Goal: Information Seeking & Learning: Learn about a topic

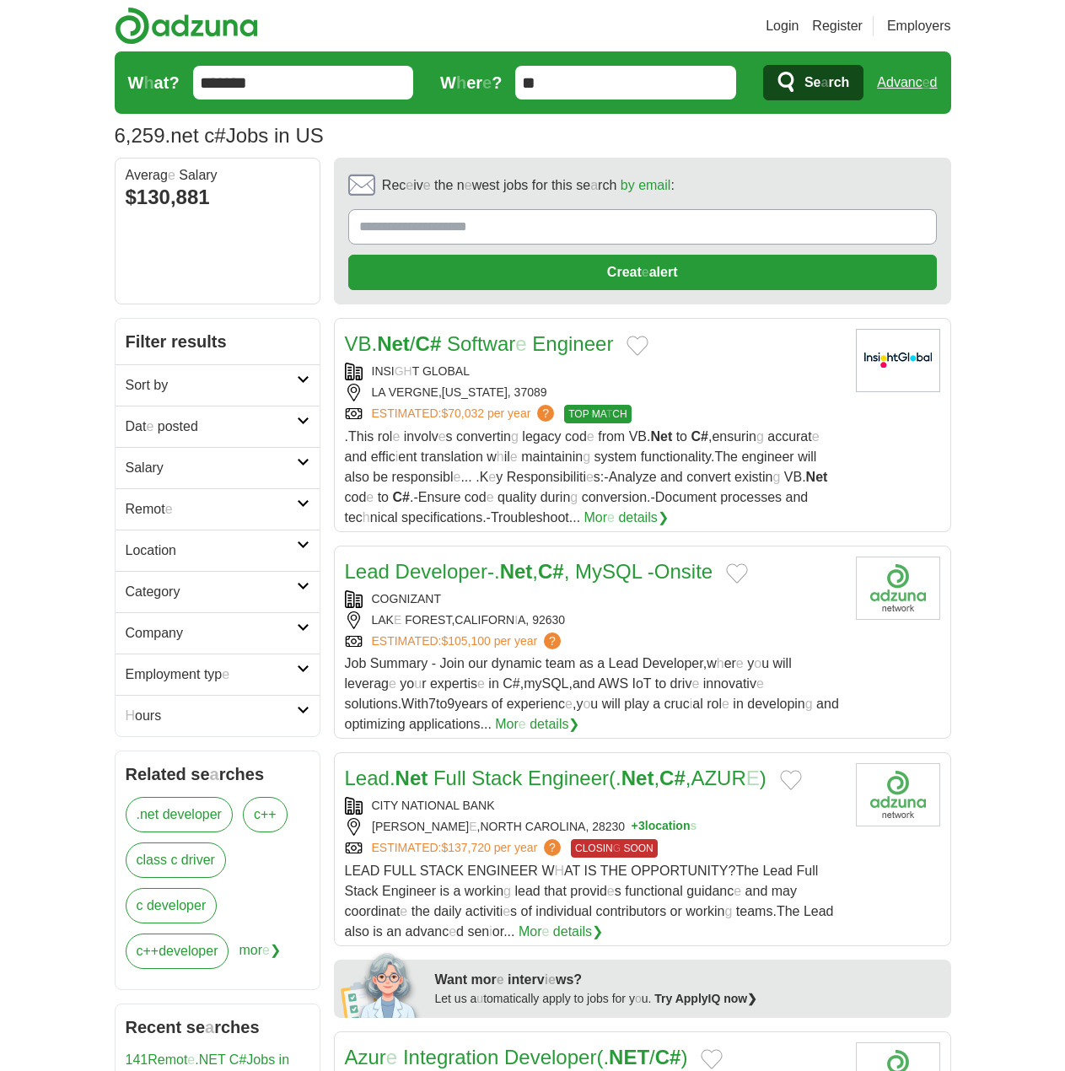
click at [218, 514] on h2 "Remot e" at bounding box center [211, 509] width 171 height 20
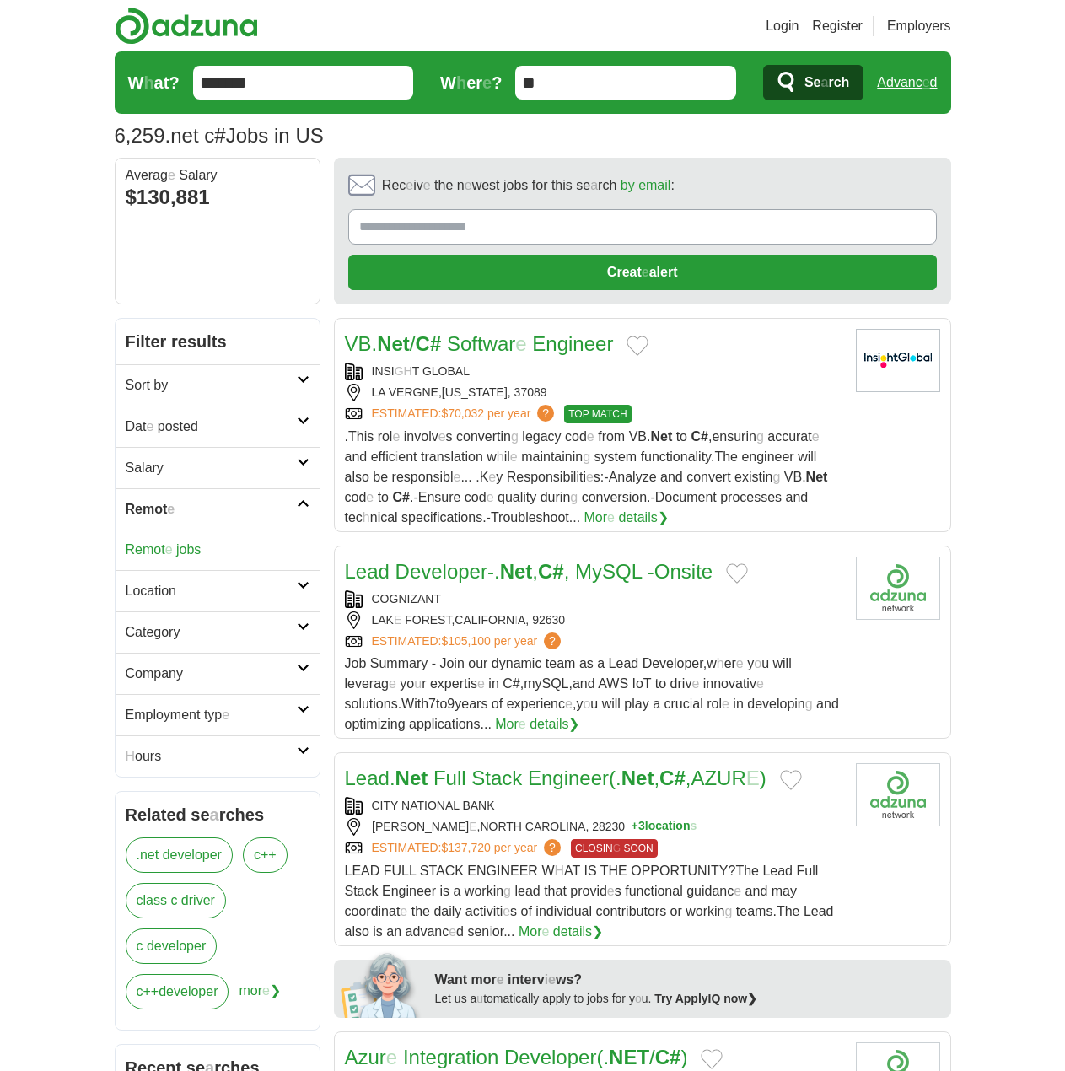
click at [186, 549] on readpronunciation-word "jobs" at bounding box center [188, 549] width 24 height 14
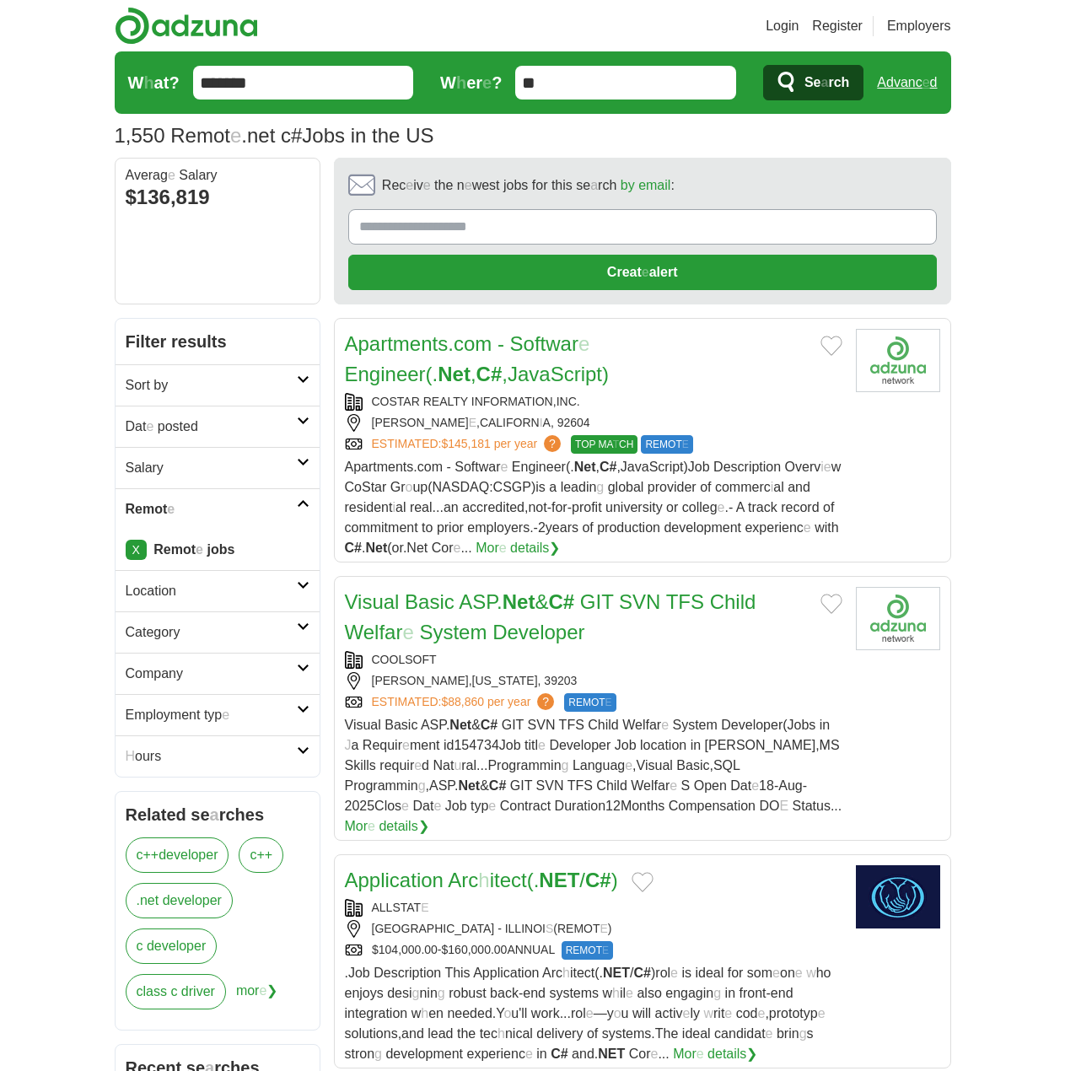
click at [238, 427] on h2 "Dat e posted" at bounding box center [211, 427] width 171 height 20
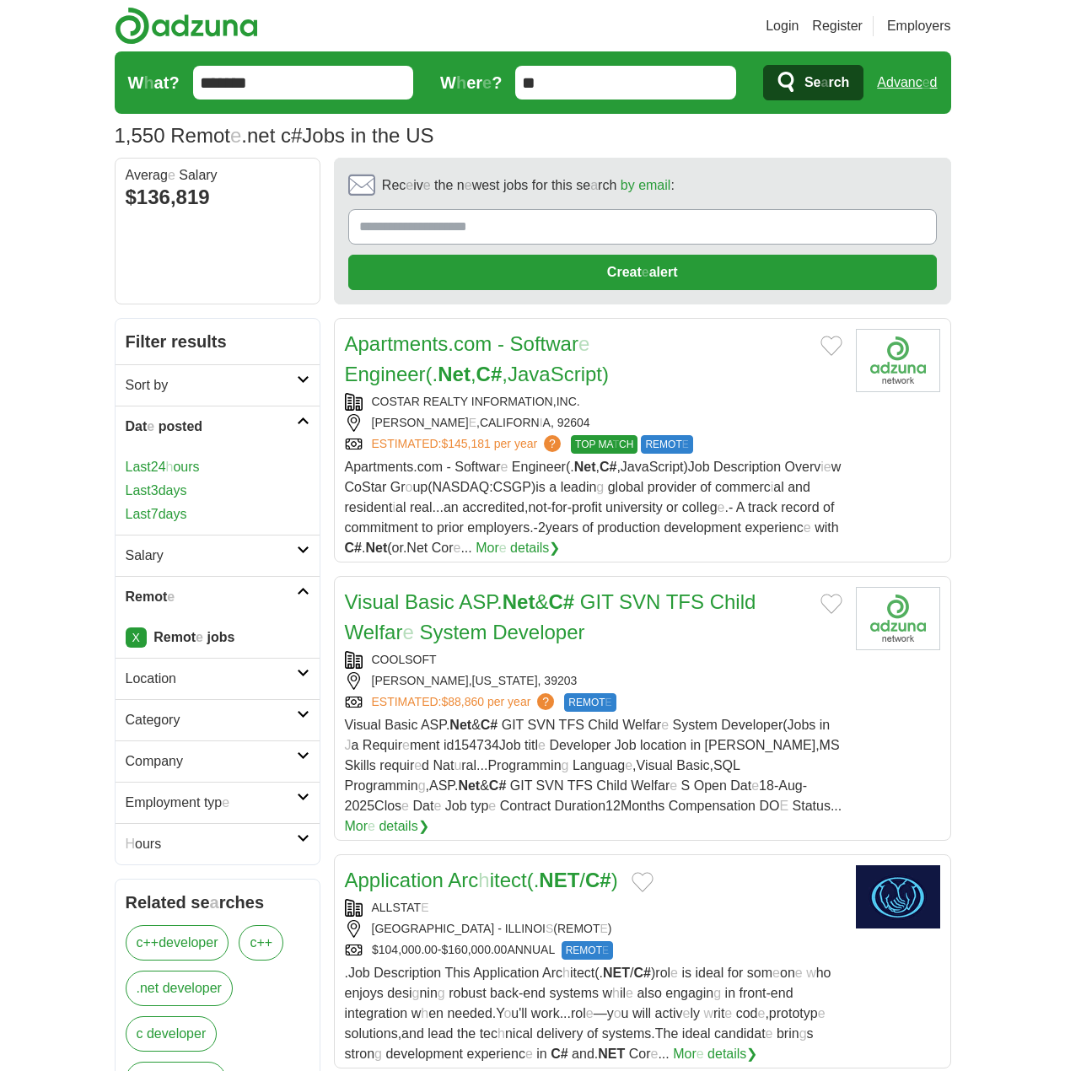
click at [215, 463] on link "Last 24 h ours" at bounding box center [218, 467] width 184 height 20
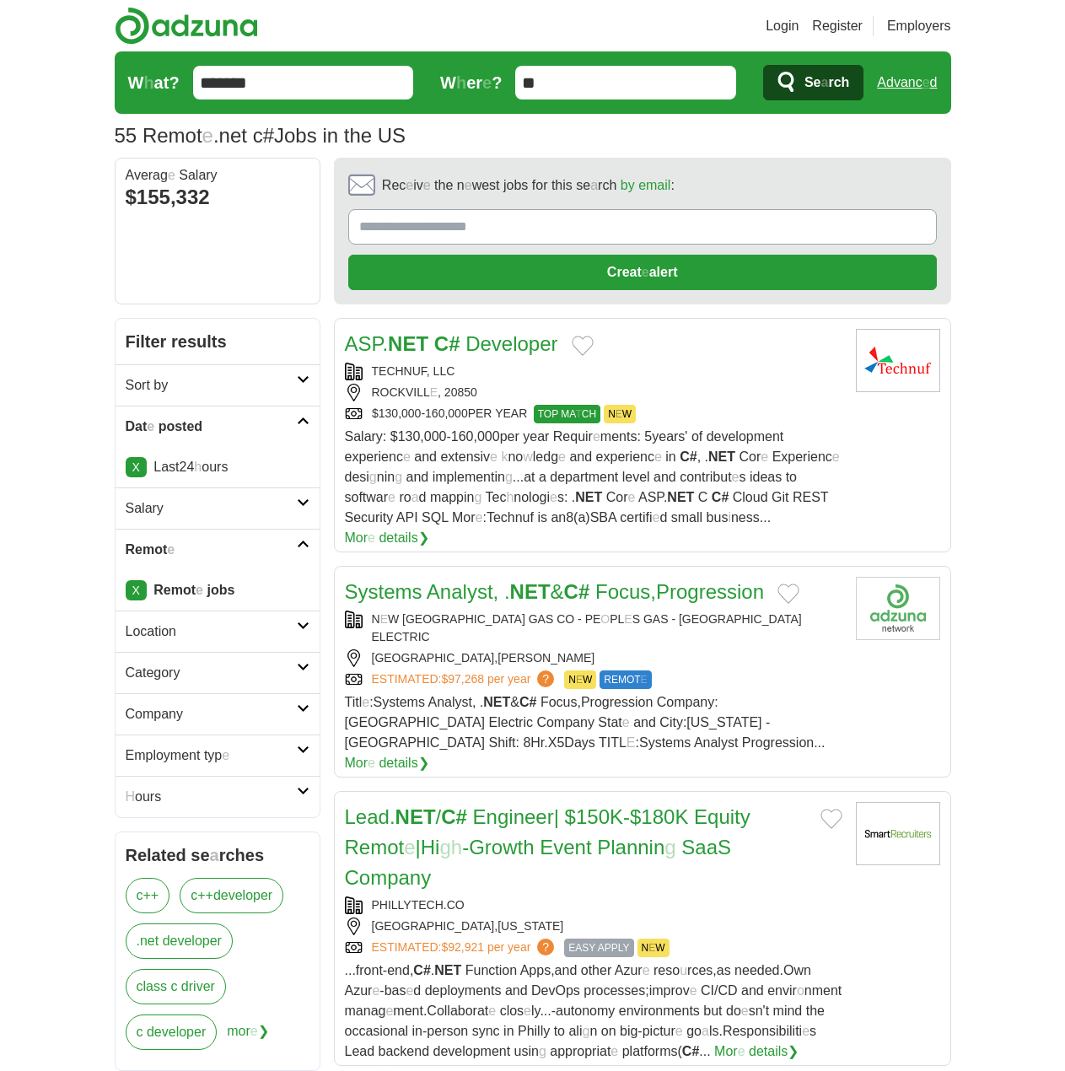
click at [579, 345] on button "Add to favorite jobs" at bounding box center [583, 346] width 22 height 20
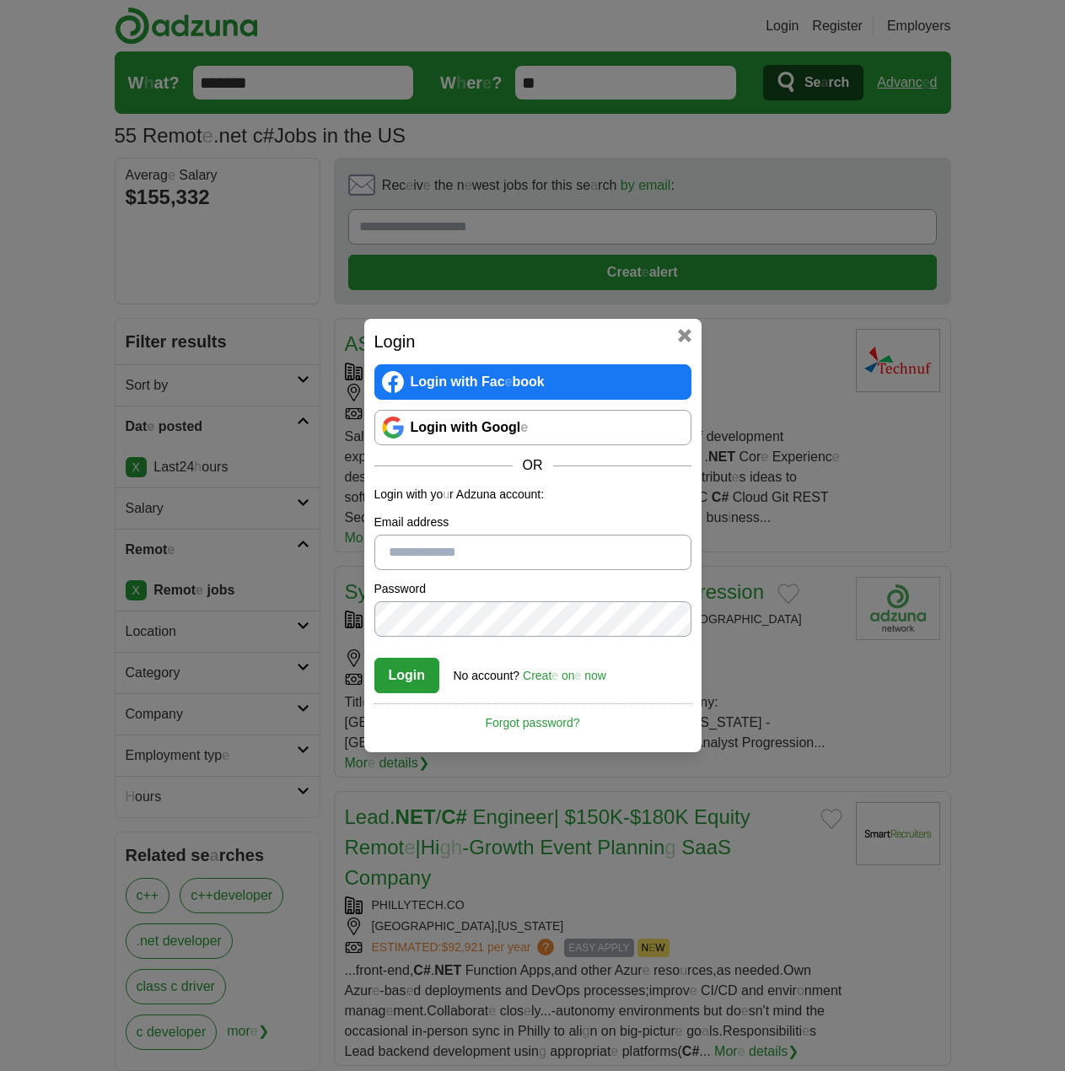
click at [557, 427] on link "Login with Googl e" at bounding box center [532, 427] width 317 height 35
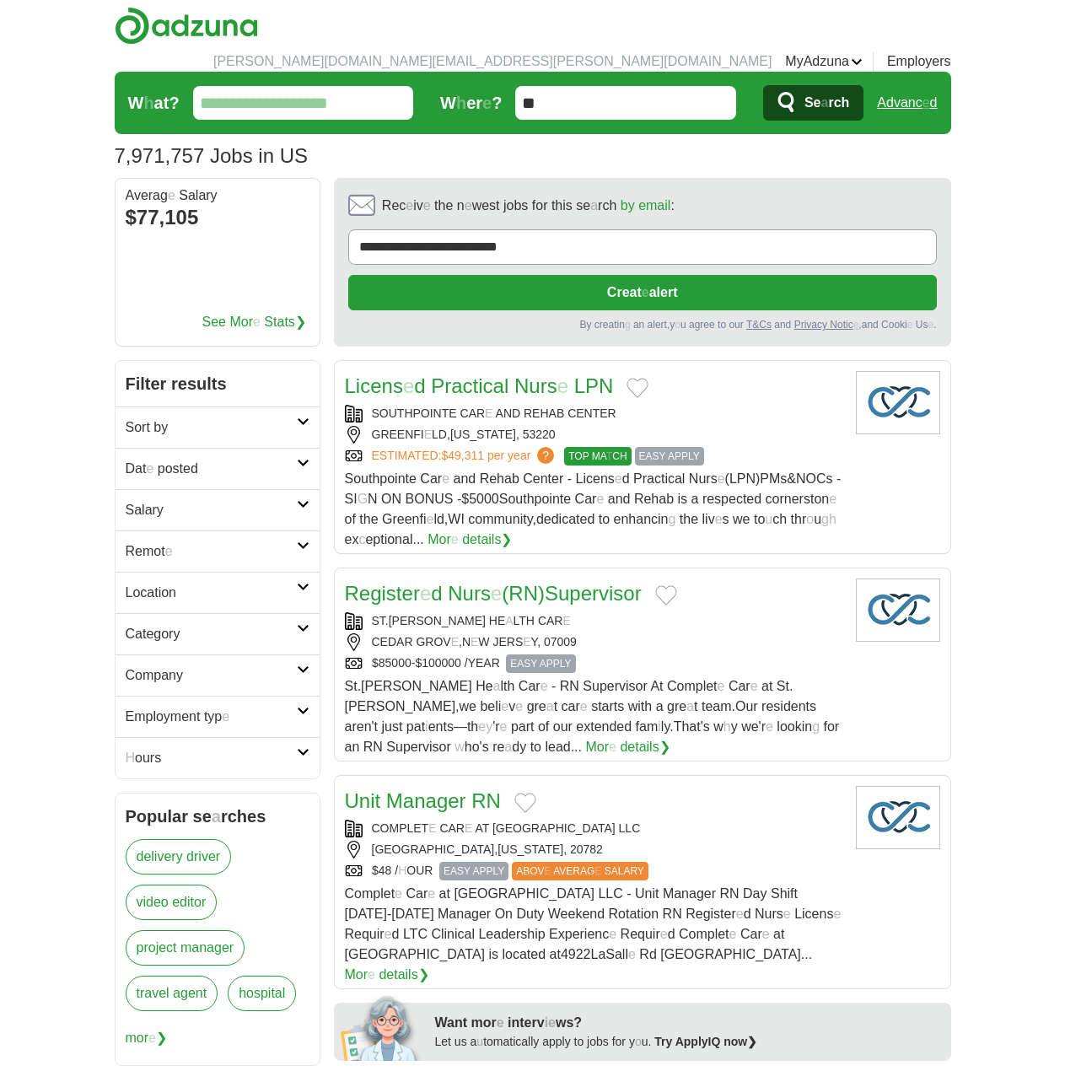
click at [294, 86] on input "W h at ?" at bounding box center [303, 103] width 220 height 34
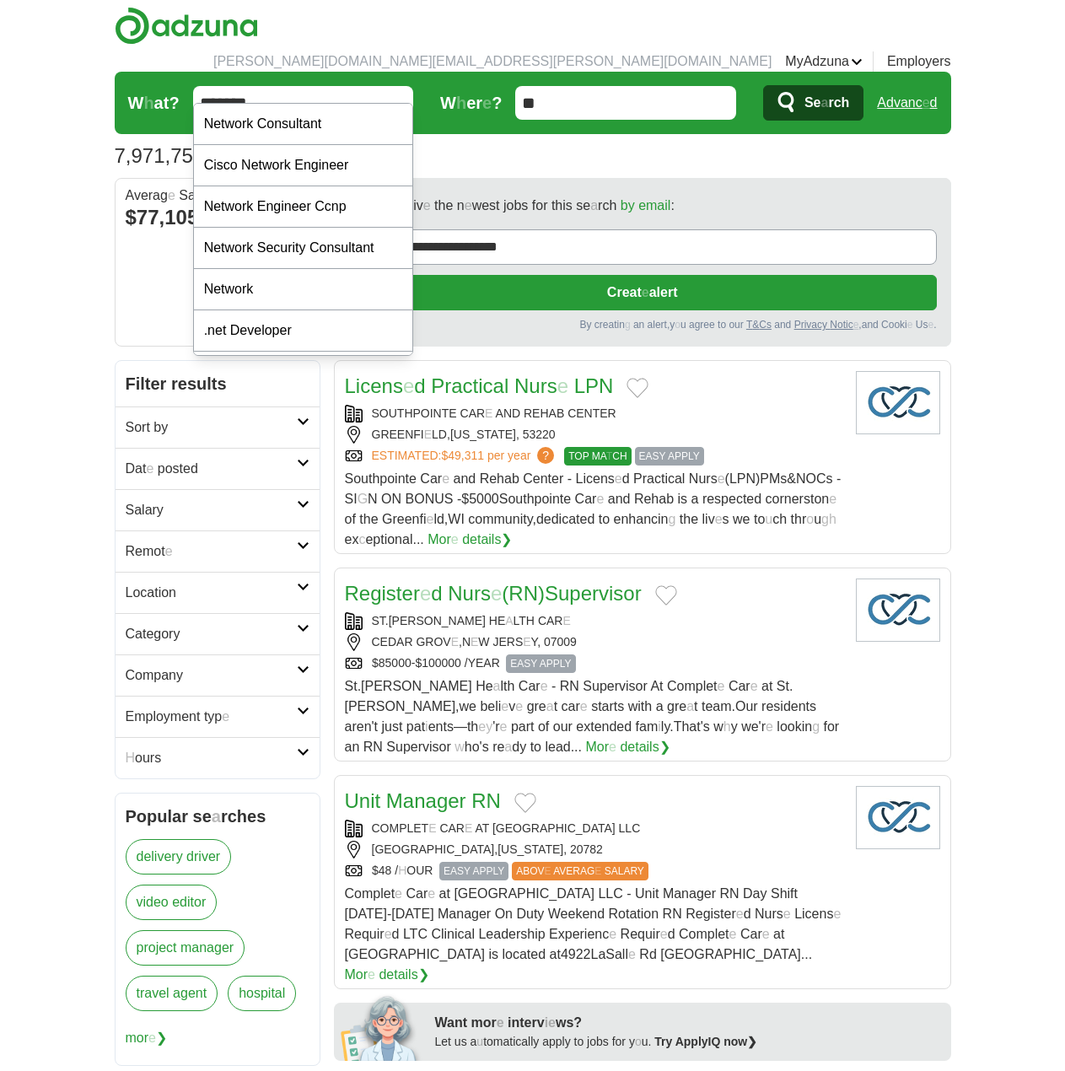
type input "*******"
click at [815, 95] on readpronunciation-span "Se" at bounding box center [813, 102] width 17 height 14
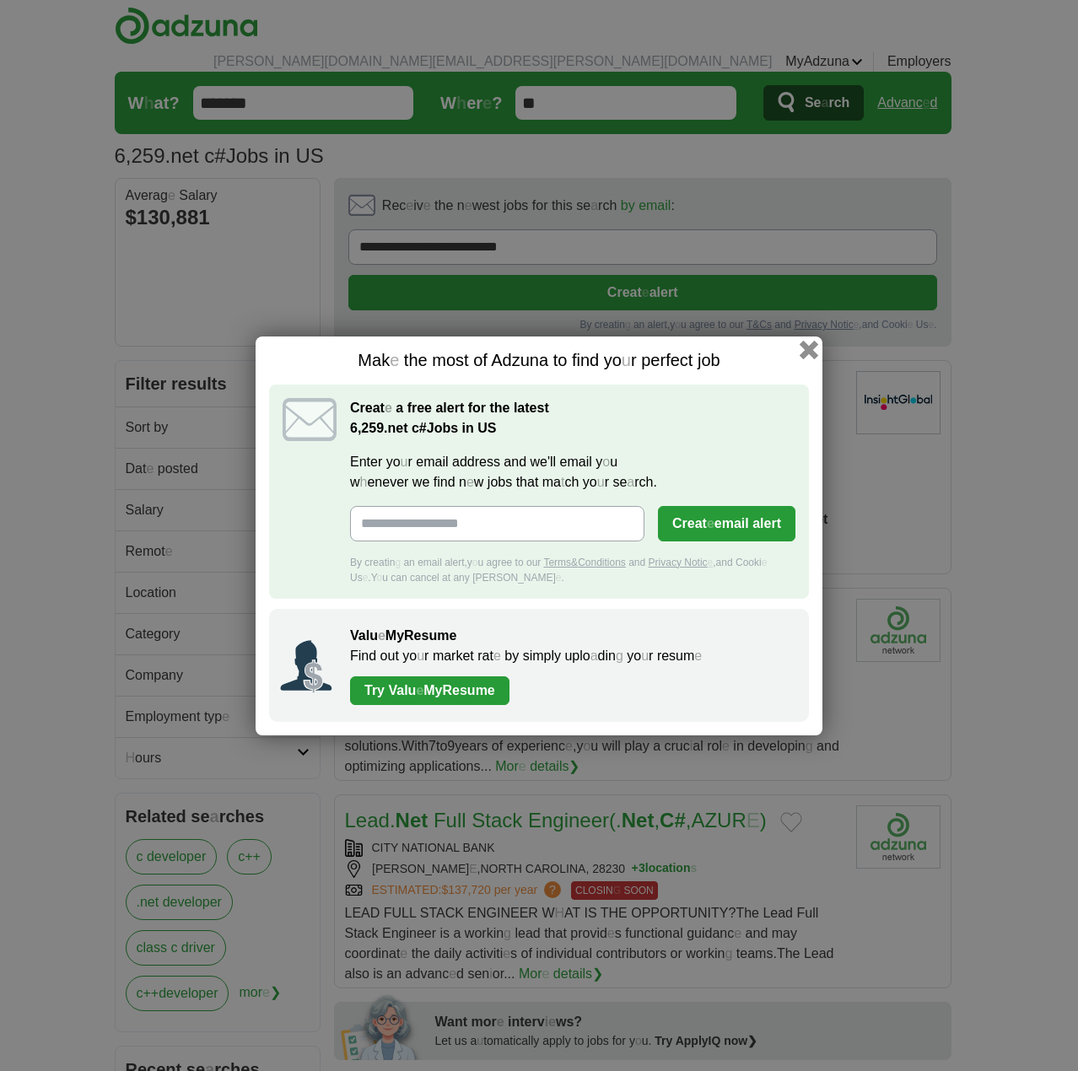
click at [802, 349] on button "button" at bounding box center [808, 349] width 19 height 19
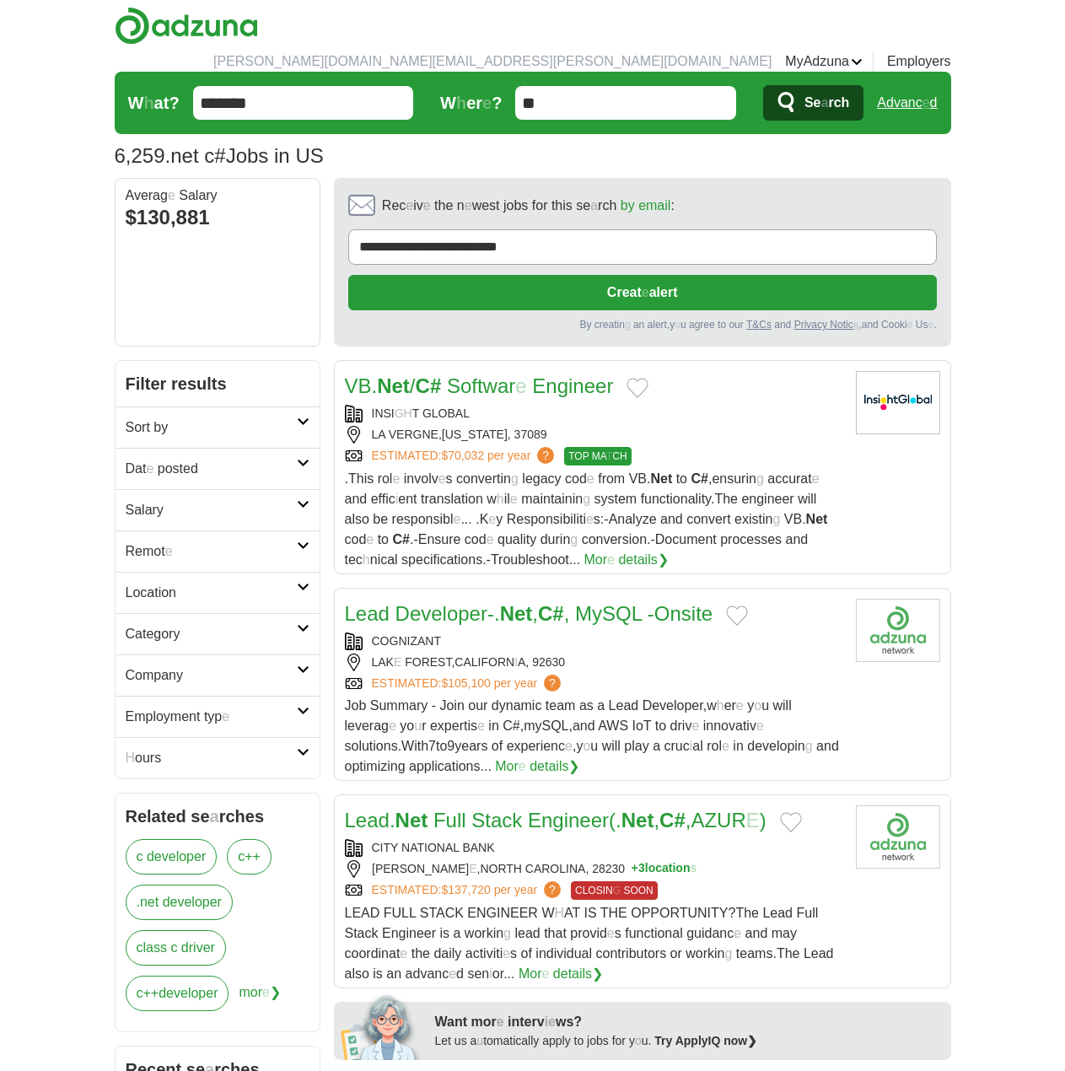
click at [241, 541] on h2 "Remot e" at bounding box center [211, 551] width 171 height 20
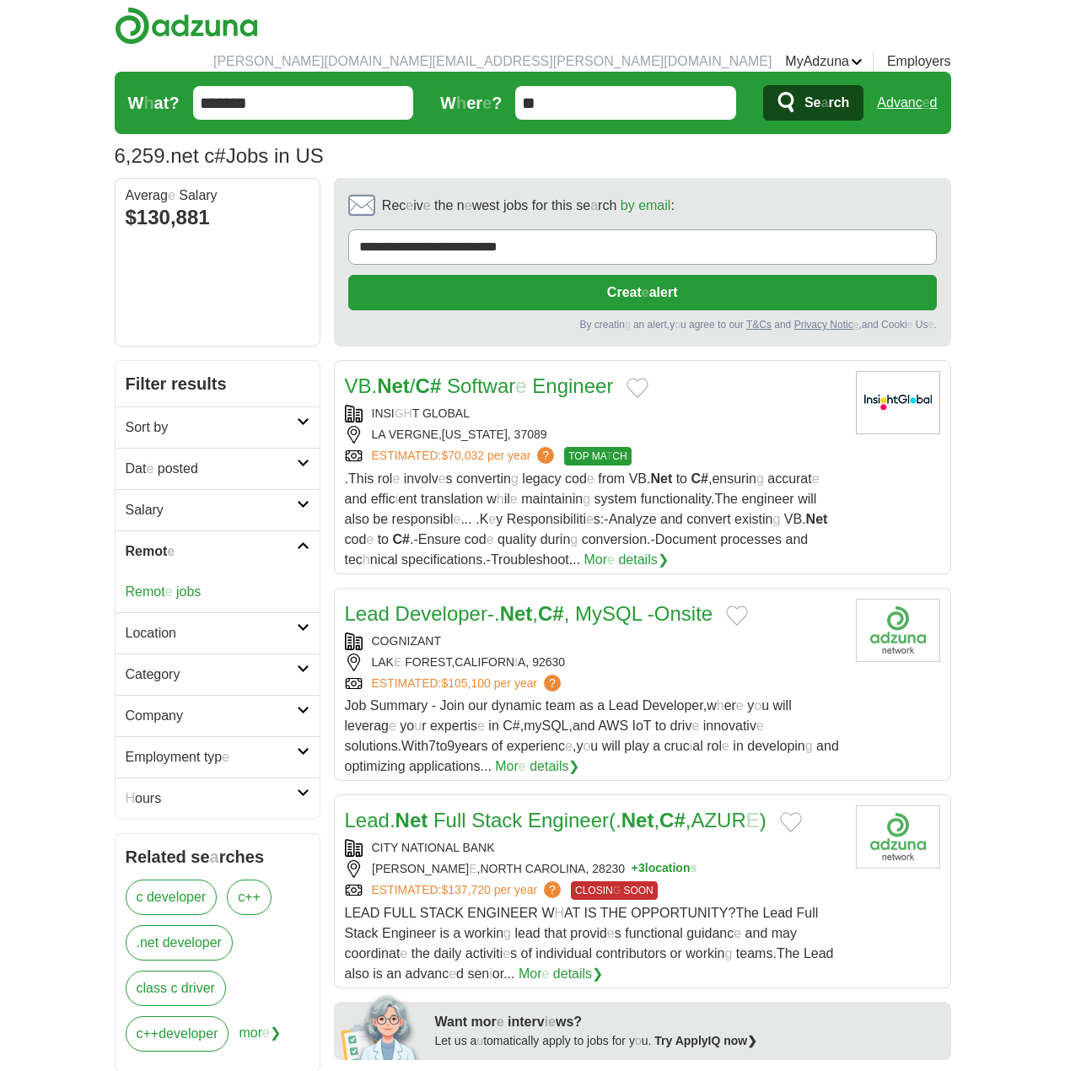
click at [185, 584] on readpronunciation-word "jobs" at bounding box center [188, 591] width 24 height 14
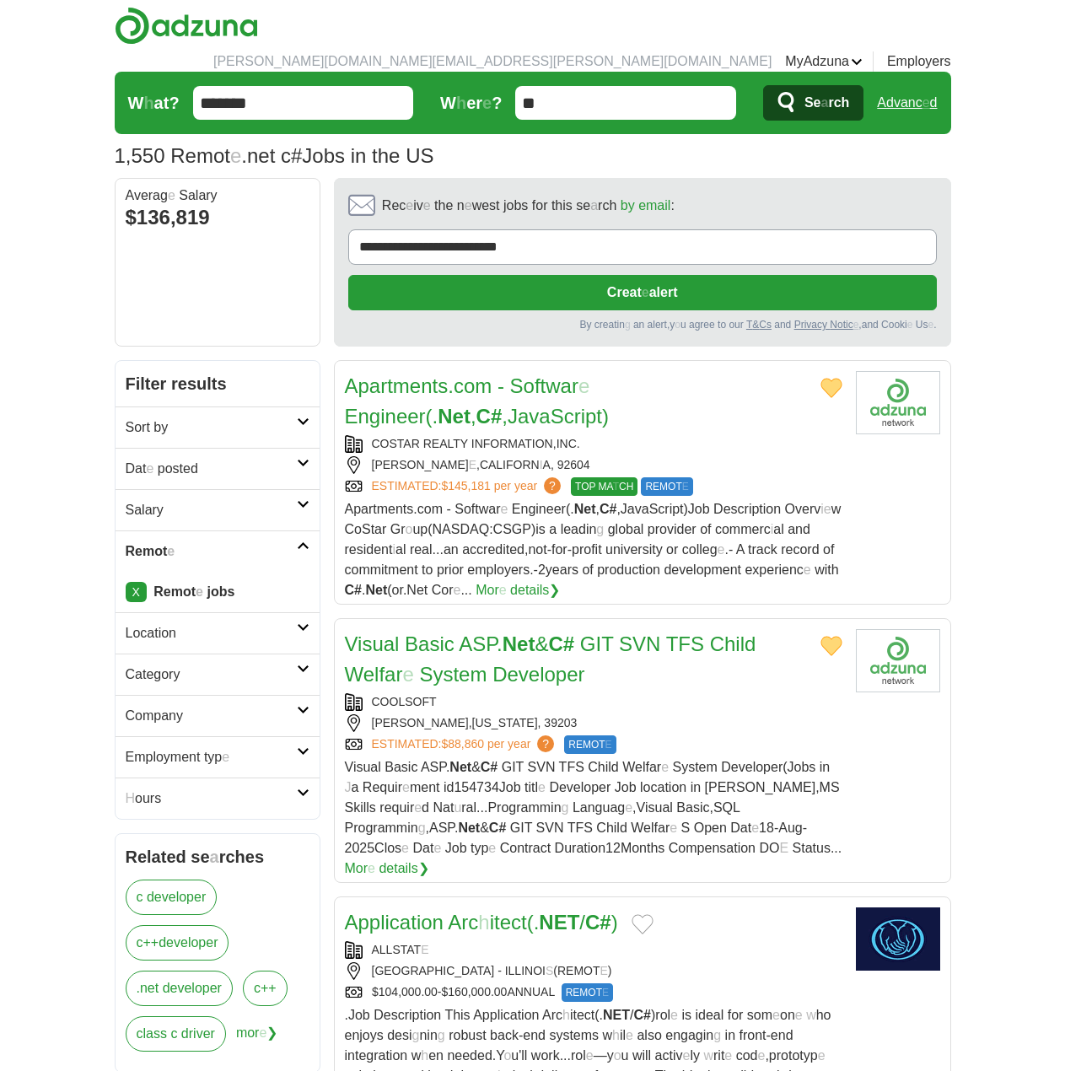
click at [297, 448] on link "Dat e posted" at bounding box center [218, 468] width 204 height 41
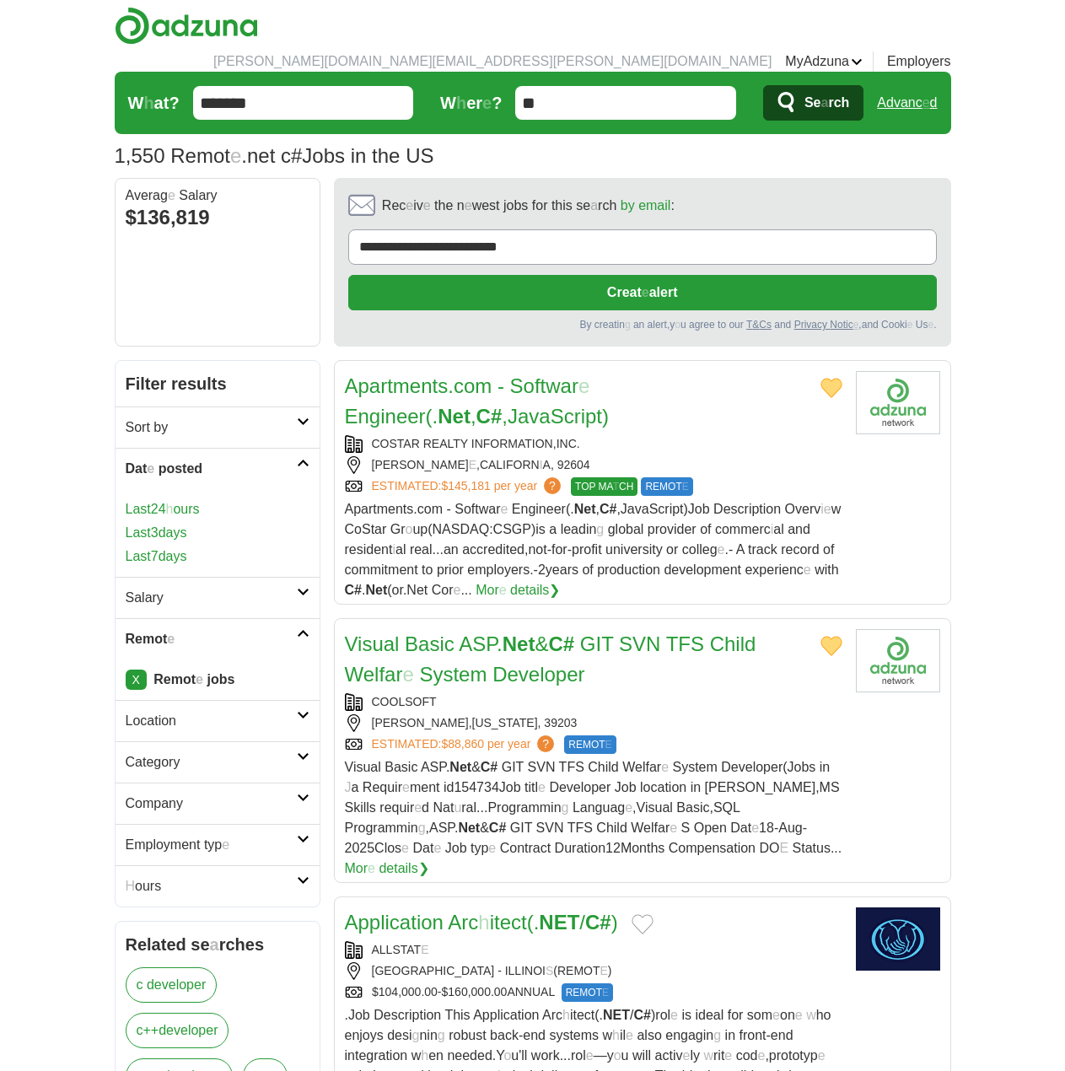
click at [174, 502] on readpronunciation-span "h" at bounding box center [170, 509] width 8 height 14
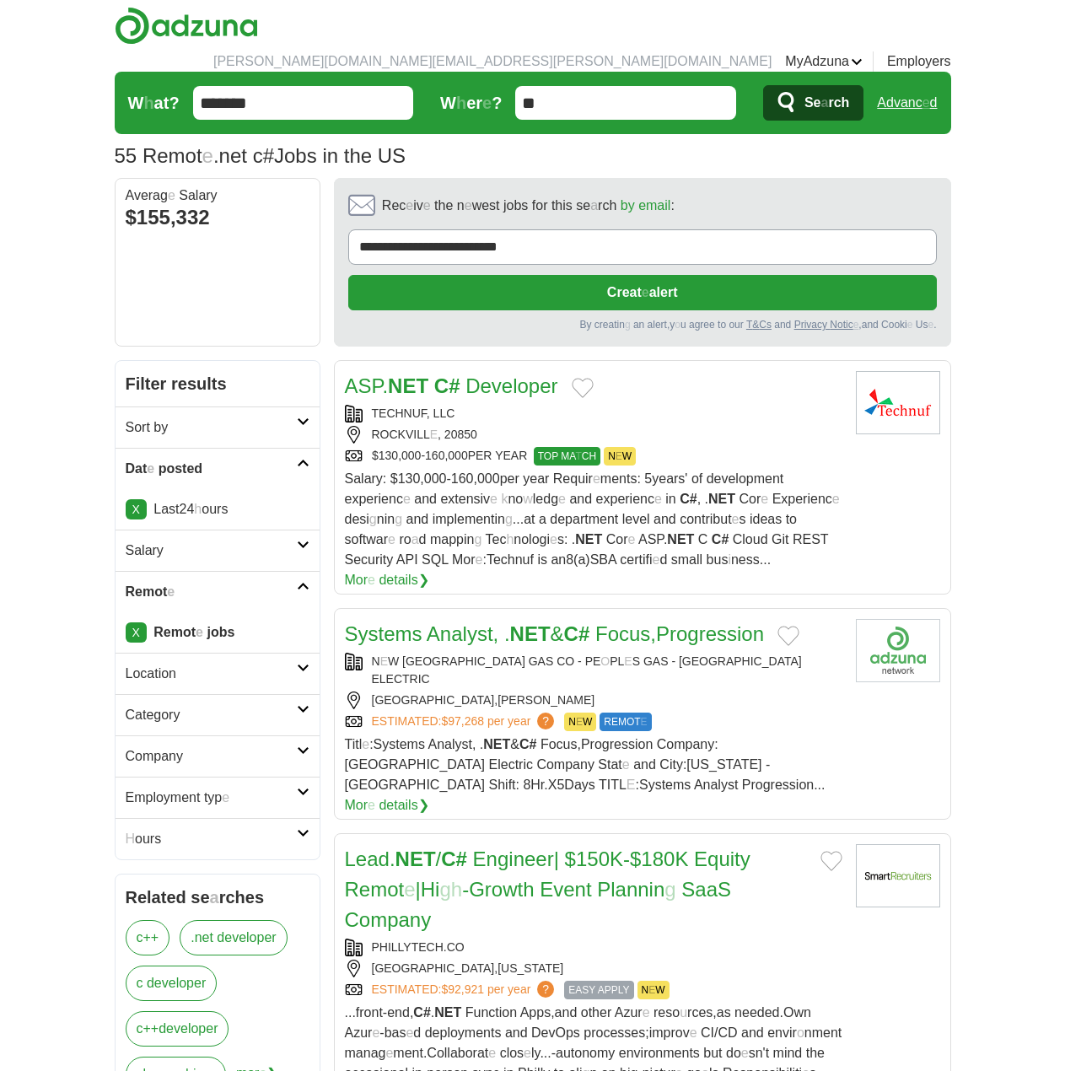
click at [580, 378] on button "Add to favorite jobs" at bounding box center [583, 388] width 22 height 20
click at [799, 626] on button "Add to favorite jobs" at bounding box center [789, 636] width 22 height 20
click at [589, 622] on readpronunciation-span "#" at bounding box center [584, 633] width 11 height 23
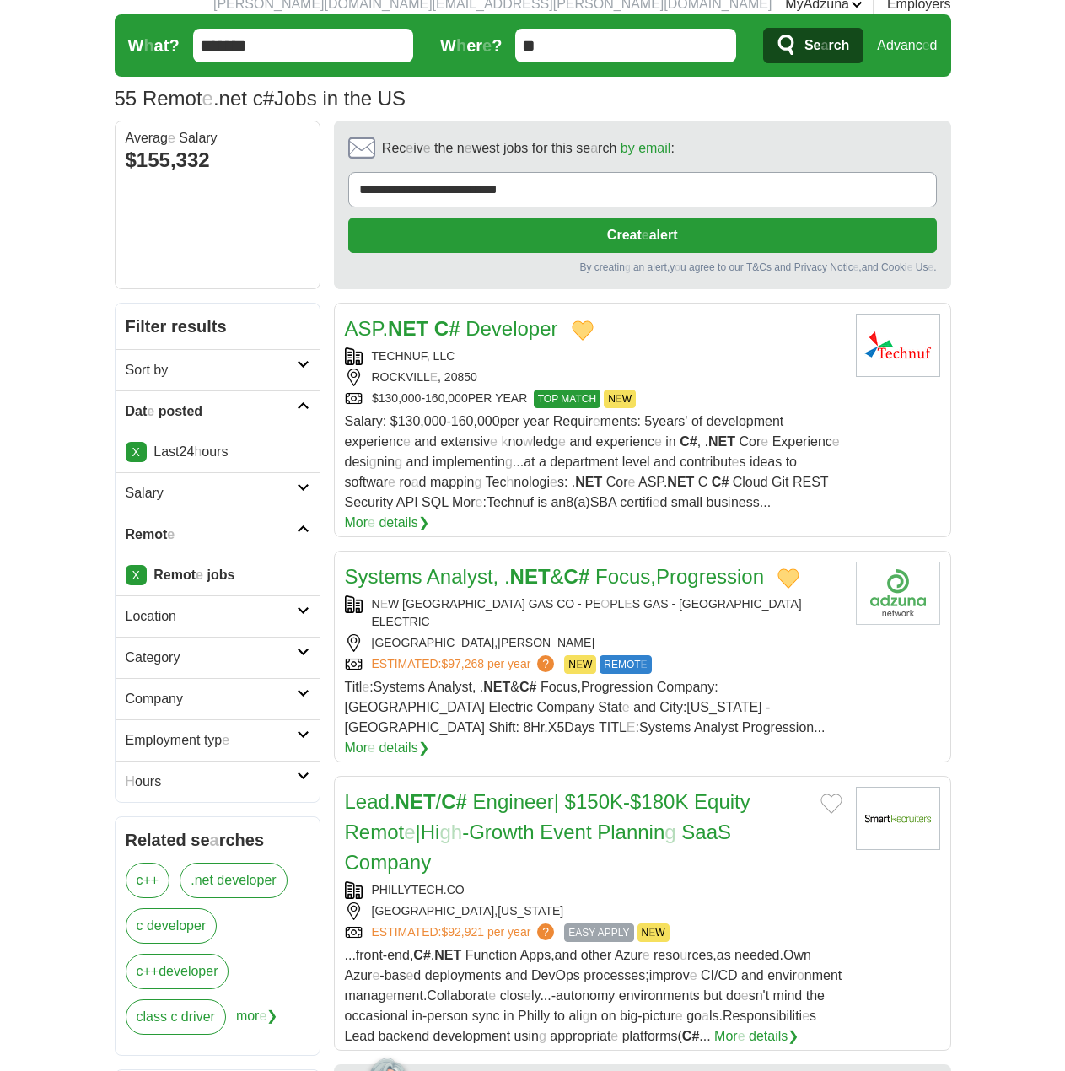
scroll to position [169, 0]
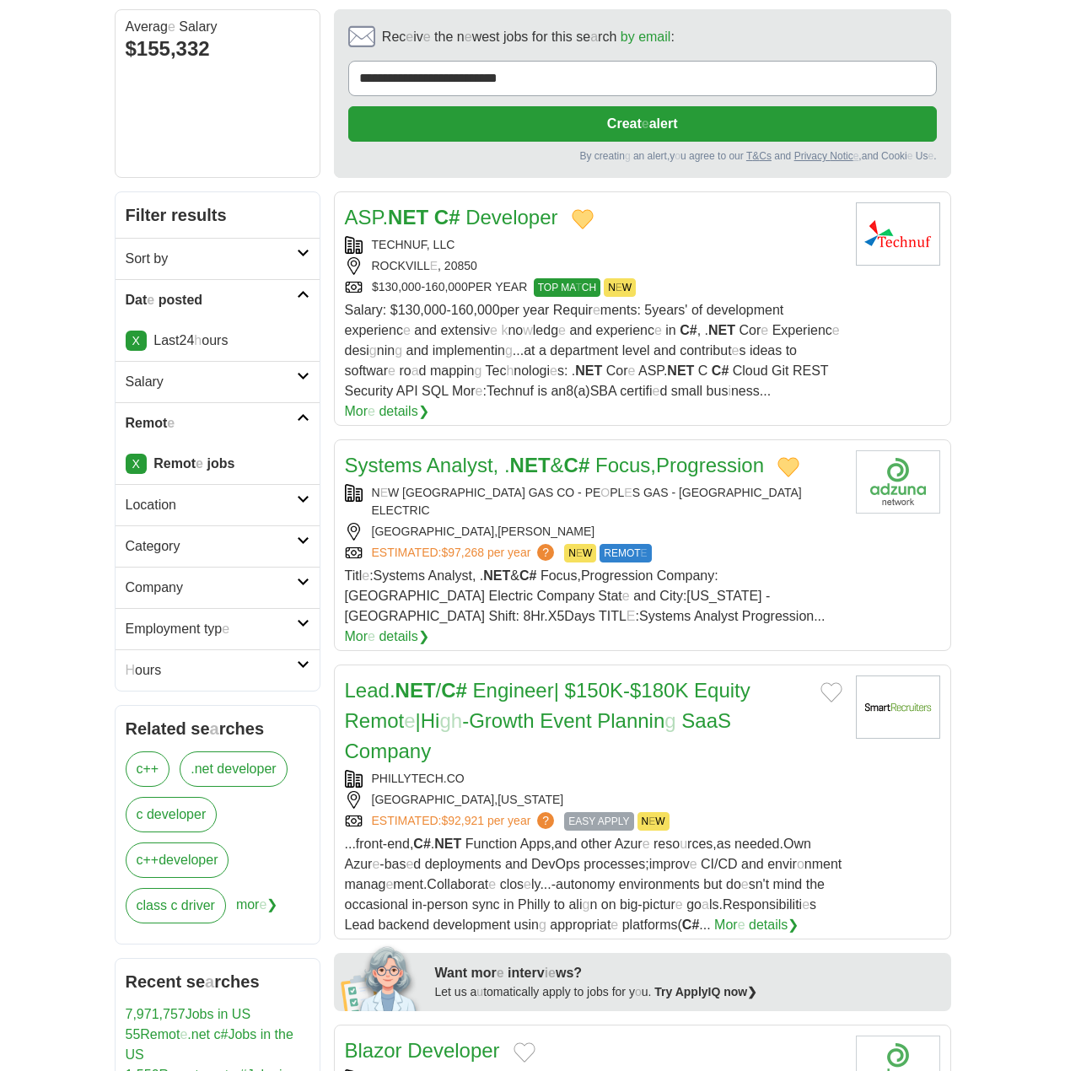
click at [831, 682] on button "Add to favorite jobs" at bounding box center [832, 692] width 22 height 20
click at [610, 679] on readpronunciation-span "| $150" at bounding box center [582, 690] width 56 height 23
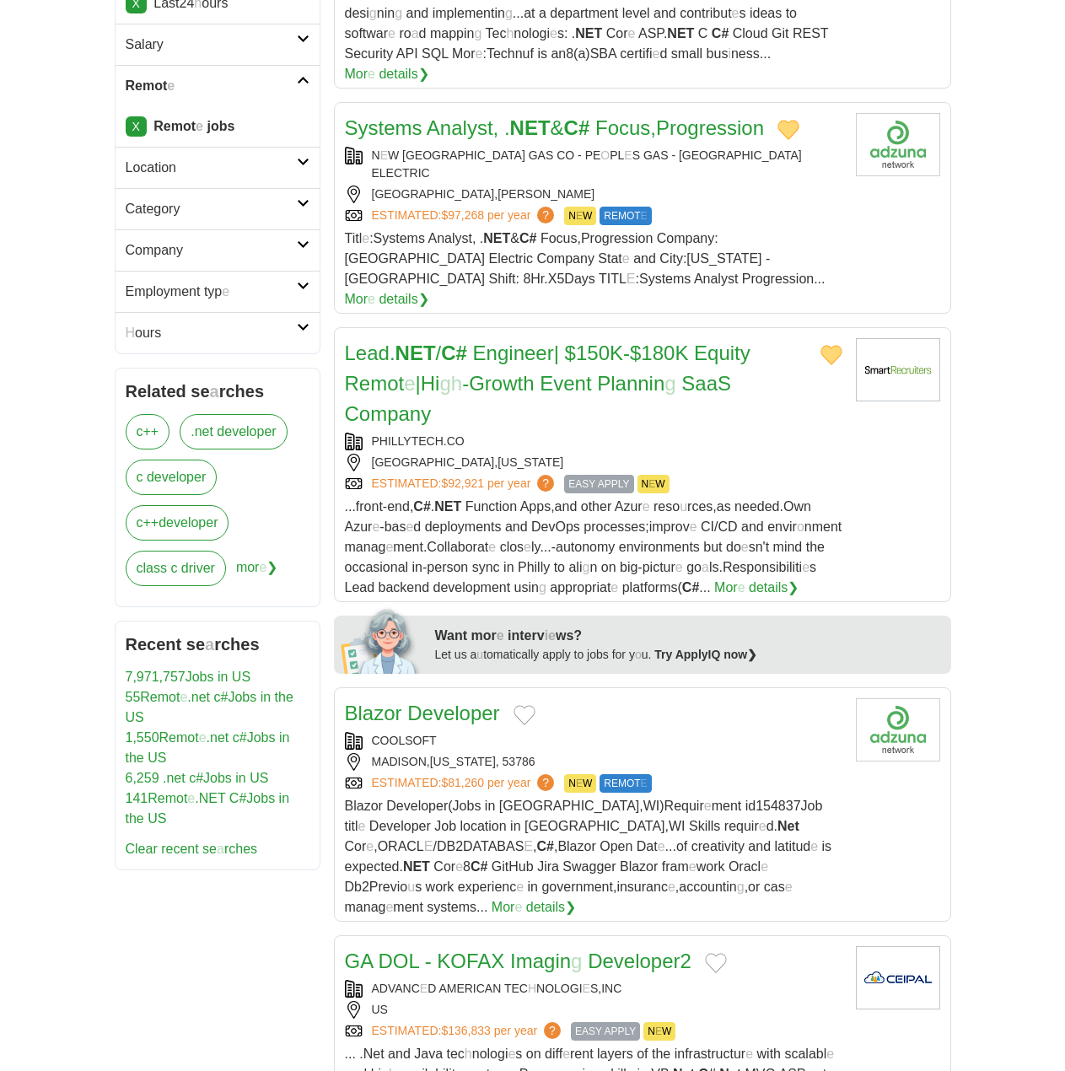
scroll to position [590, 0]
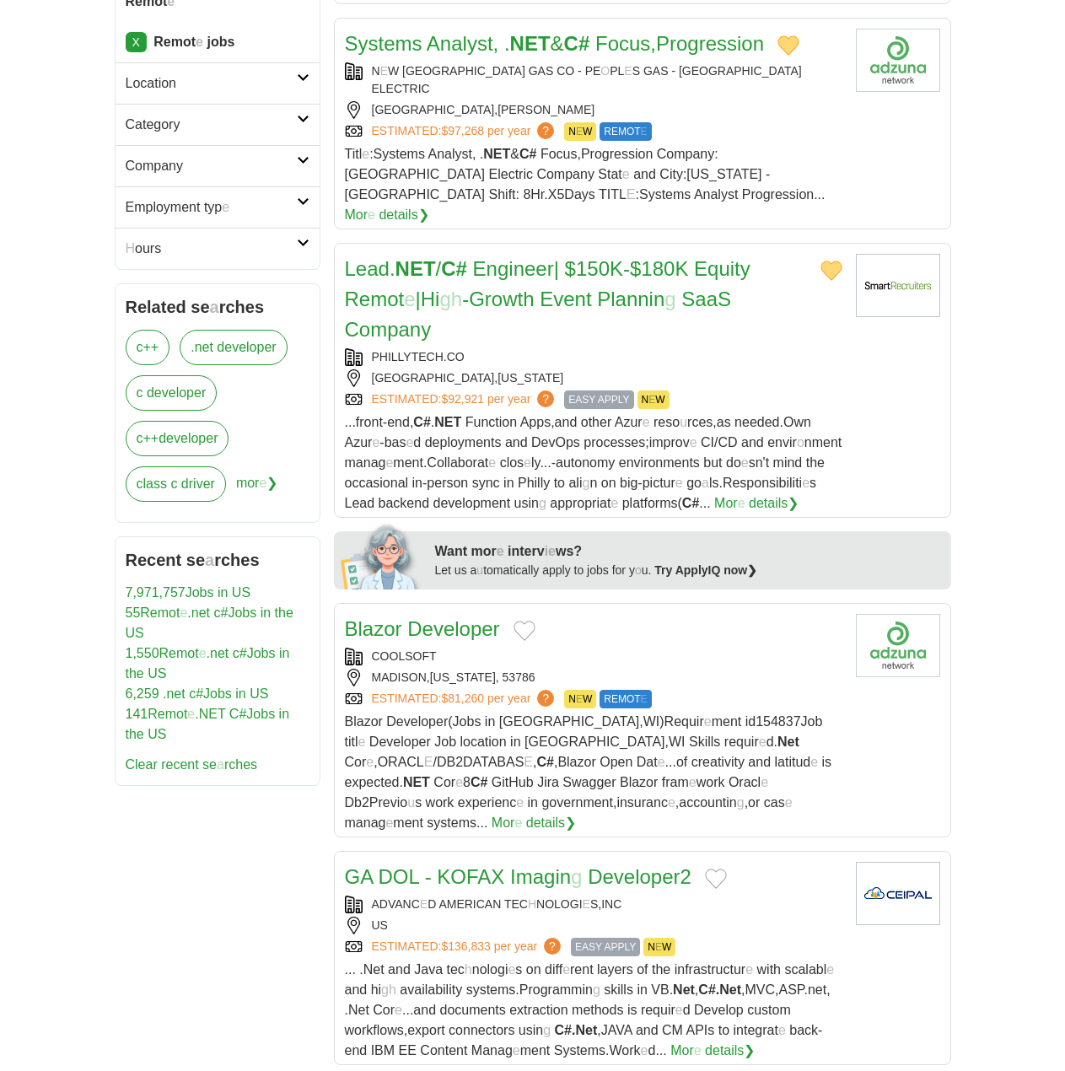
click at [528, 621] on button "Add to favorite jobs" at bounding box center [525, 631] width 22 height 20
click at [399, 617] on readpronunciation-word "Blazor" at bounding box center [373, 628] width 57 height 23
click at [721, 869] on button "Add to favorite jobs" at bounding box center [716, 879] width 22 height 20
click at [554, 865] on readpronunciation-span "Imagin" at bounding box center [540, 876] width 61 height 23
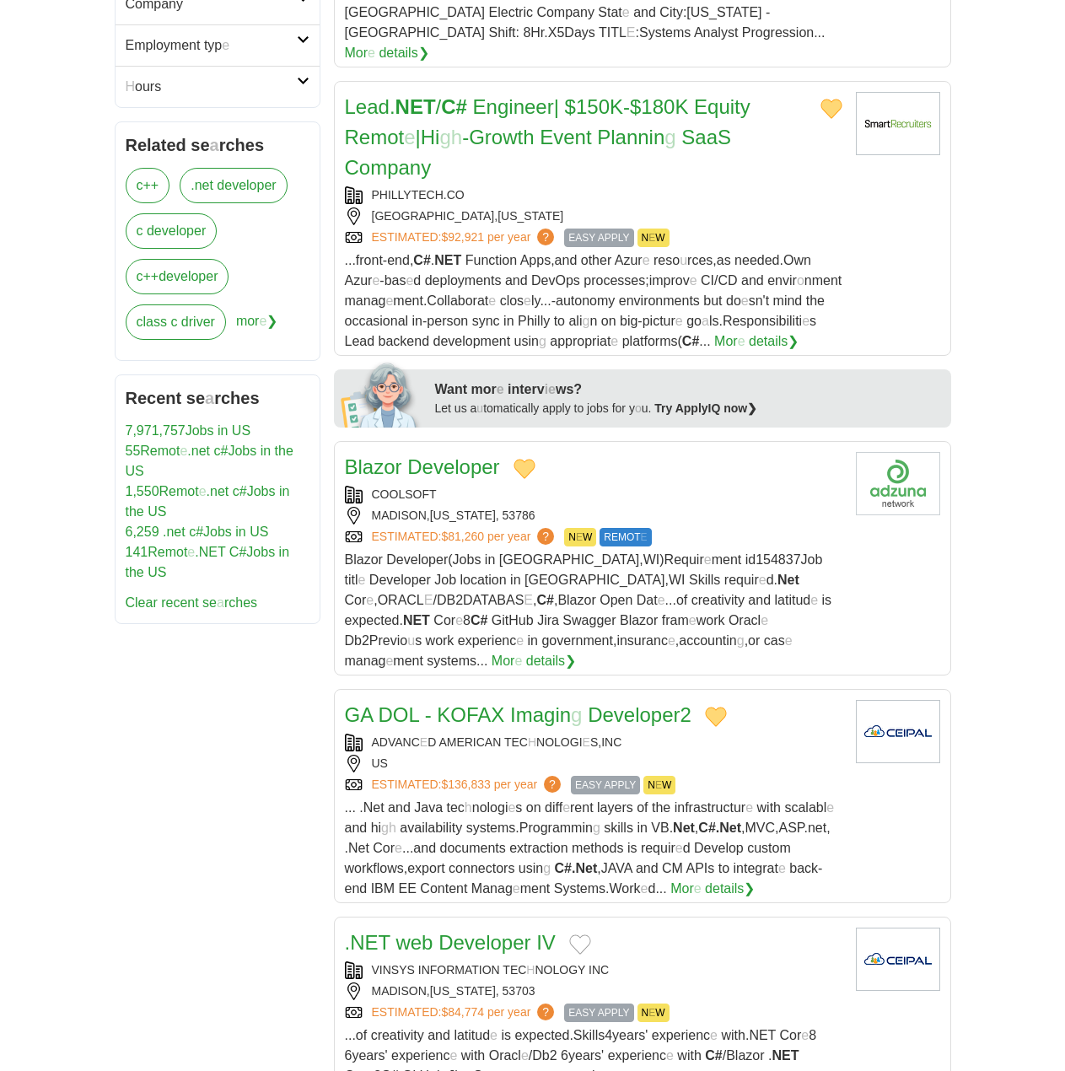
scroll to position [759, 0]
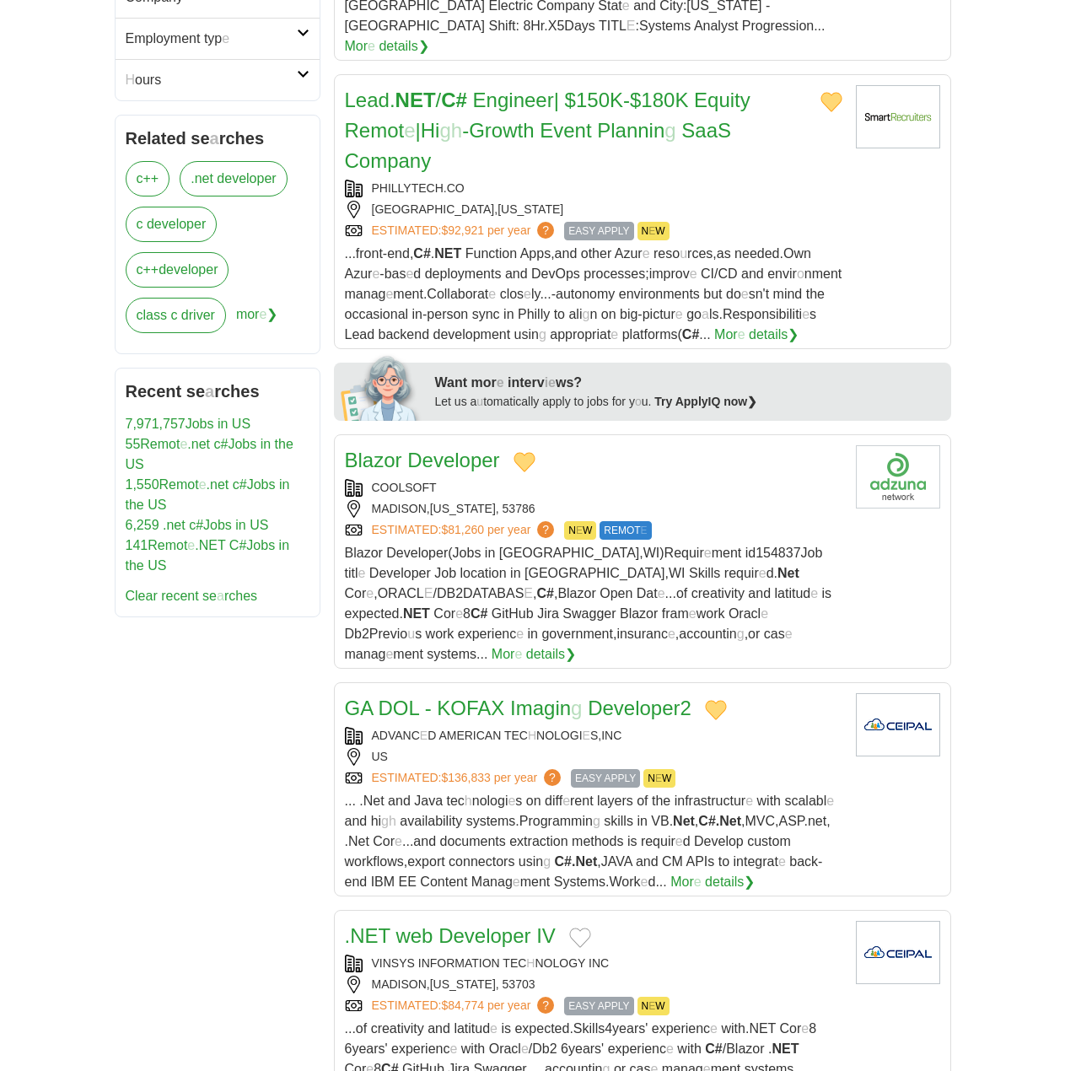
click at [579, 928] on button "Add to favorite jobs" at bounding box center [580, 938] width 22 height 20
click at [491, 924] on readpronunciation-word "Developer" at bounding box center [485, 935] width 92 height 23
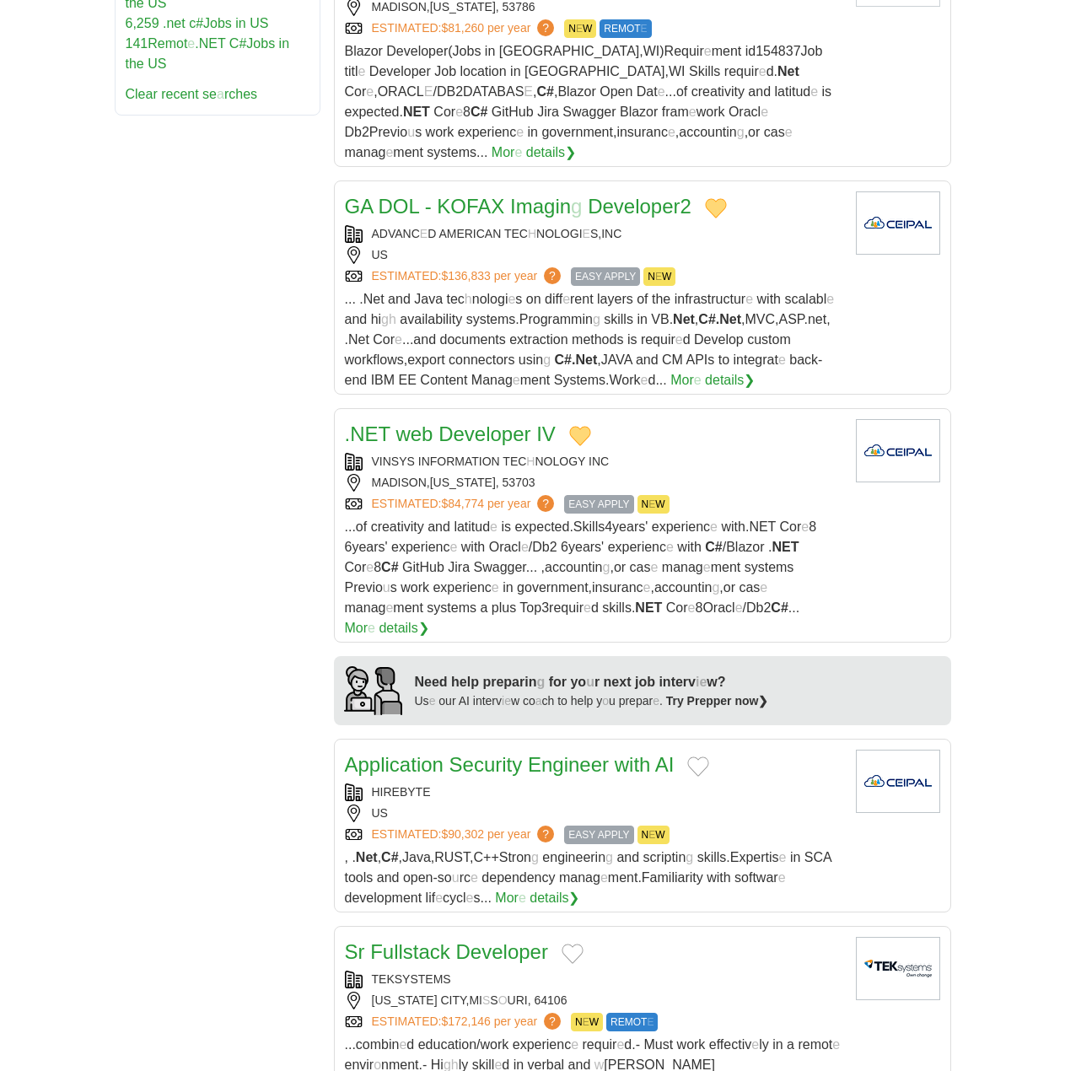
scroll to position [1265, 0]
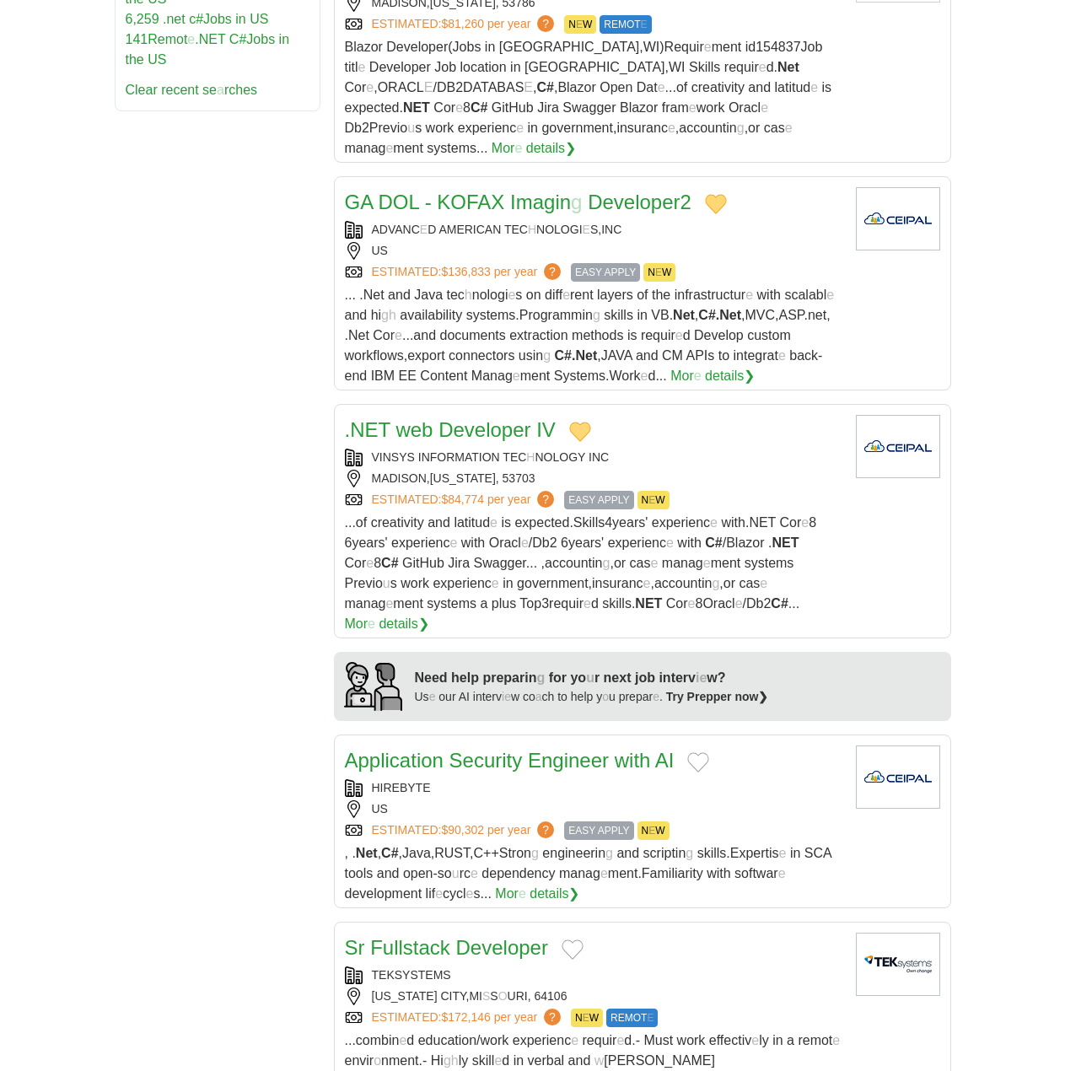
click at [690, 752] on button "Add to favorite jobs" at bounding box center [698, 762] width 22 height 20
click at [530, 749] on readpronunciation-word "Engineer" at bounding box center [568, 760] width 81 height 23
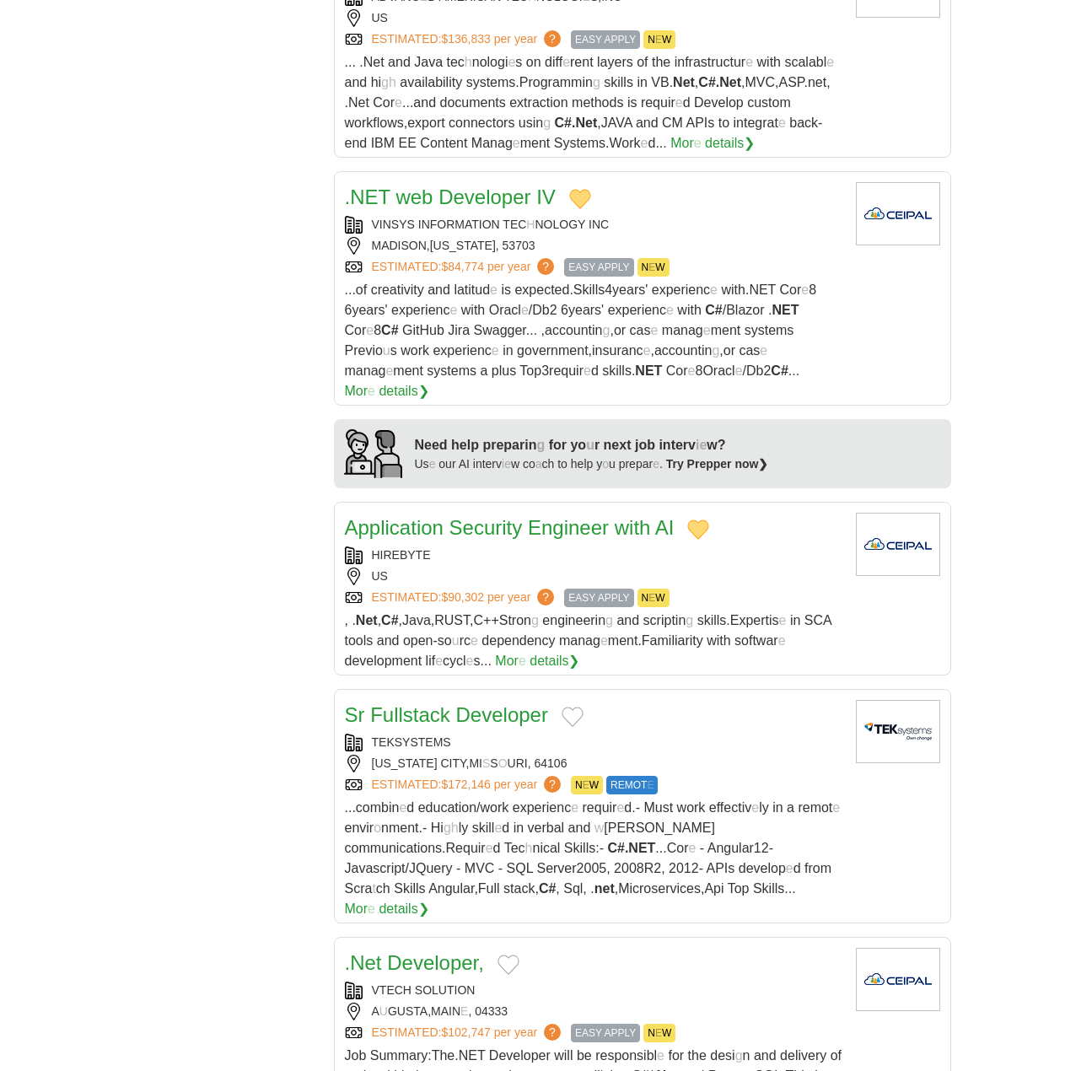
scroll to position [1518, 0]
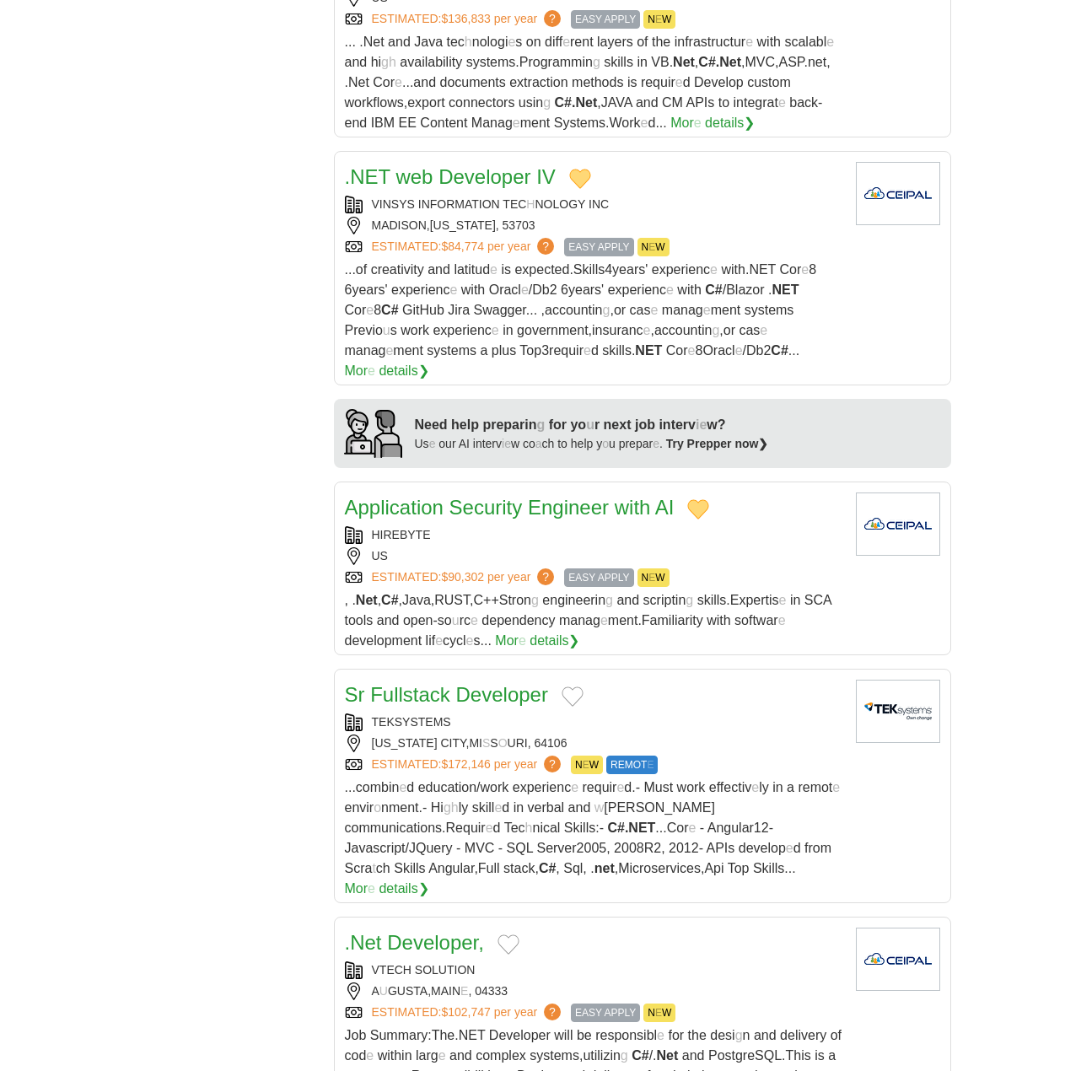
click at [572, 686] on button "Add to favorite jobs" at bounding box center [573, 696] width 22 height 20
click at [434, 683] on readpronunciation-word "Fullstack" at bounding box center [410, 694] width 80 height 23
click at [514, 934] on button "Add to favorite jobs" at bounding box center [509, 944] width 22 height 20
click at [439, 931] on readpronunciation-word "Developer" at bounding box center [432, 942] width 91 height 23
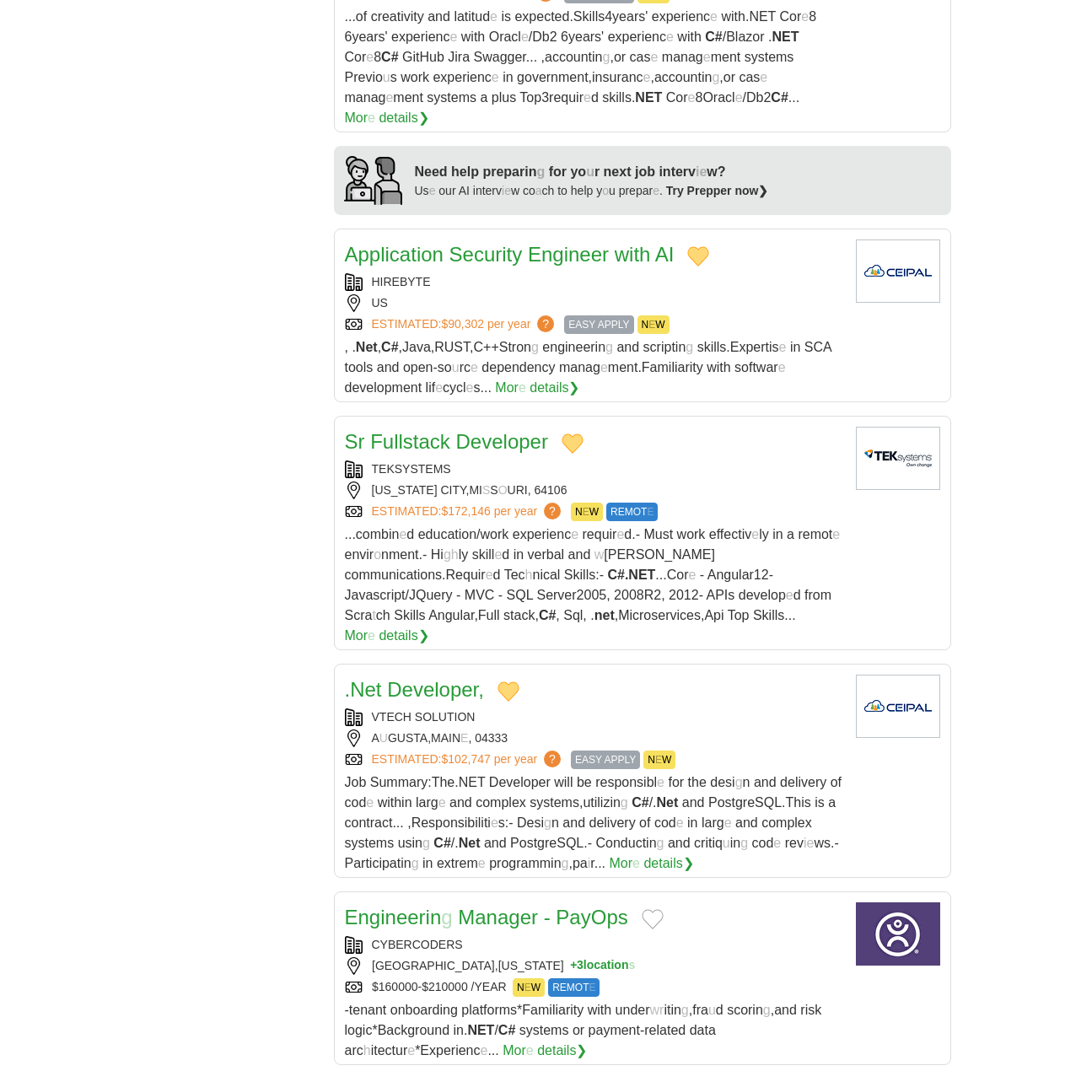
click at [652, 909] on button "Add to favorite jobs" at bounding box center [653, 919] width 22 height 20
click at [445, 747] on main "ASP . NET C # Developer TECHNUF, LLC ROCKVILL E , 20850 $130,000 - 160,000 PER …" at bounding box center [642, 322] width 617 height 3466
click at [457, 906] on readpronunciation-span at bounding box center [456, 917] width 6 height 23
click at [201, 440] on div "Filter results Sort by **** ****** **** ******** ** ** *** ****** ****** ******…" at bounding box center [533, 322] width 837 height 3466
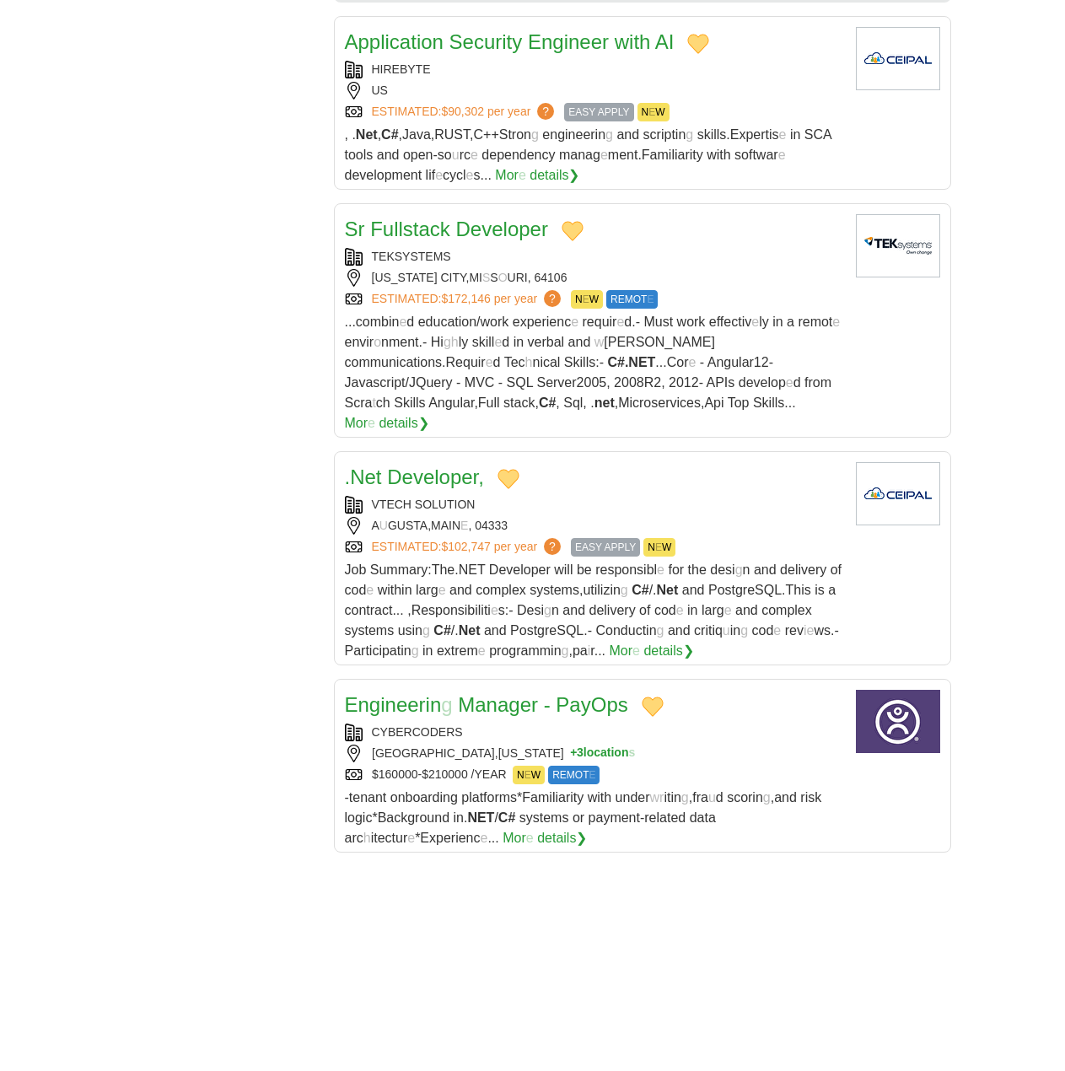
scroll to position [2277, 0]
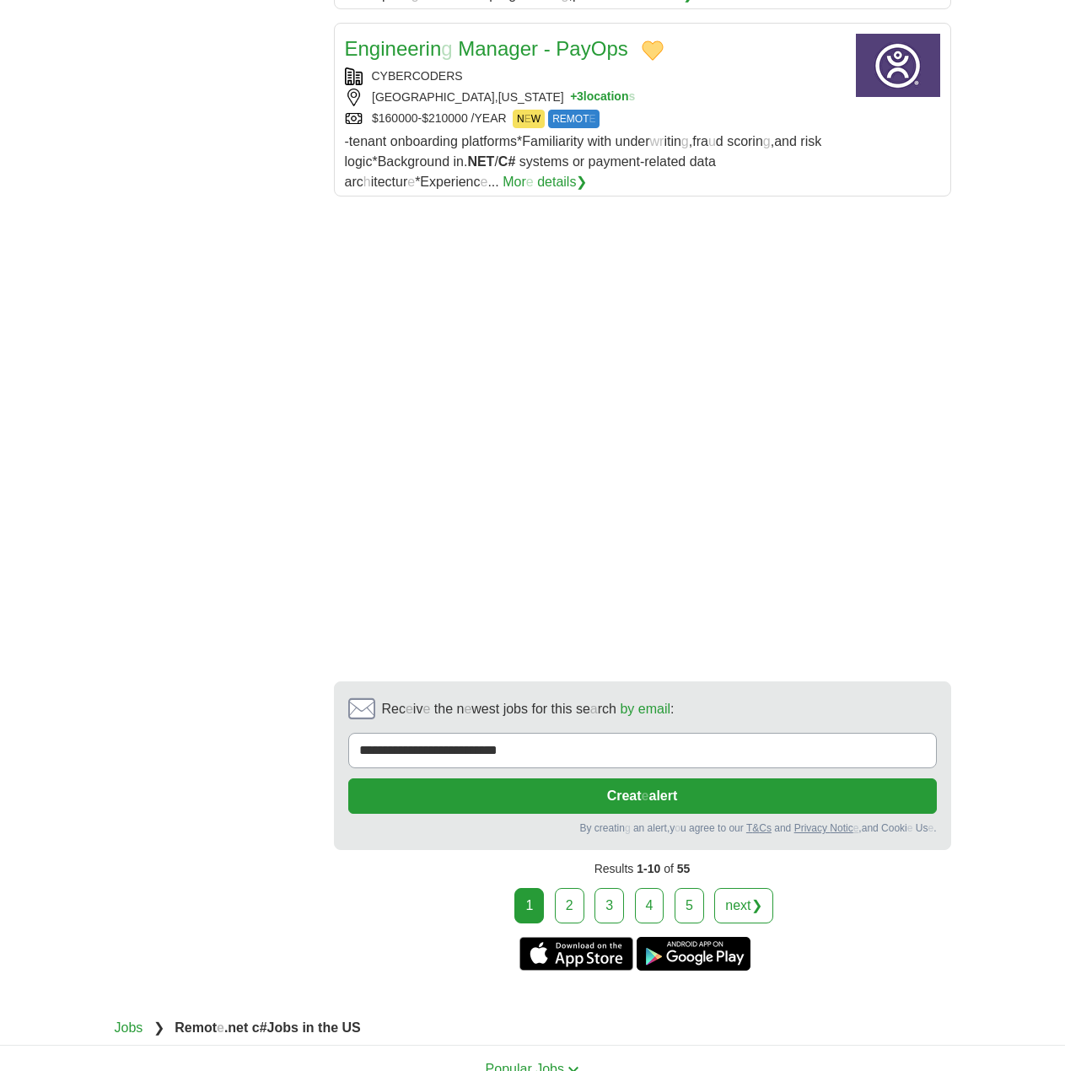
scroll to position [2693, 0]
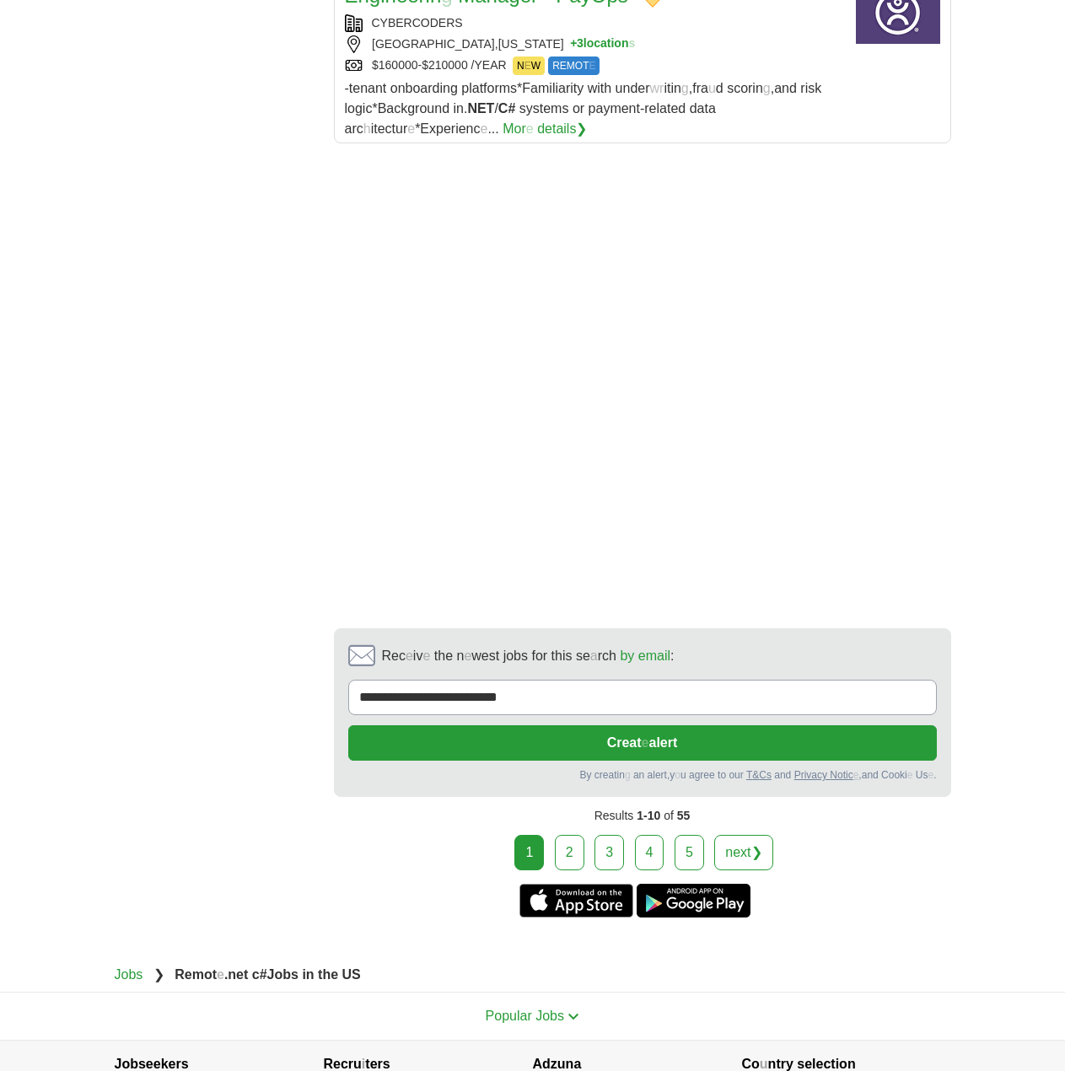
click at [568, 835] on link "2" at bounding box center [570, 852] width 30 height 35
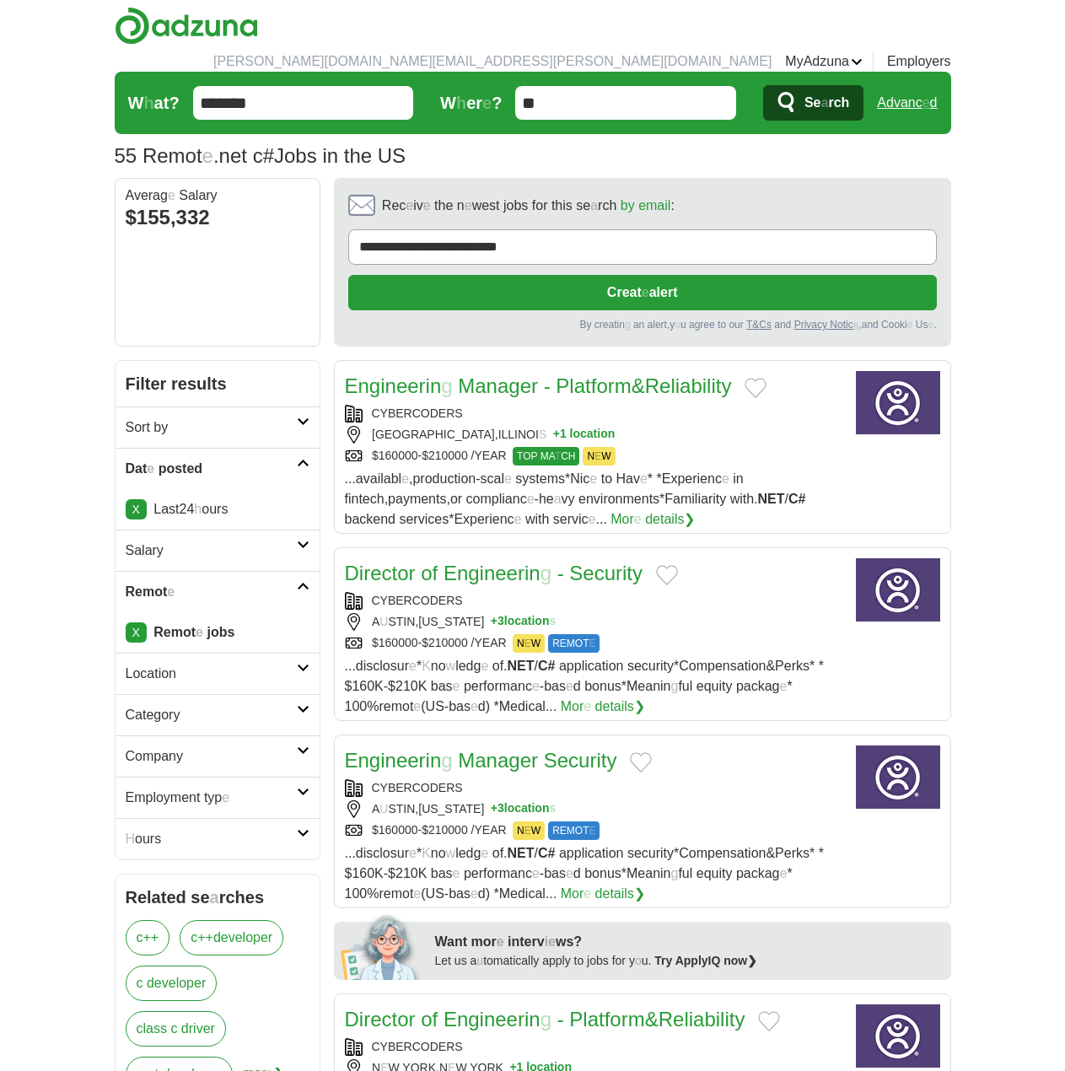
click at [780, 371] on div "Engineerin g Manager - Platform & Reliability" at bounding box center [594, 386] width 498 height 30
click at [762, 378] on button "Add to favorite jobs" at bounding box center [756, 388] width 22 height 20
click at [667, 565] on button "Add to favorite jobs" at bounding box center [667, 575] width 22 height 20
click at [646, 752] on button "Add to favorite jobs" at bounding box center [641, 762] width 22 height 20
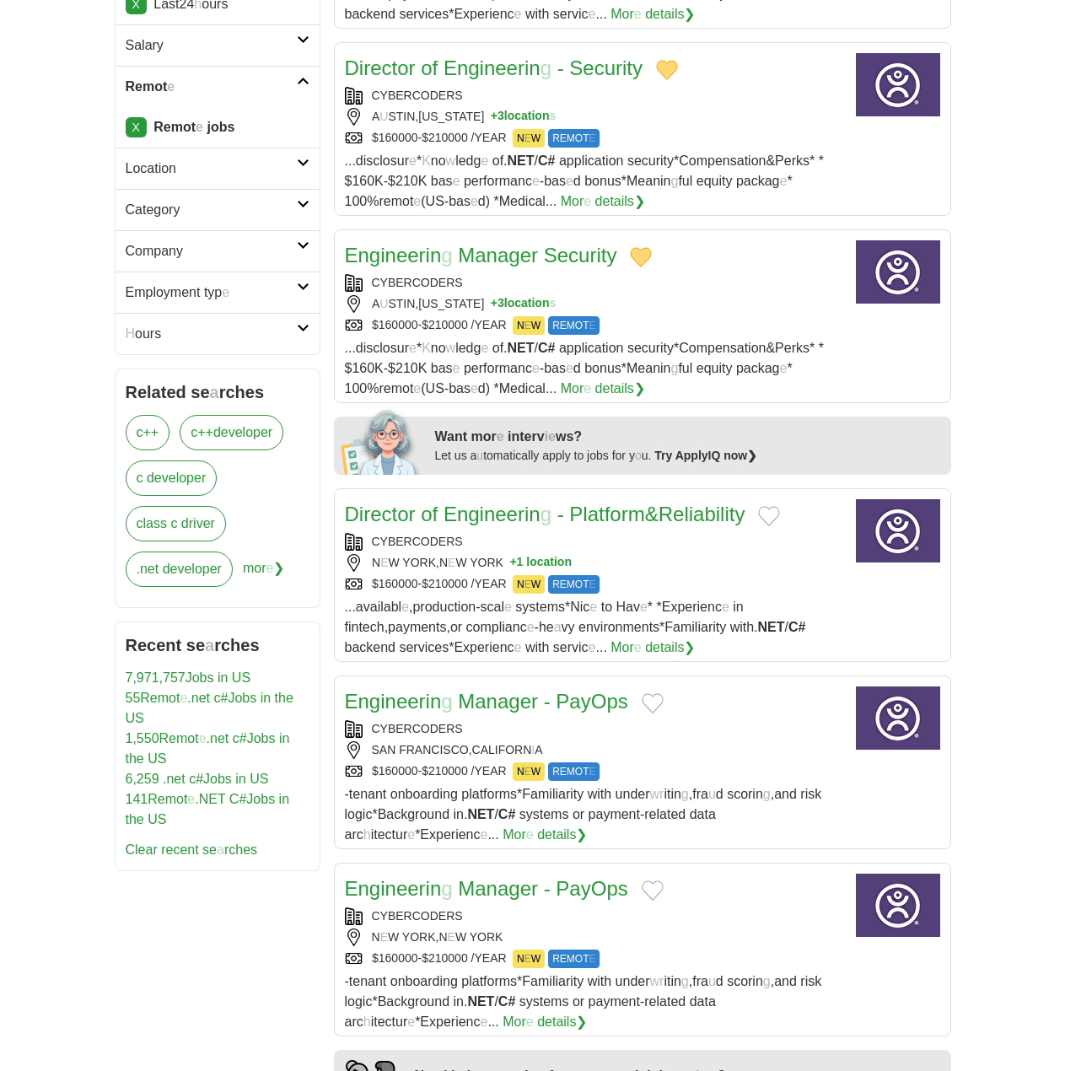
scroll to position [506, 0]
click at [780, 505] on button "Add to favorite jobs" at bounding box center [769, 515] width 22 height 20
click at [653, 692] on button "Add to favorite jobs" at bounding box center [653, 702] width 22 height 20
click at [646, 880] on button "Add to favorite jobs" at bounding box center [653, 890] width 22 height 20
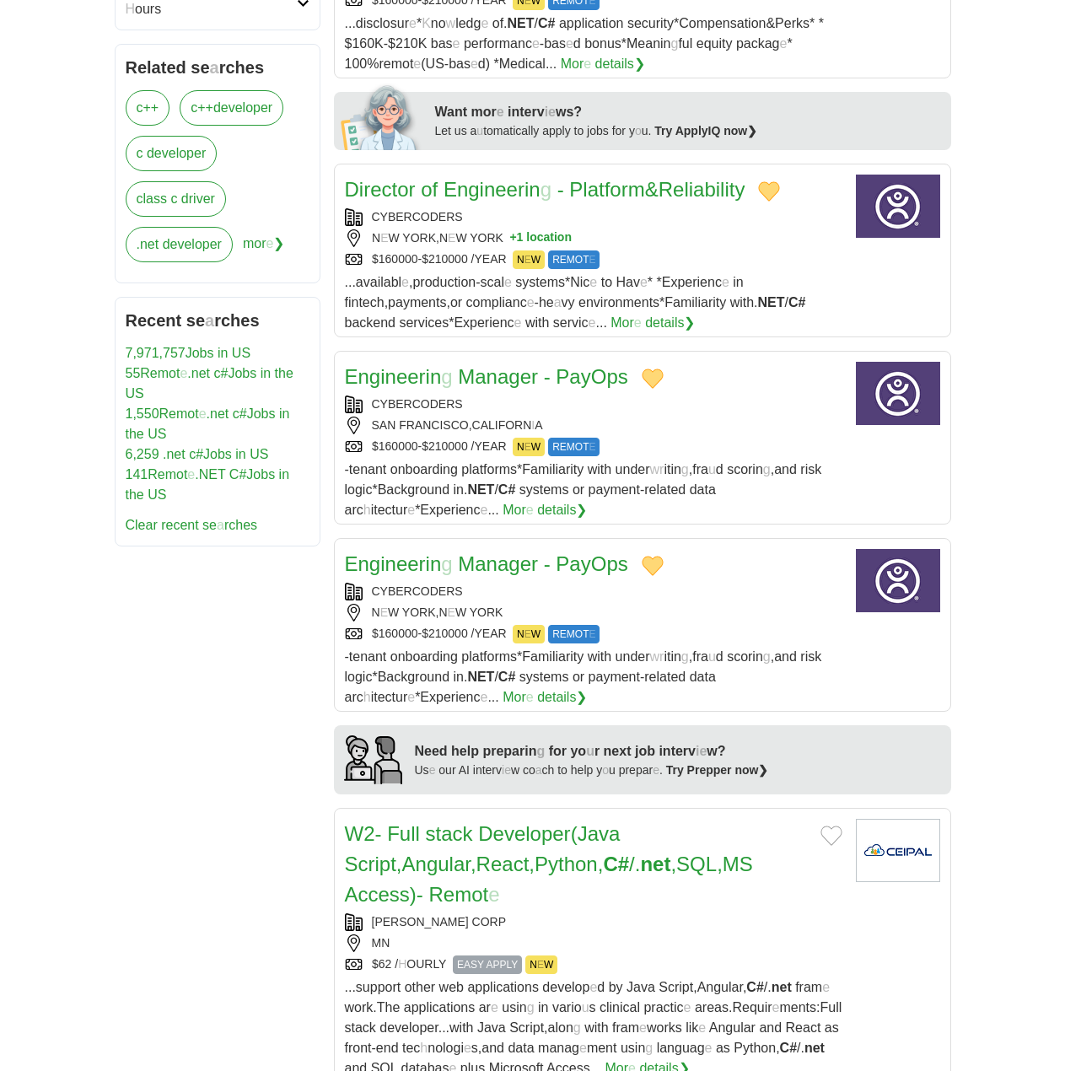
scroll to position [1012, 0]
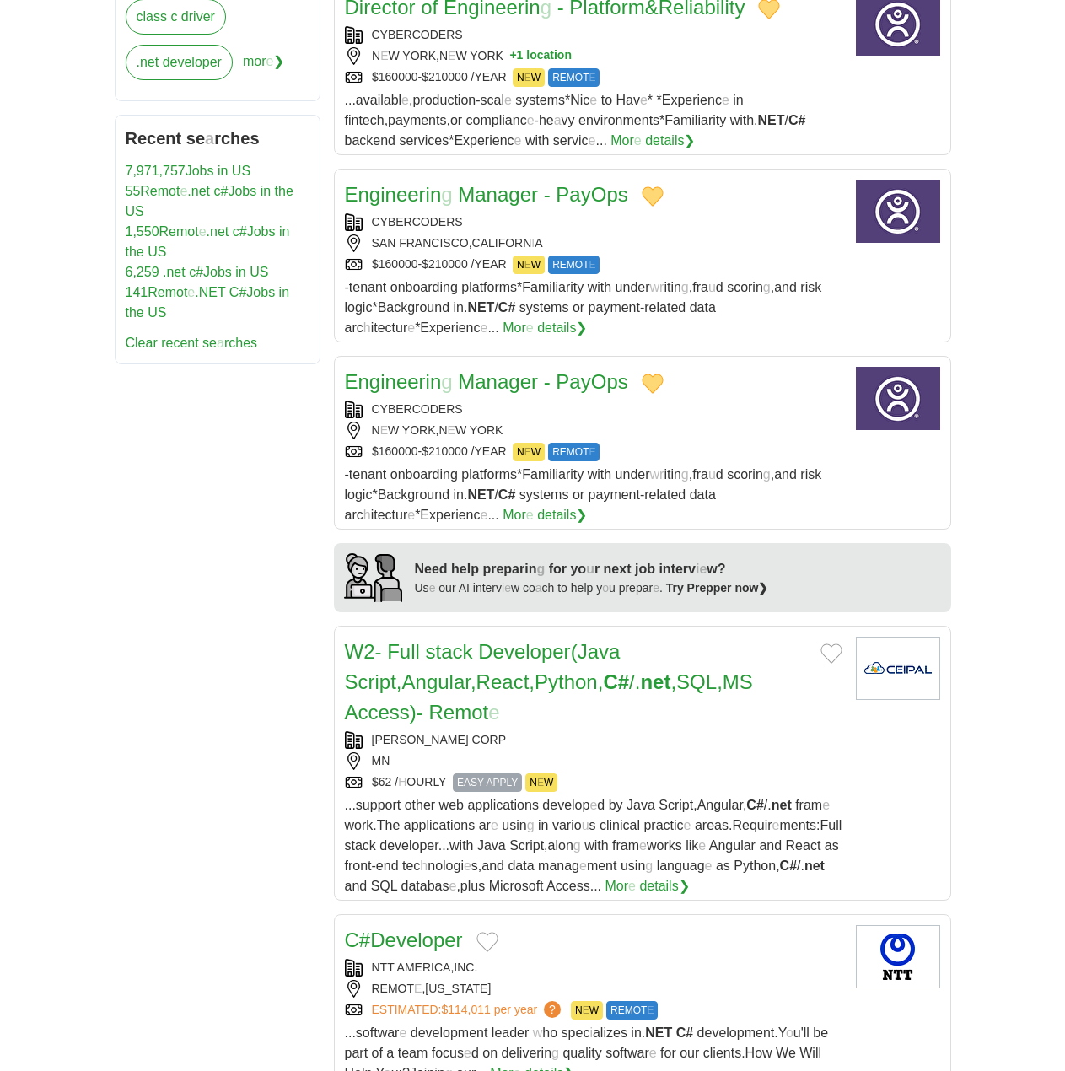
click at [831, 643] on button "Add to favorite jobs" at bounding box center [832, 653] width 22 height 20
click at [493, 640] on readpronunciation-word "Developer" at bounding box center [524, 651] width 92 height 23
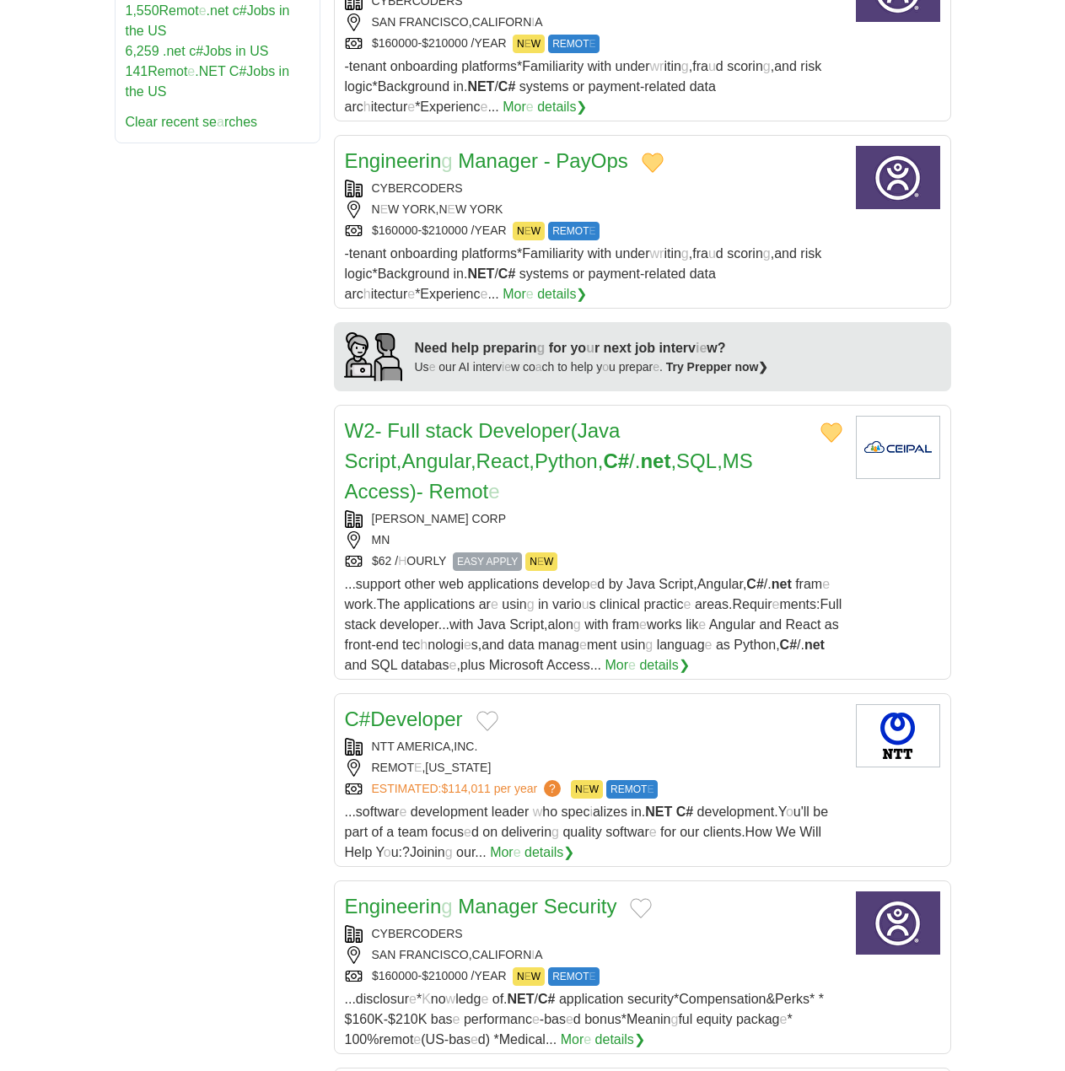
scroll to position [1349, 0]
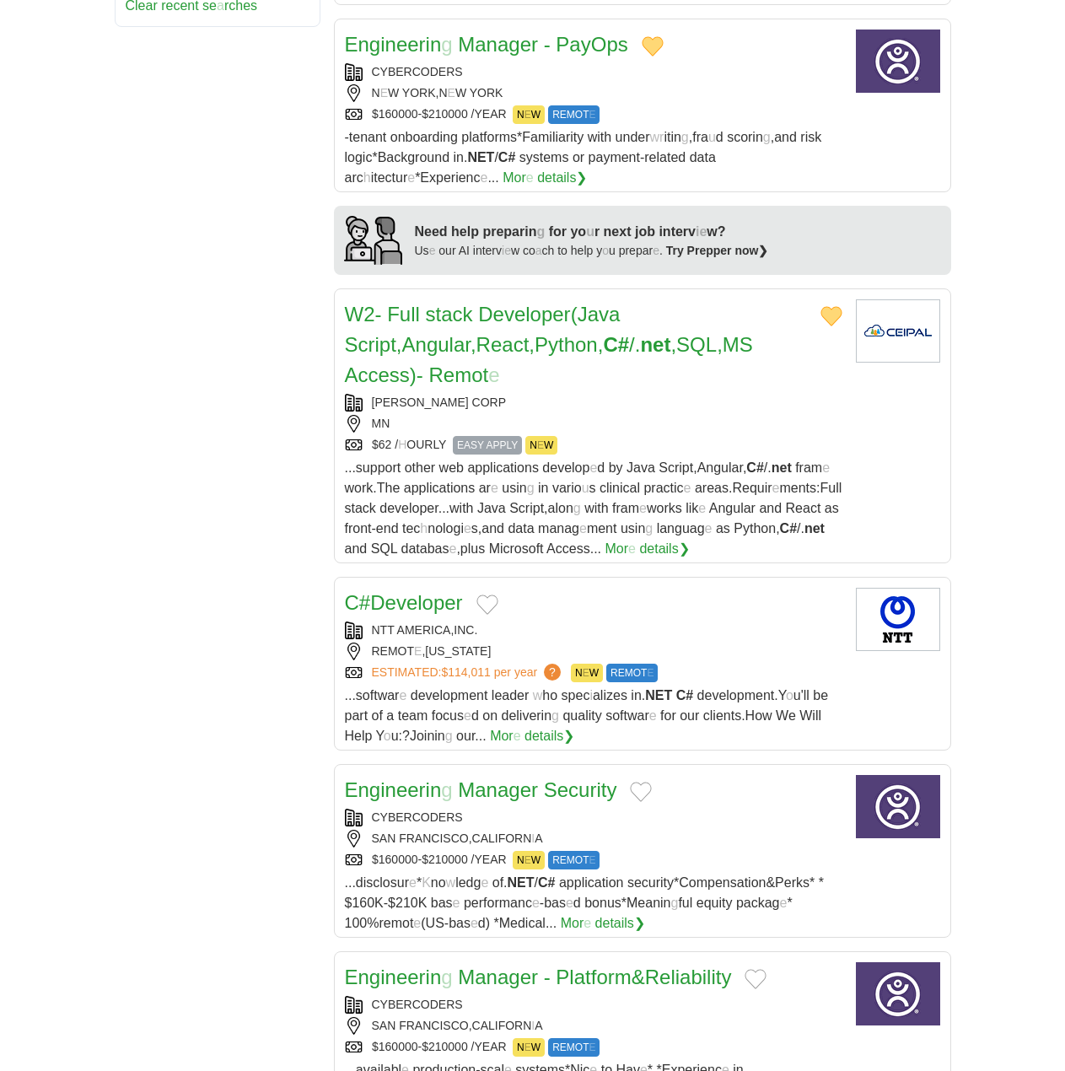
click at [496, 595] on button "Add to favorite jobs" at bounding box center [487, 605] width 22 height 20
click at [377, 591] on readpronunciation-word "Developer" at bounding box center [416, 602] width 92 height 23
click at [637, 782] on button "Add to favorite jobs" at bounding box center [641, 792] width 22 height 20
click at [767, 969] on button "Add to favorite jobs" at bounding box center [756, 979] width 22 height 20
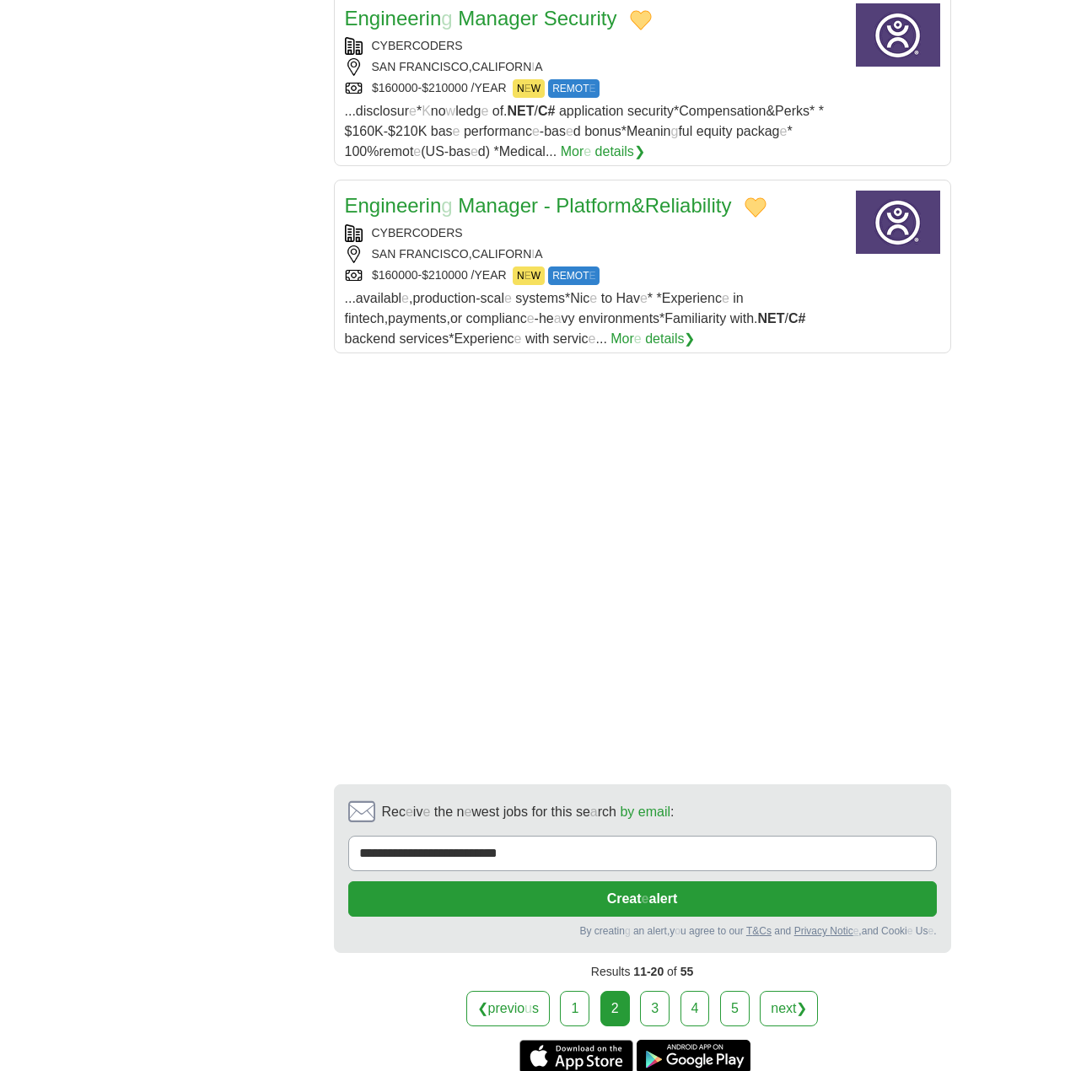
scroll to position [2277, 0]
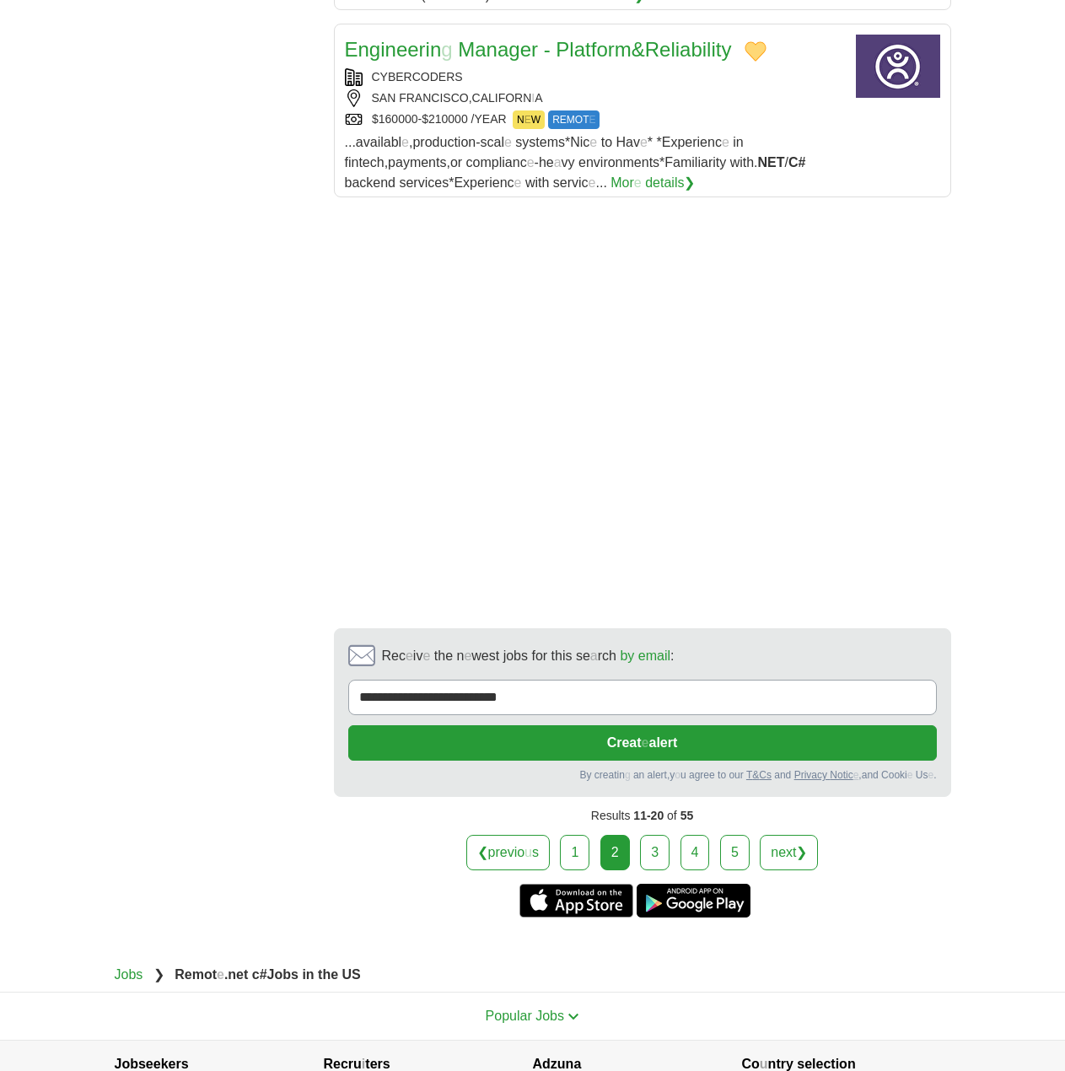
click at [654, 835] on link "3" at bounding box center [655, 852] width 30 height 35
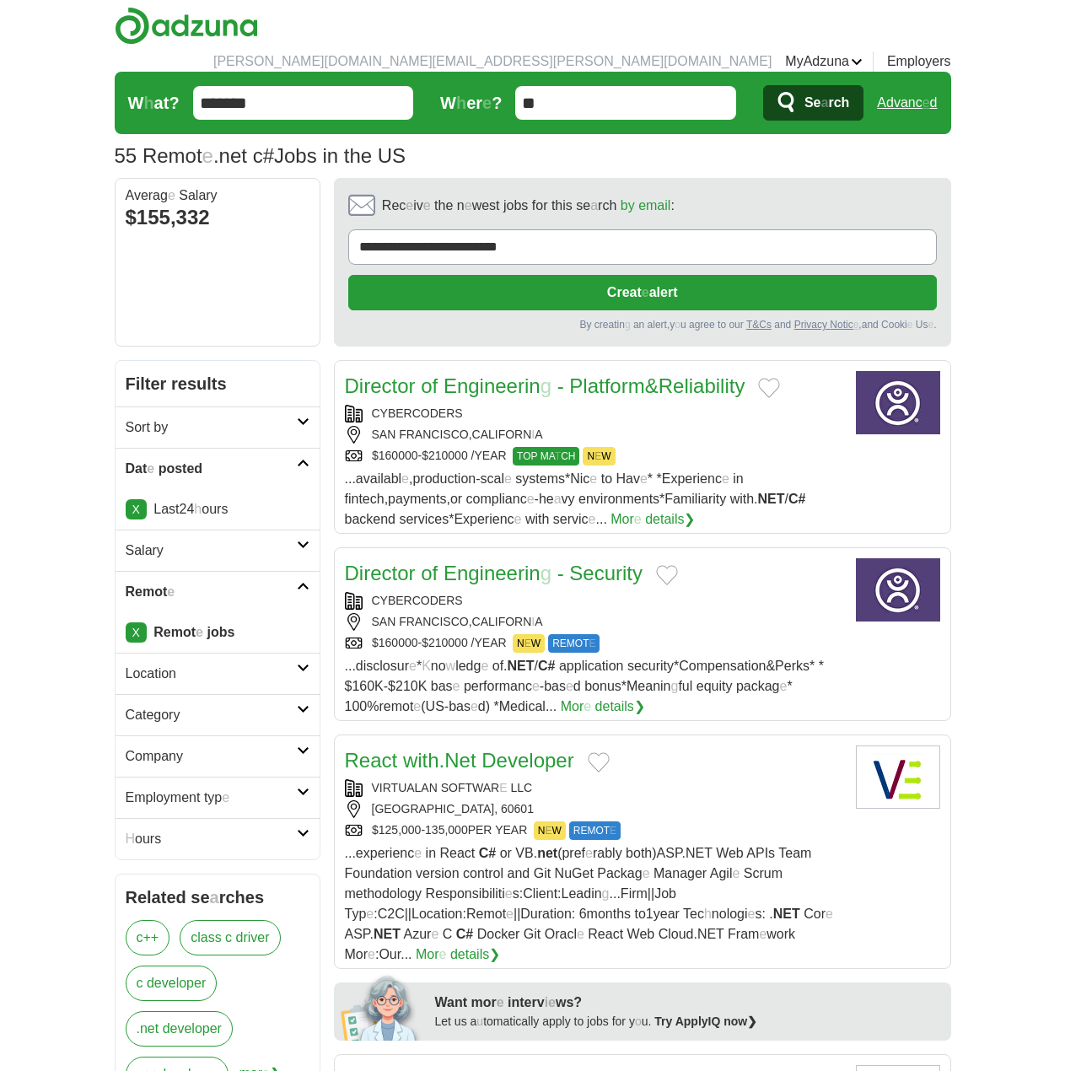
click at [778, 378] on button "Add to favorite jobs" at bounding box center [769, 388] width 22 height 20
click at [667, 565] on button "Add to favorite jobs" at bounding box center [667, 575] width 22 height 20
click at [602, 752] on button "Add to favorite jobs" at bounding box center [599, 762] width 22 height 20
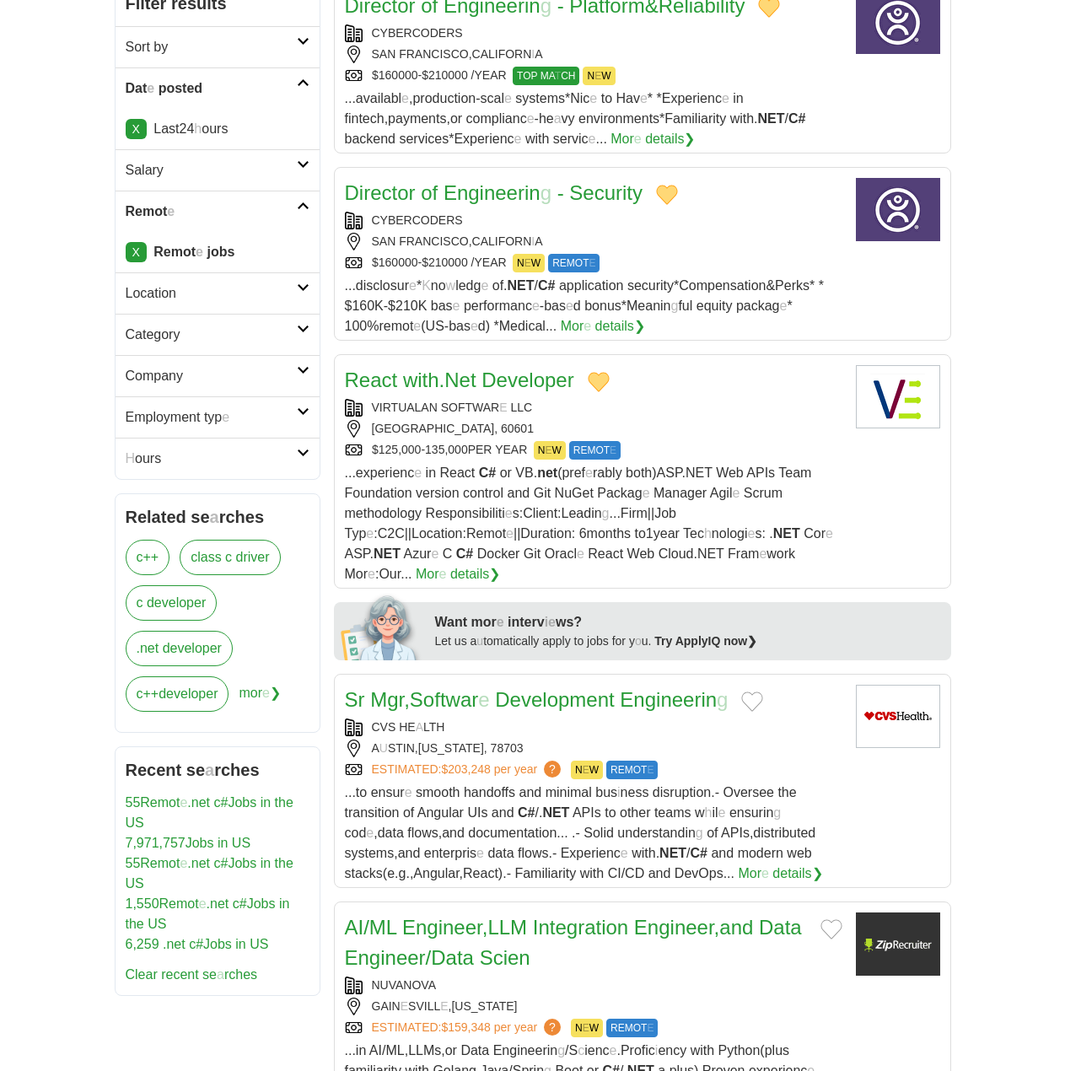
scroll to position [422, 0]
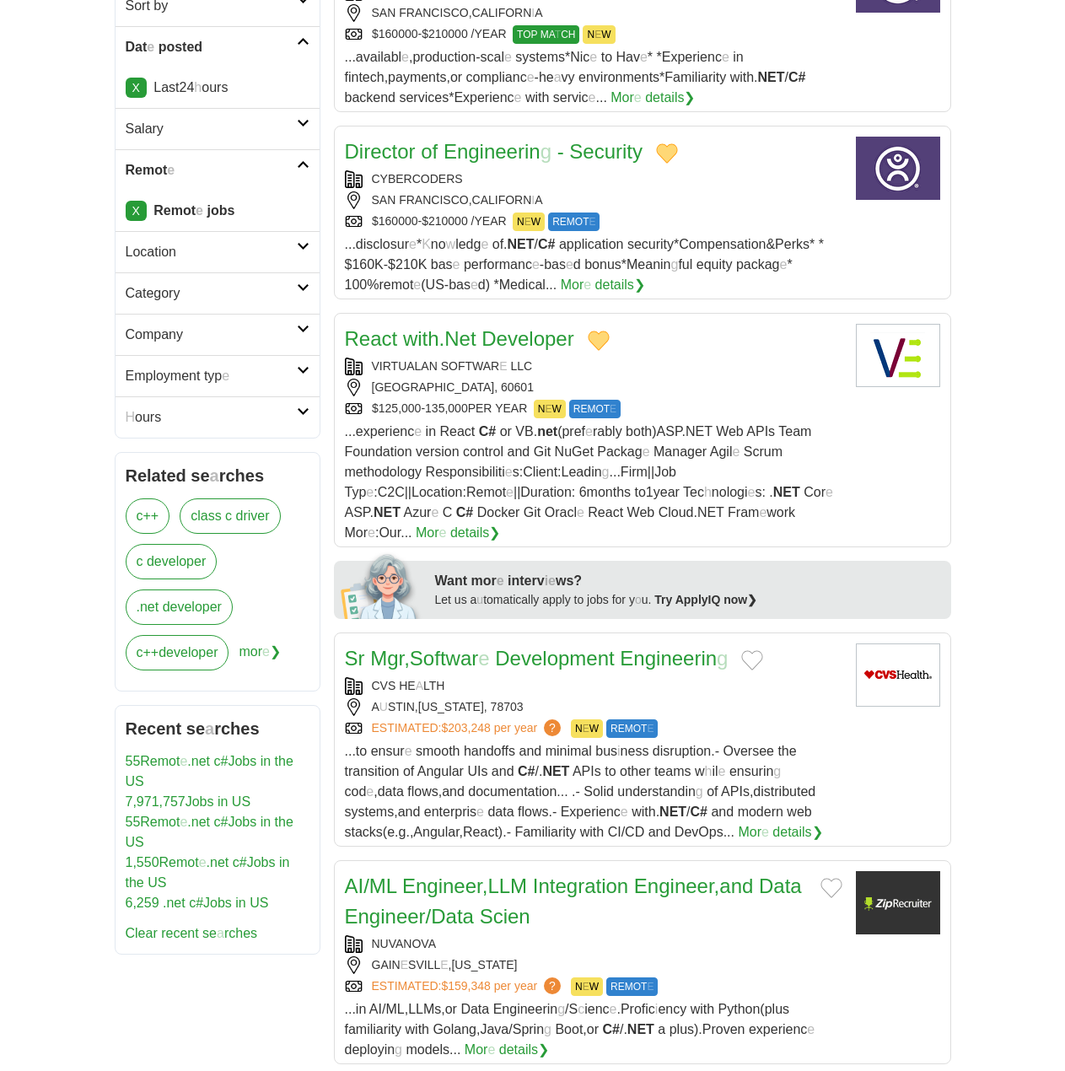
click at [755, 650] on button "Add to favorite jobs" at bounding box center [752, 660] width 22 height 20
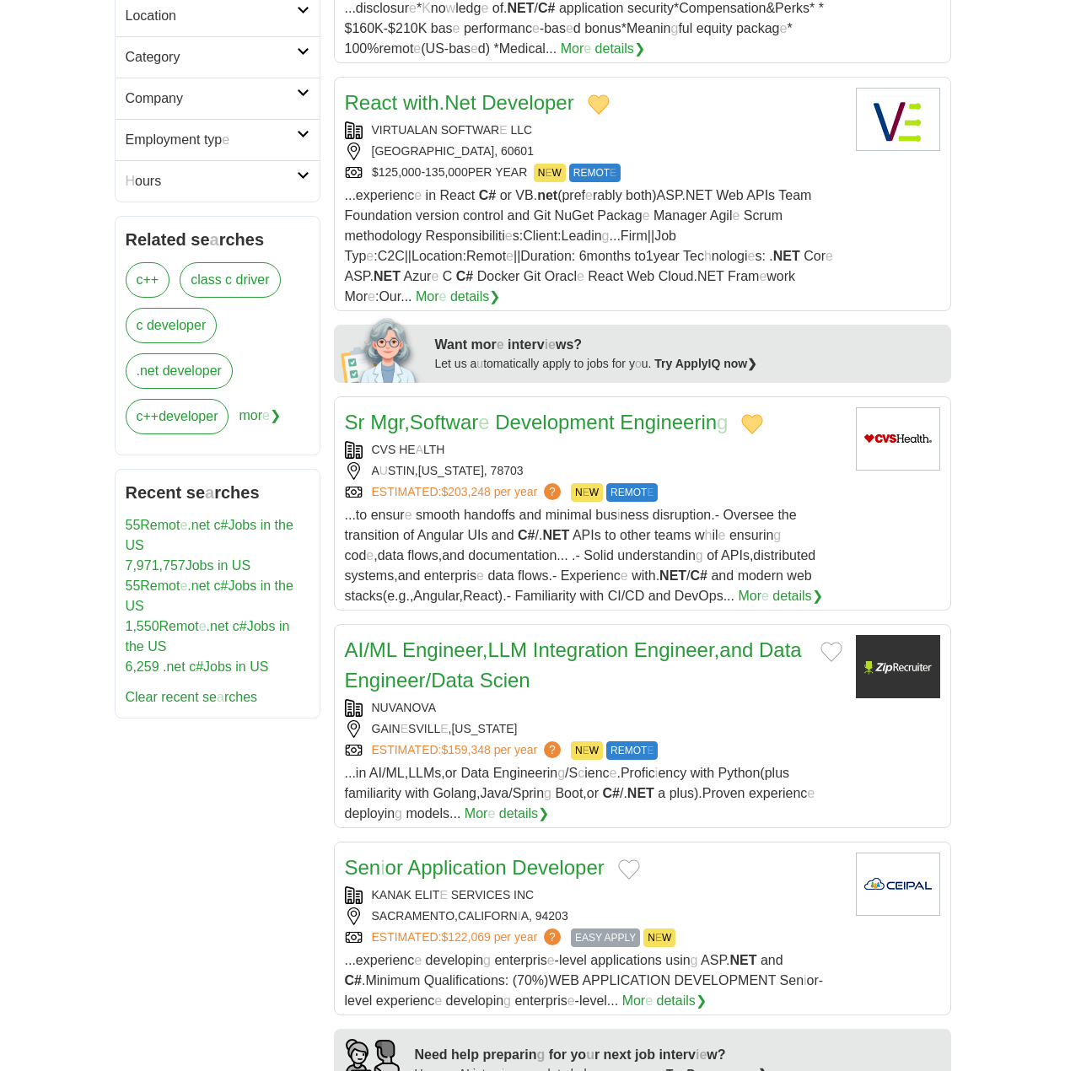
scroll to position [675, 0]
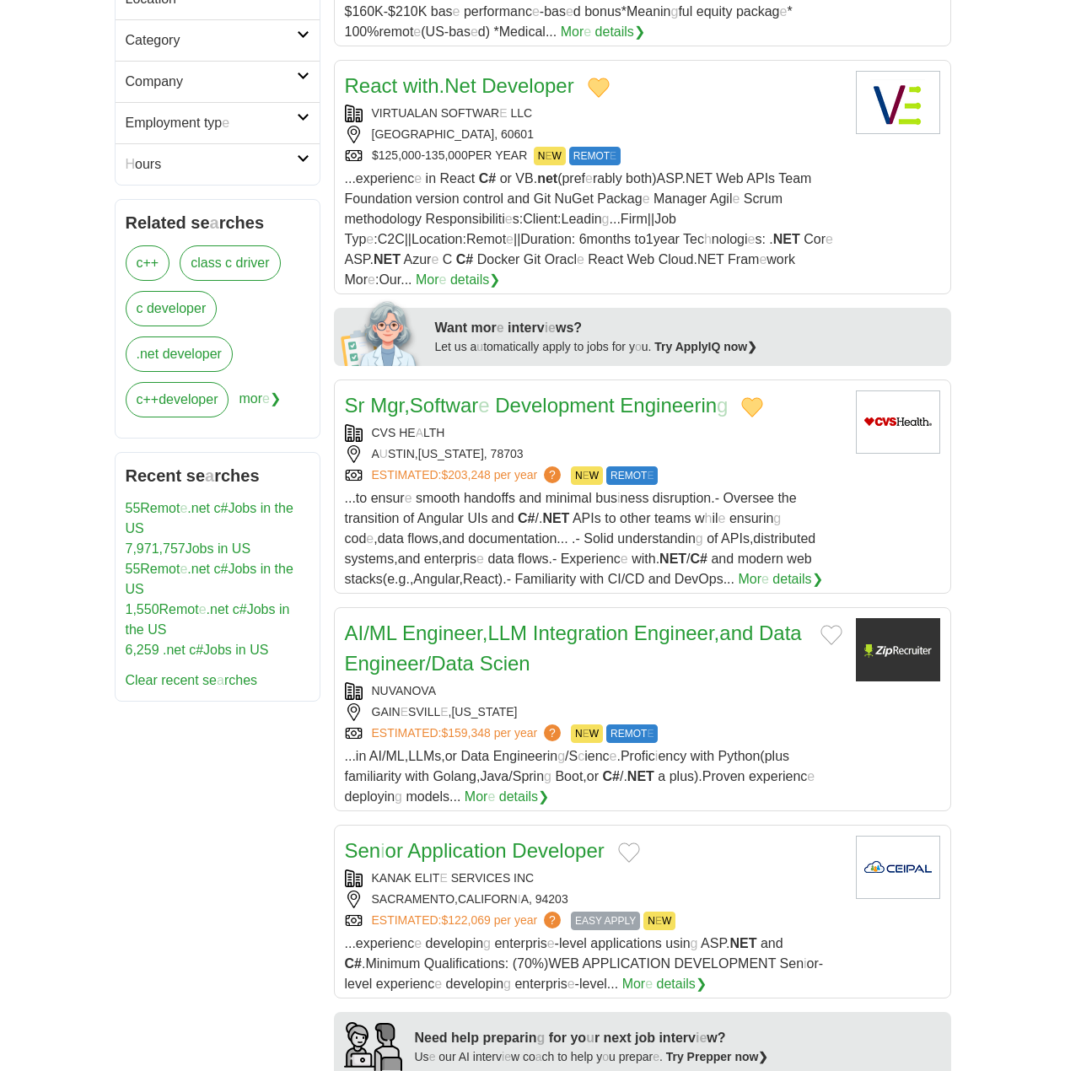
click at [832, 625] on button "Add to favorite jobs" at bounding box center [832, 635] width 22 height 20
click at [637, 842] on button "Add to favorite jobs" at bounding box center [629, 852] width 22 height 20
click at [440, 839] on readpronunciation-word "Application" at bounding box center [456, 850] width 99 height 23
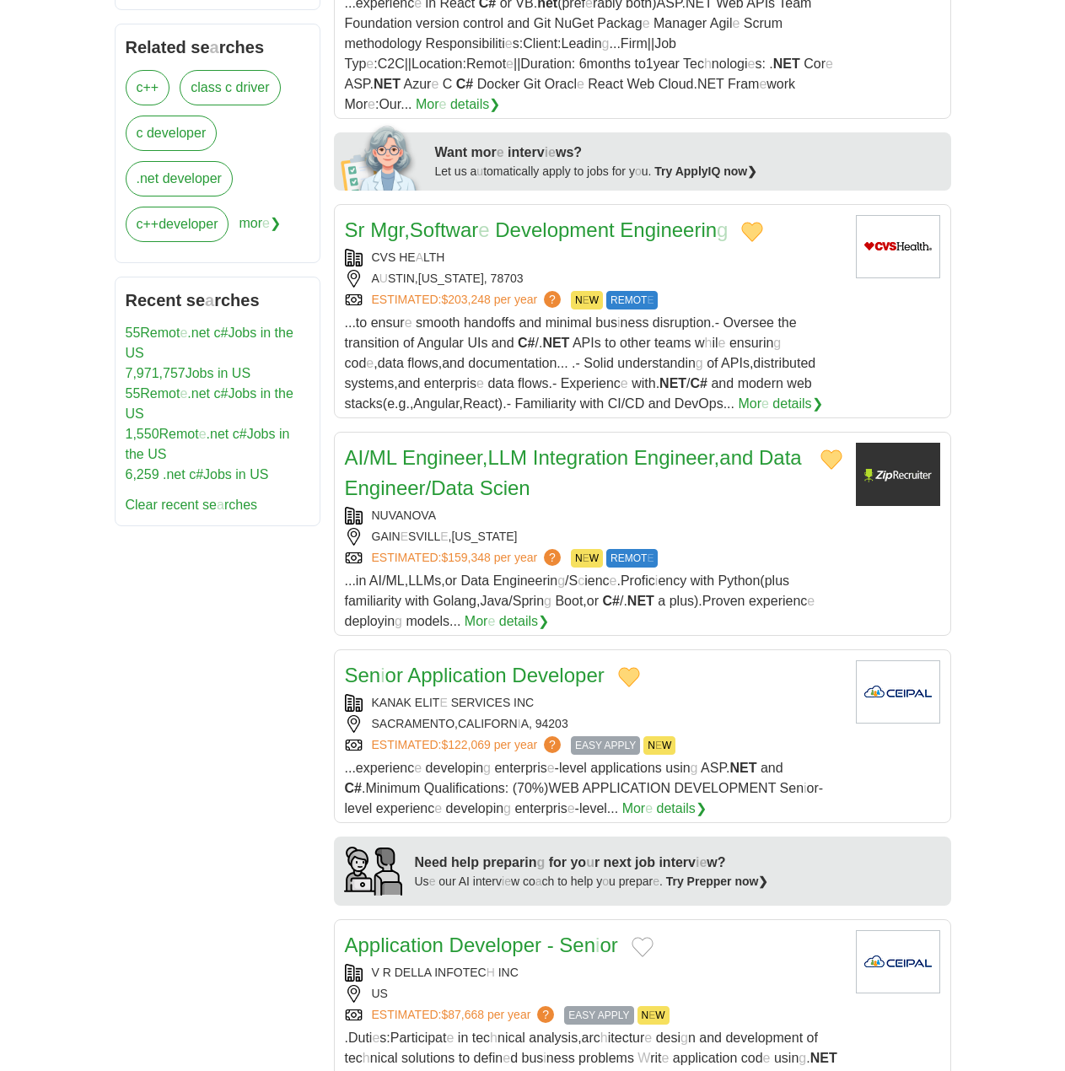
scroll to position [1096, 0]
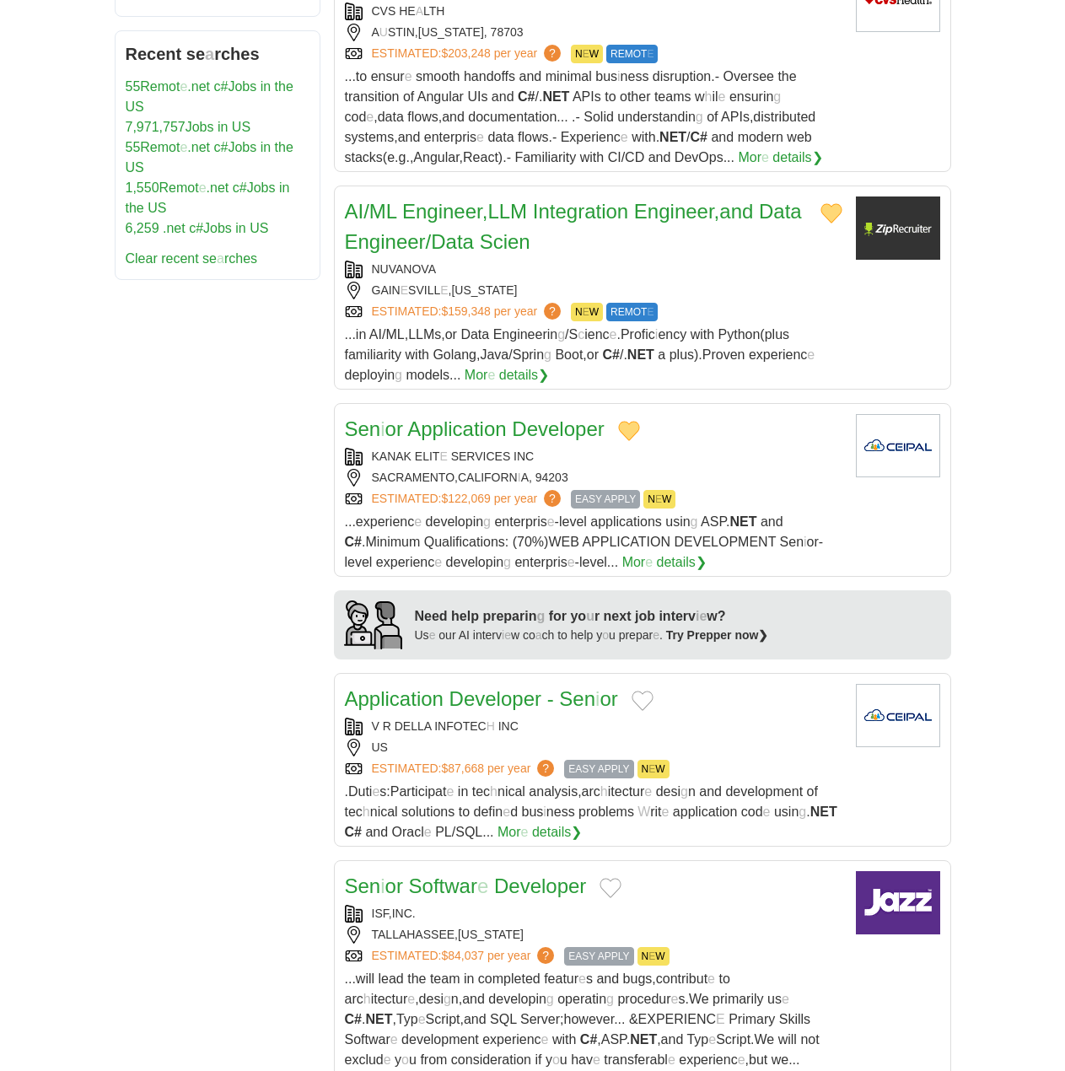
click at [636, 691] on button "Add to favorite jobs" at bounding box center [643, 701] width 22 height 20
click at [475, 687] on readpronunciation-word "Developer" at bounding box center [495, 698] width 92 height 23
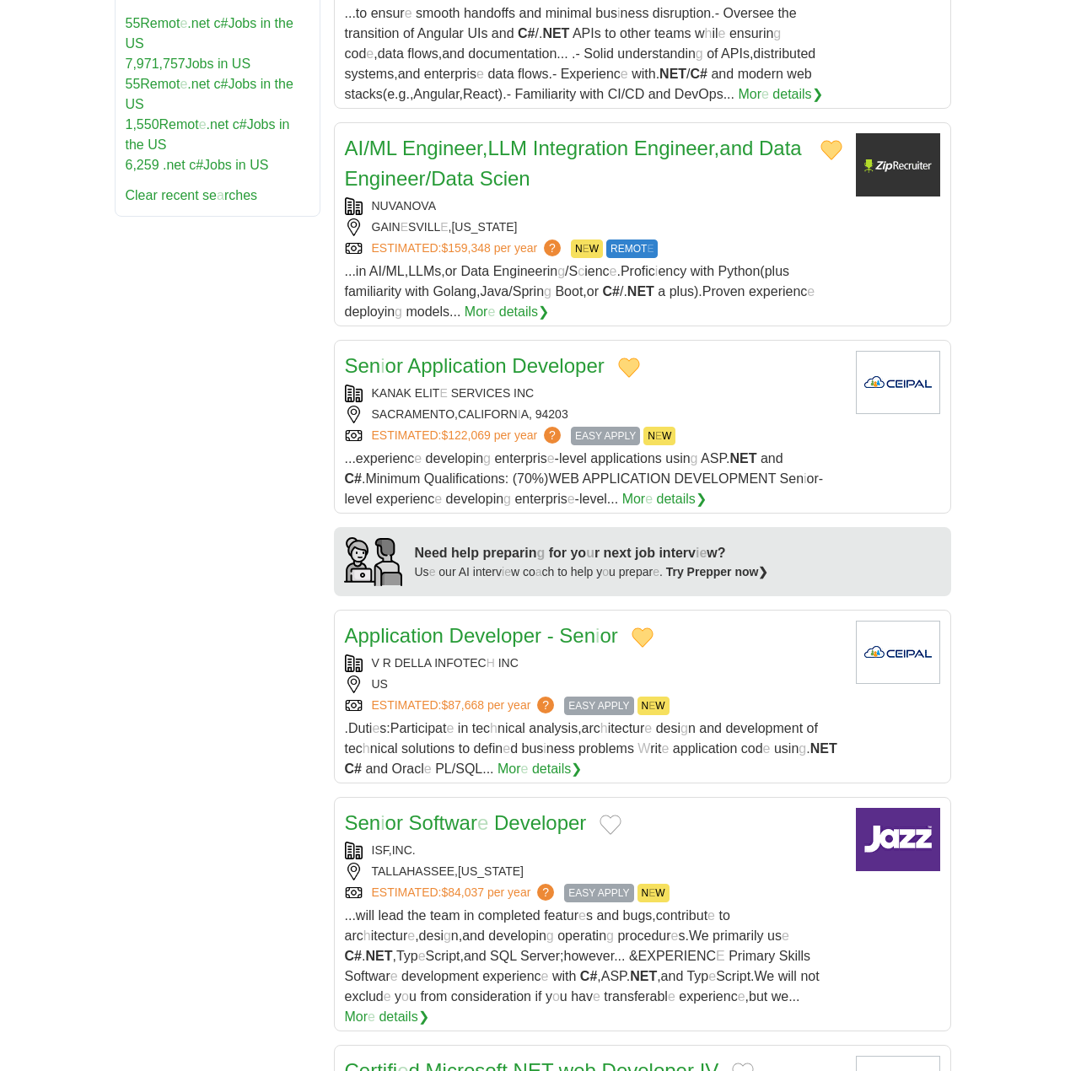
scroll to position [1349, 0]
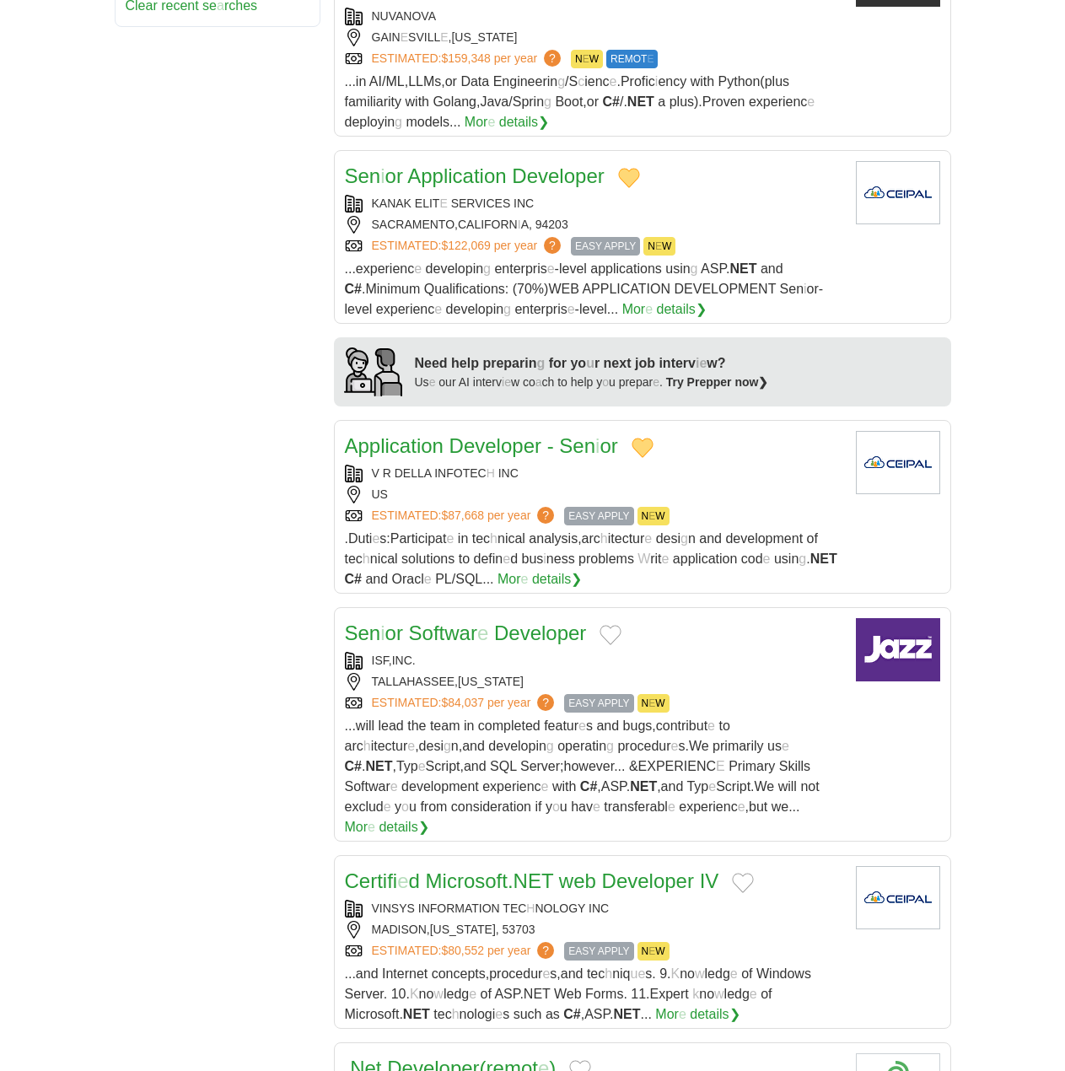
click at [604, 625] on button "Add to favorite jobs" at bounding box center [611, 635] width 22 height 20
click at [469, 622] on readpronunciation-span "Softwar" at bounding box center [443, 633] width 68 height 23
click at [747, 873] on button "Add to favorite jobs" at bounding box center [743, 883] width 22 height 20
click at [586, 869] on readpronunciation-word "web" at bounding box center [577, 880] width 37 height 23
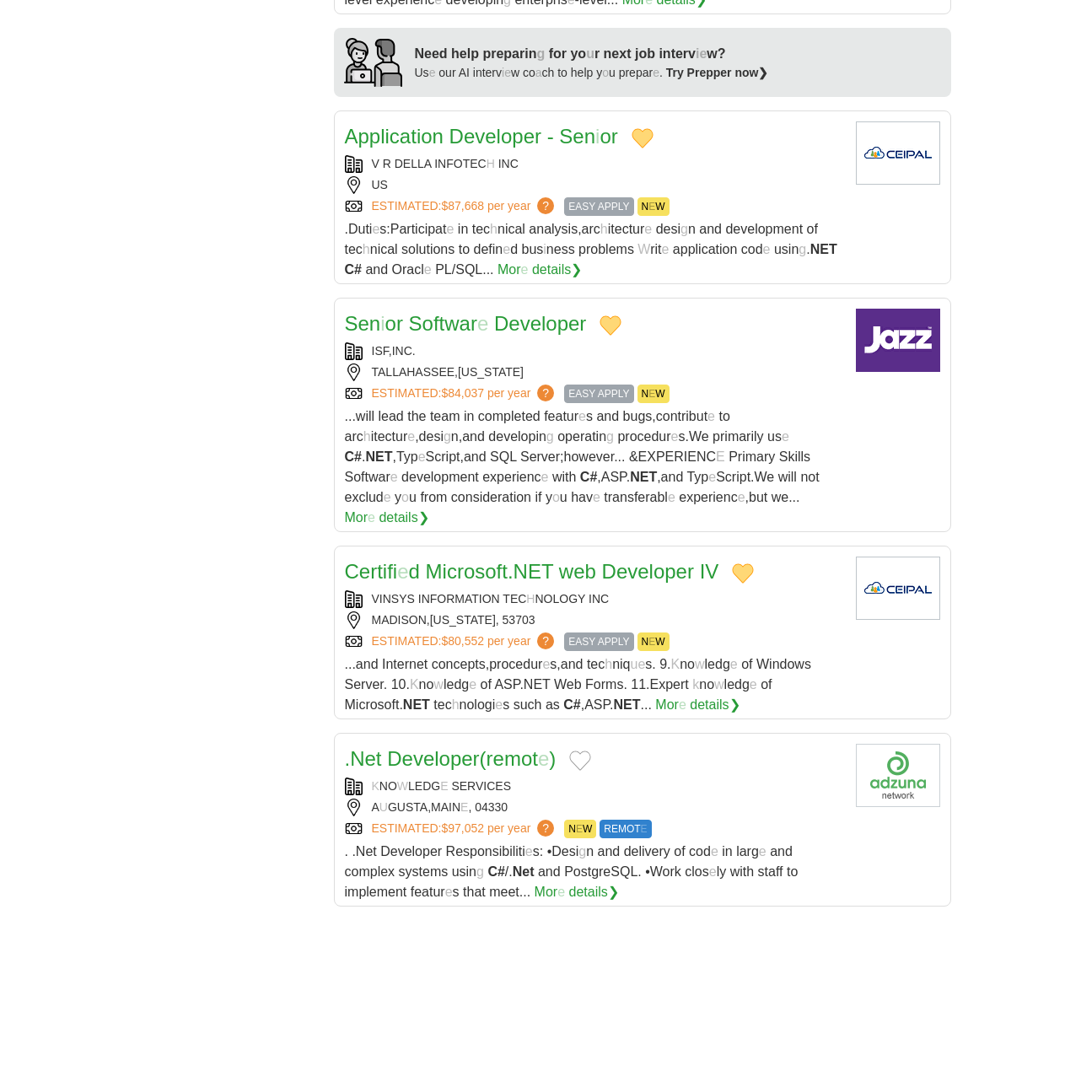
scroll to position [1687, 0]
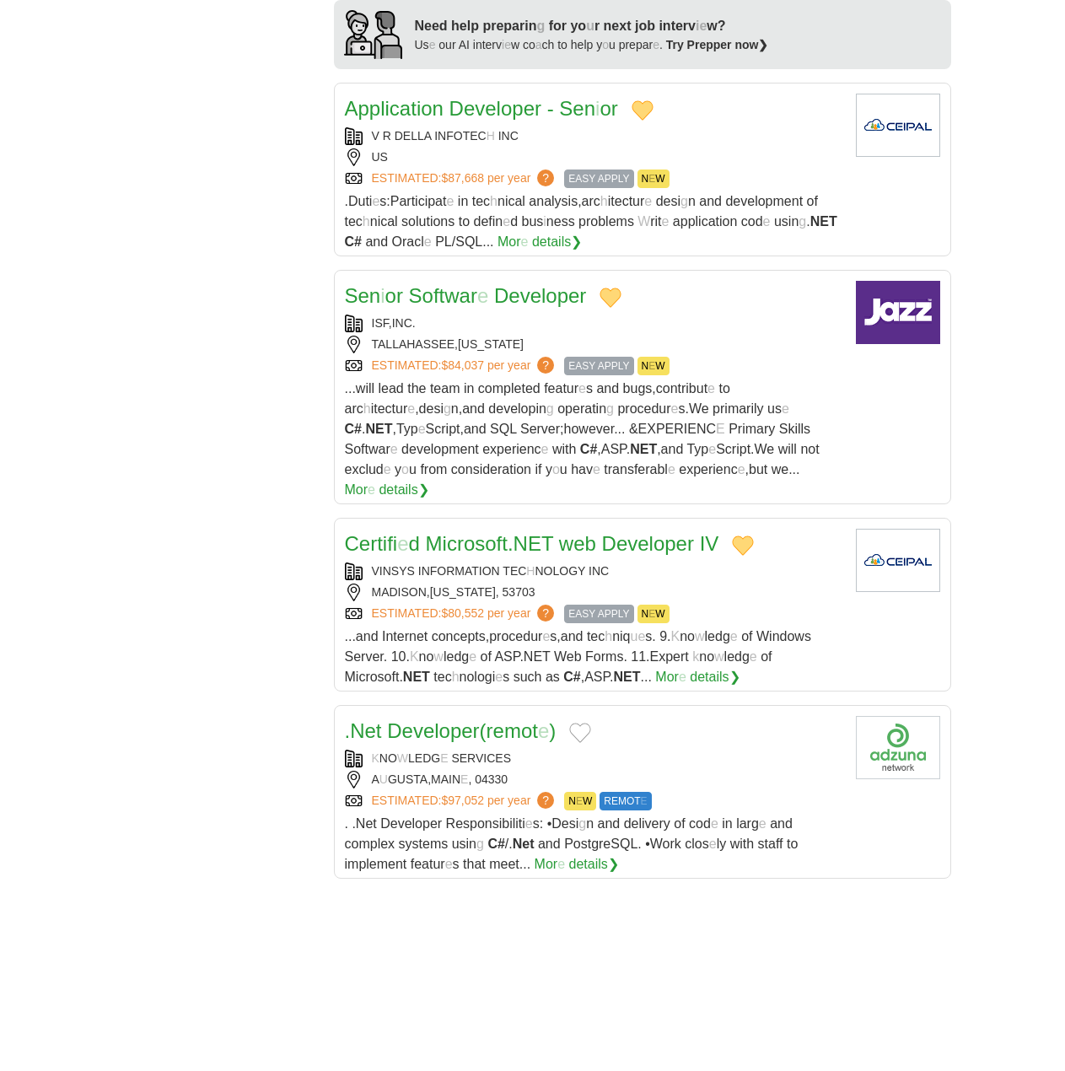
click at [591, 723] on button "Add to favorite jobs" at bounding box center [580, 733] width 22 height 20
click at [466, 719] on readpronunciation-word "Developer" at bounding box center [433, 730] width 92 height 23
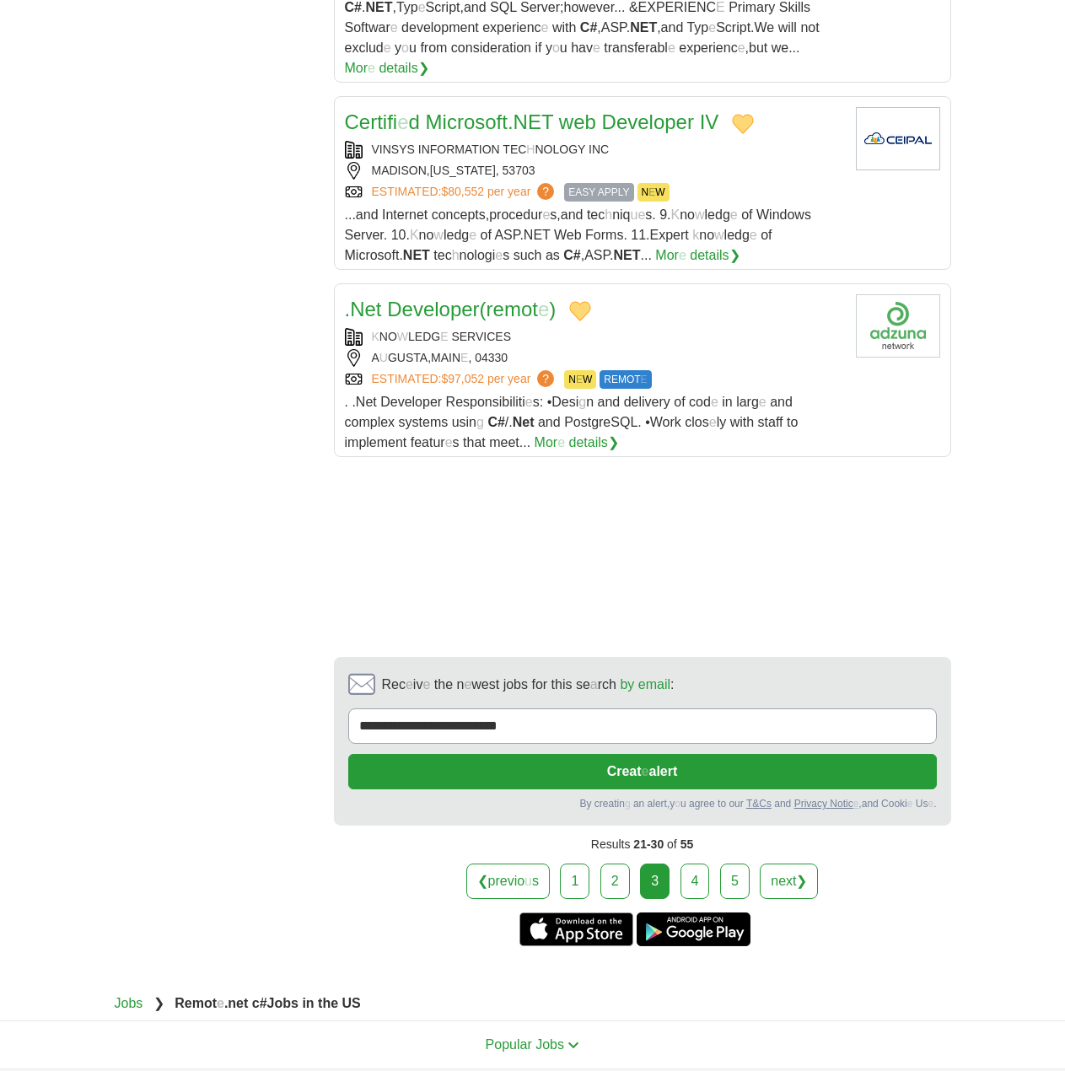
click at [699, 864] on link "4" at bounding box center [696, 881] width 30 height 35
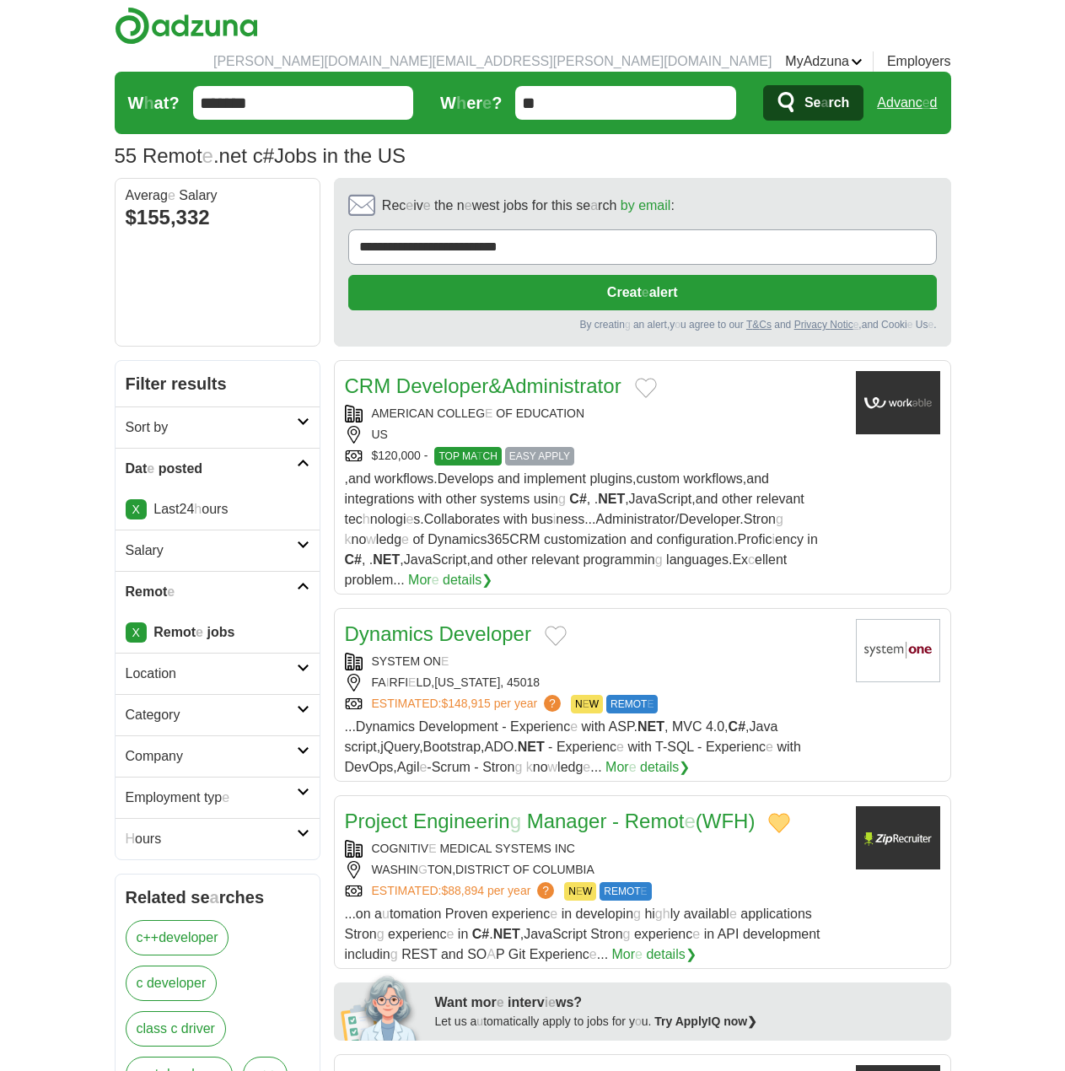
click at [655, 378] on button "Add to favorite jobs" at bounding box center [646, 388] width 22 height 20
click at [520, 374] on readpronunciation-word "Administrator" at bounding box center [561, 385] width 119 height 23
click at [554, 626] on button "Add to favorite jobs" at bounding box center [556, 636] width 22 height 20
click at [453, 622] on readpronunciation-word "Developer" at bounding box center [485, 633] width 92 height 23
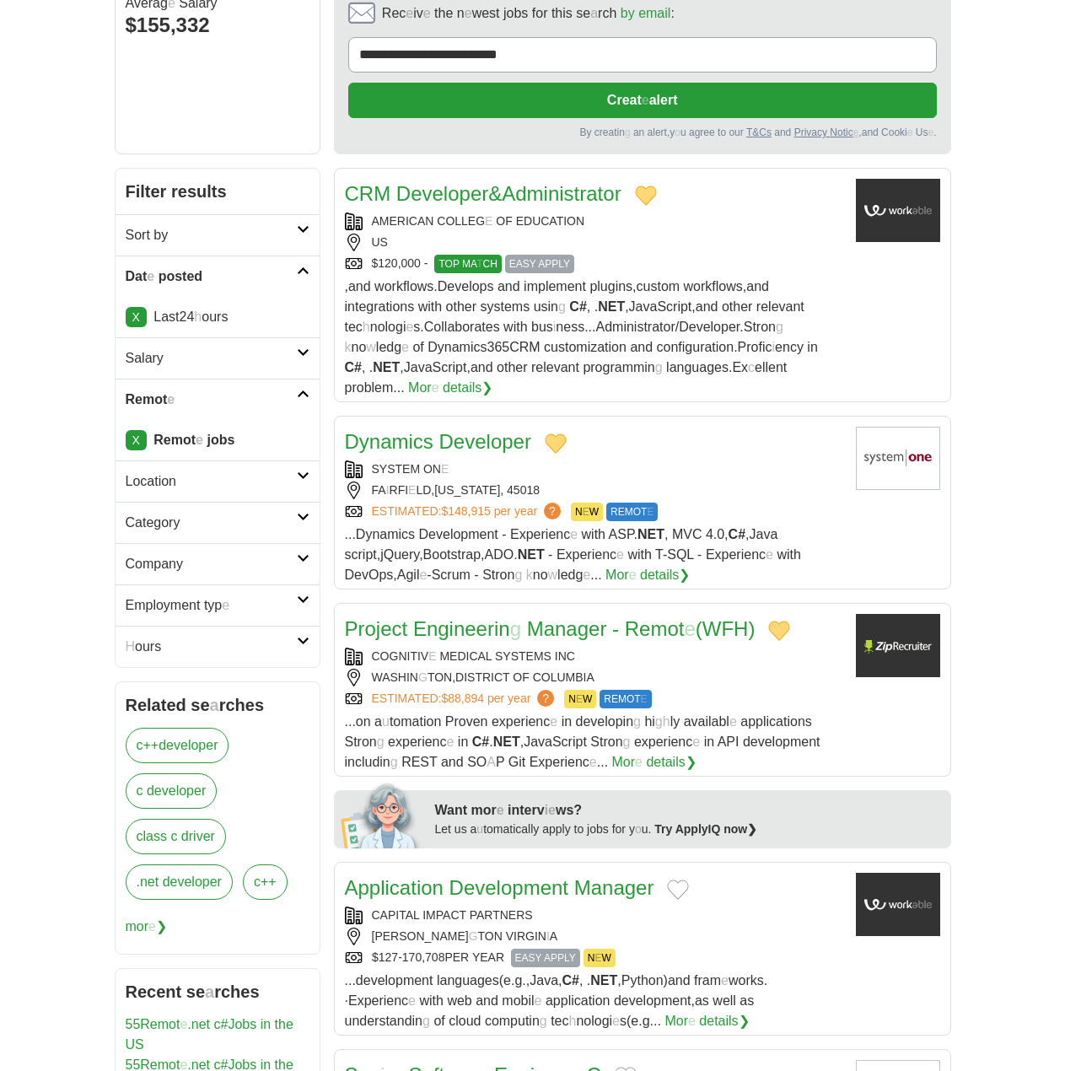
scroll to position [422, 0]
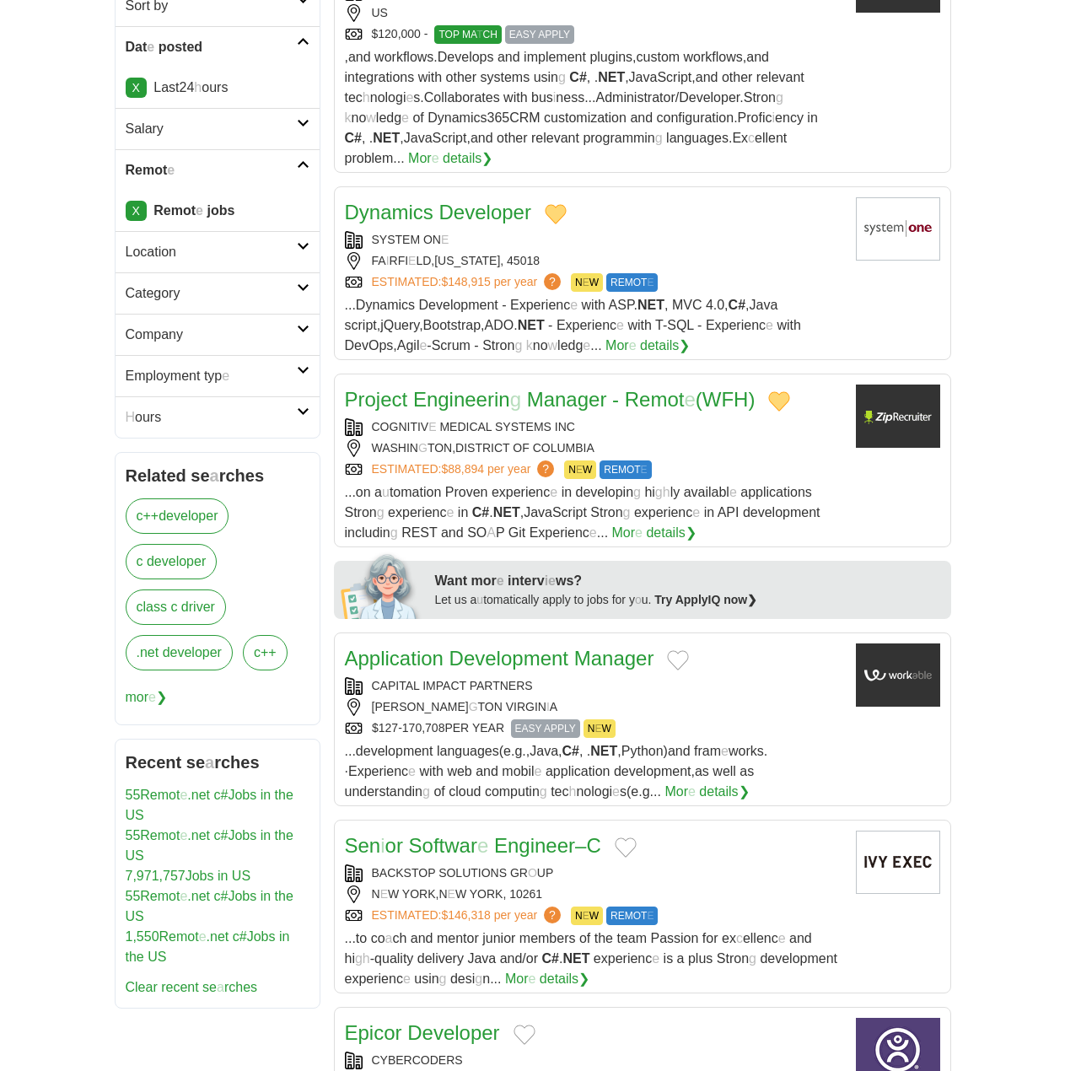
click at [670, 650] on button "Add to favorite jobs" at bounding box center [678, 660] width 22 height 20
click at [636, 837] on button "Add to favorite jobs" at bounding box center [626, 847] width 22 height 20
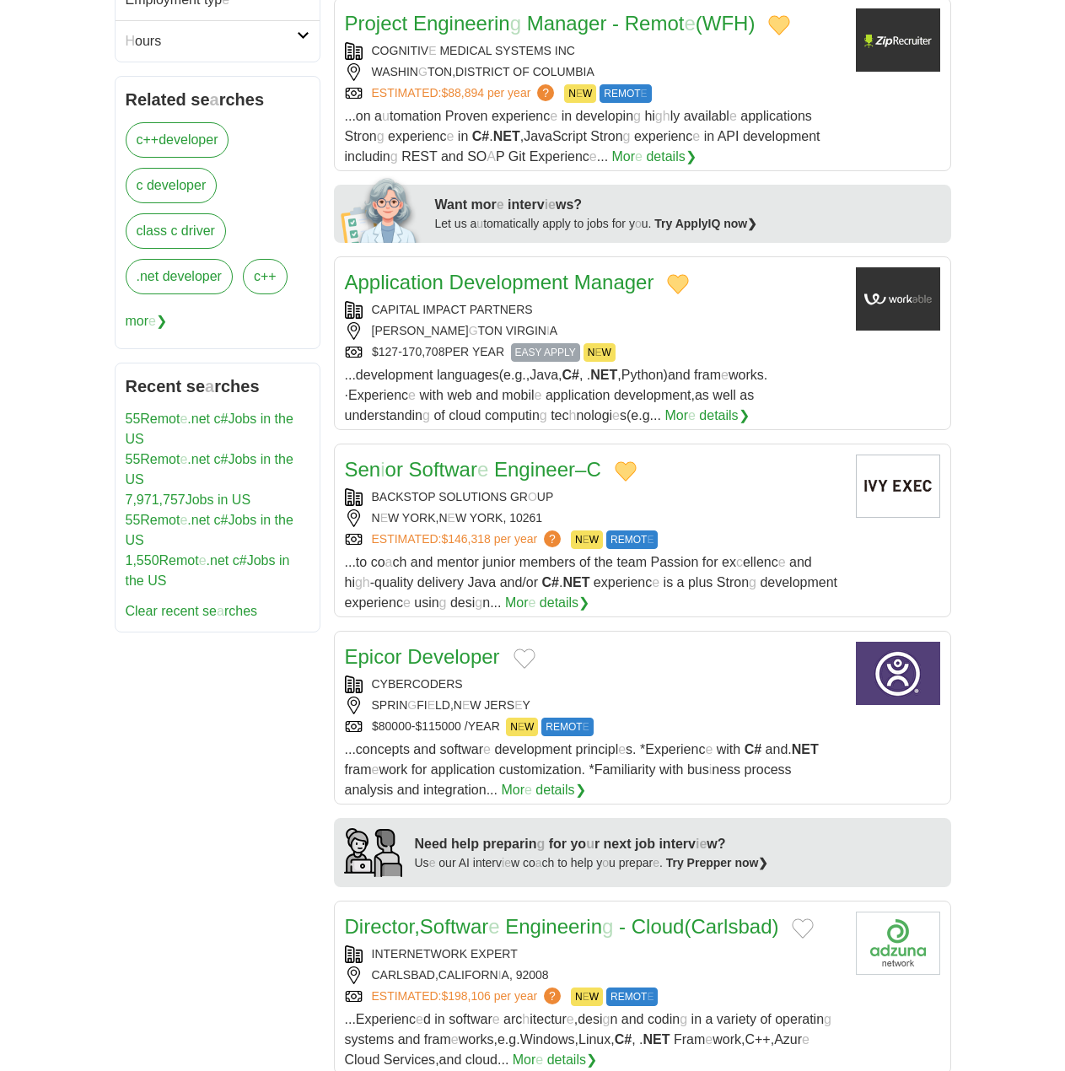
scroll to position [843, 0]
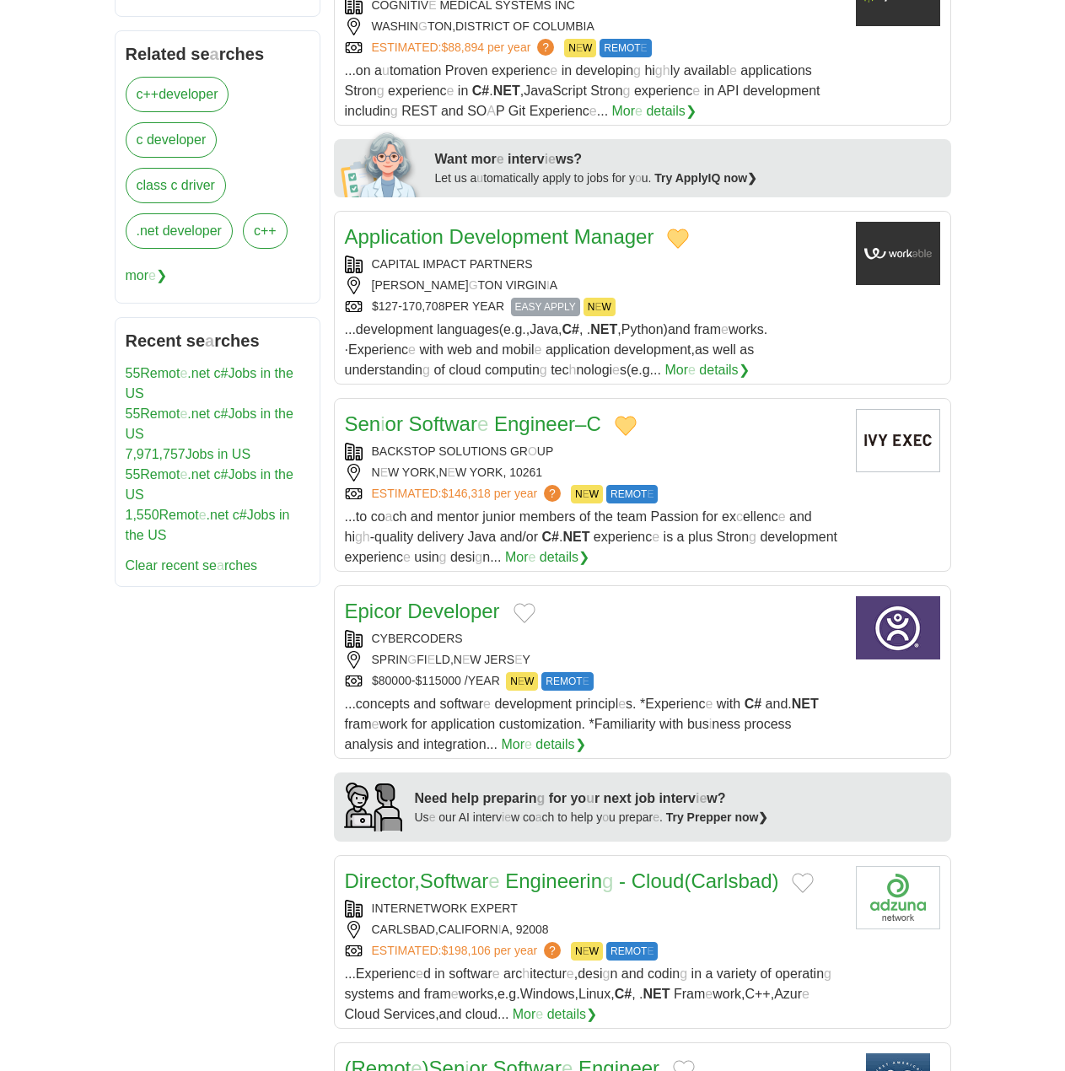
click at [518, 603] on button "Add to favorite jobs" at bounding box center [525, 613] width 22 height 20
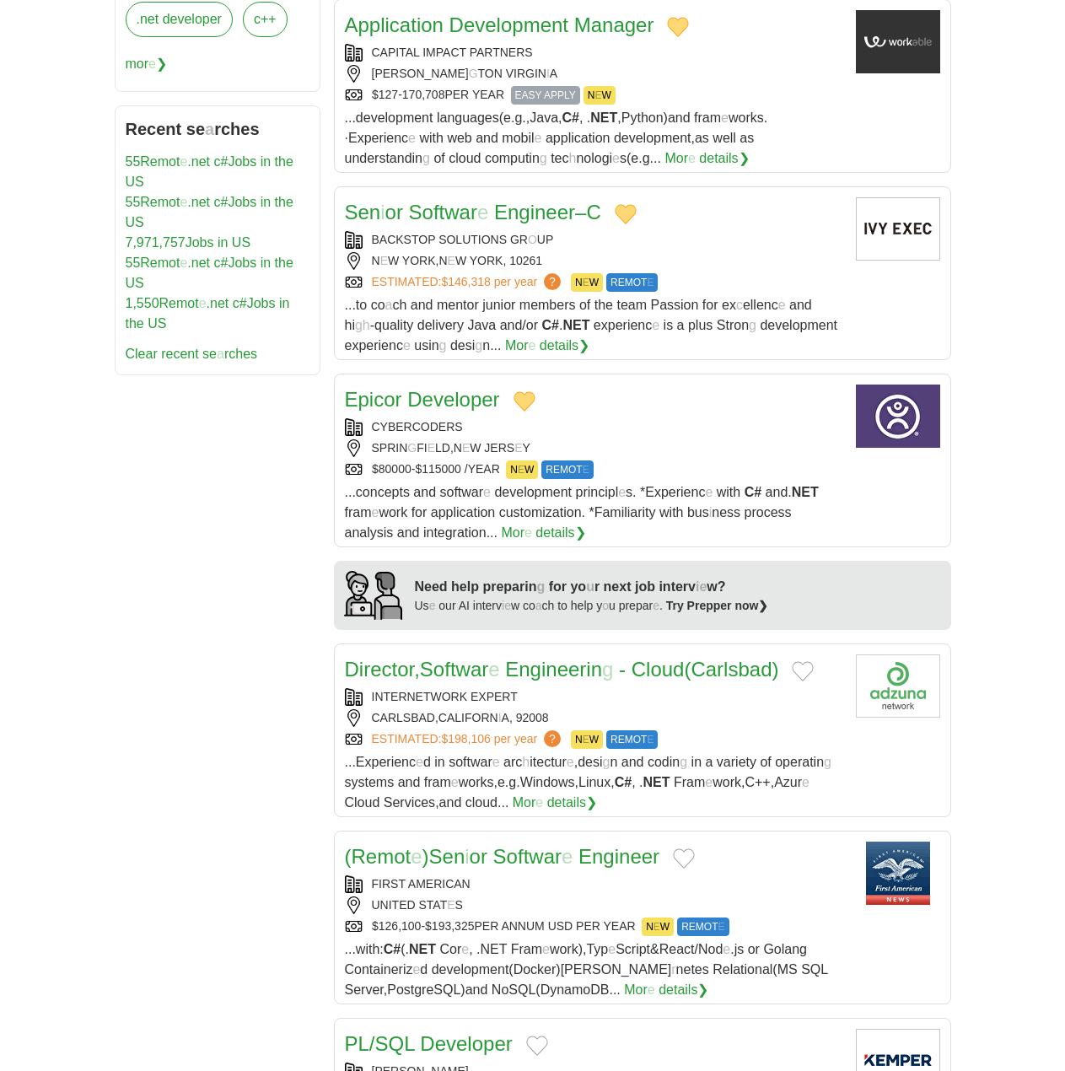
scroll to position [1096, 0]
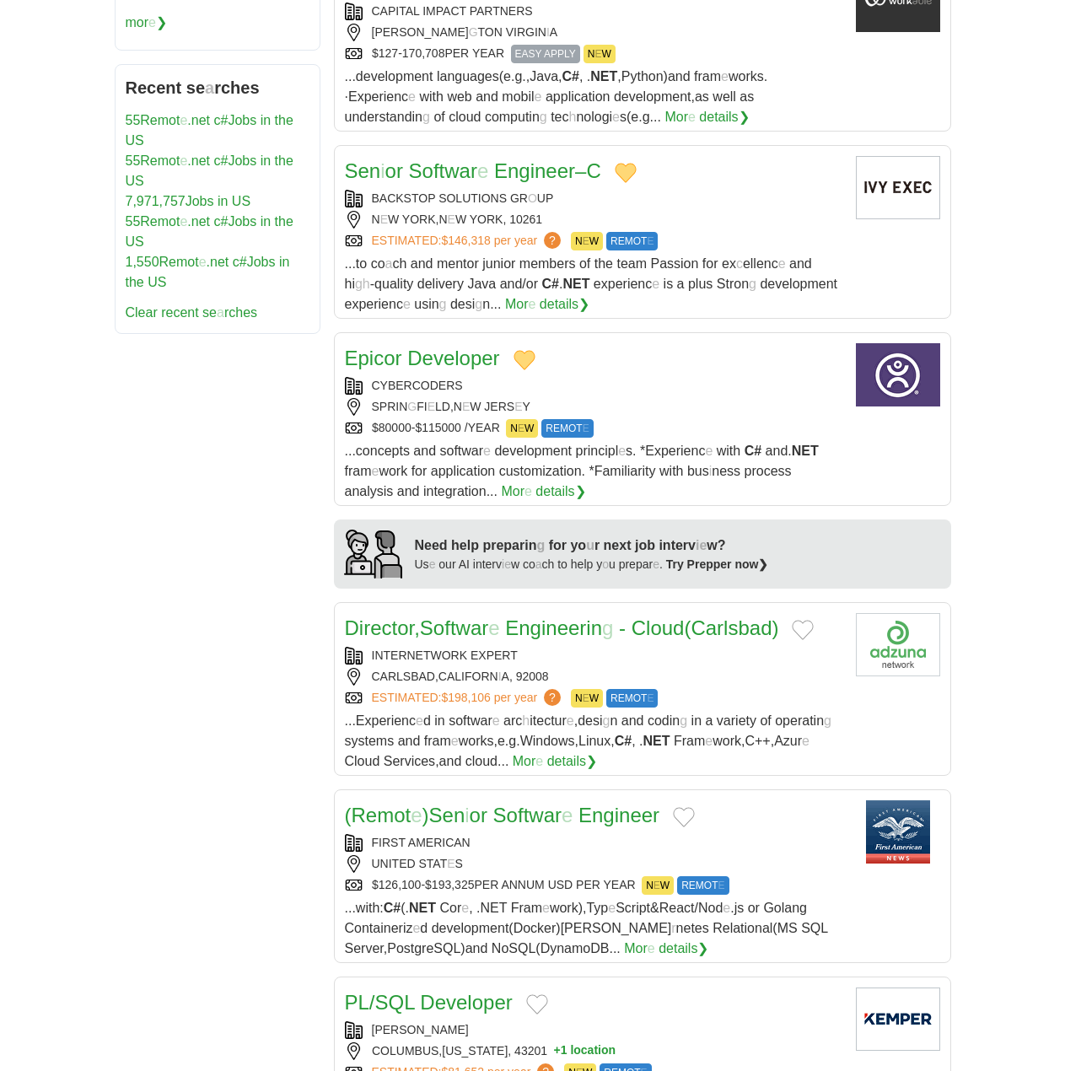
click at [810, 620] on button "Add to favorite jobs" at bounding box center [803, 630] width 22 height 20
click at [499, 616] on readpronunciation-span "e" at bounding box center [493, 627] width 11 height 23
click at [686, 807] on button "Add to favorite jobs" at bounding box center [684, 817] width 22 height 20
click at [543, 804] on readpronunciation-span "Softwar" at bounding box center [527, 815] width 68 height 23
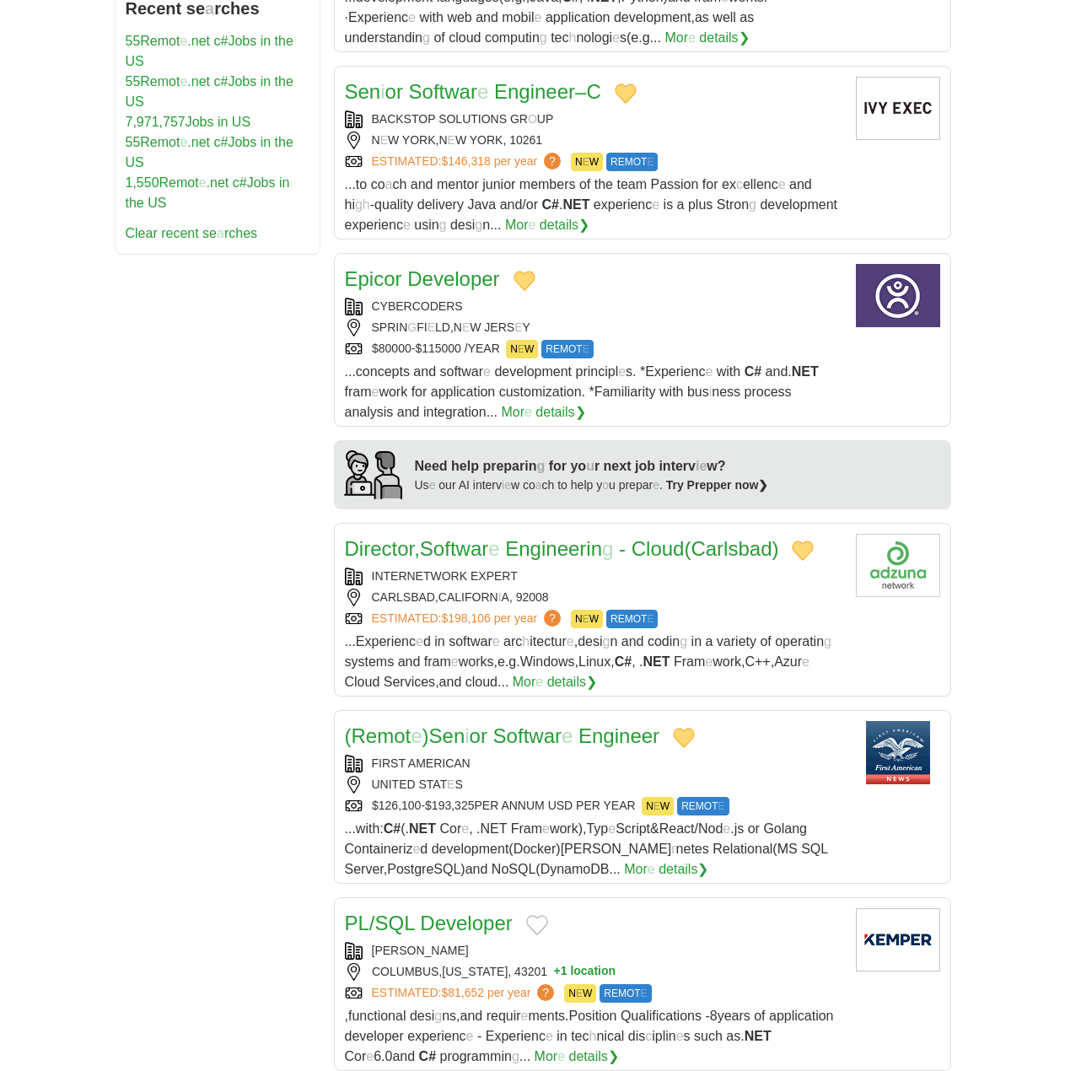
scroll to position [1349, 0]
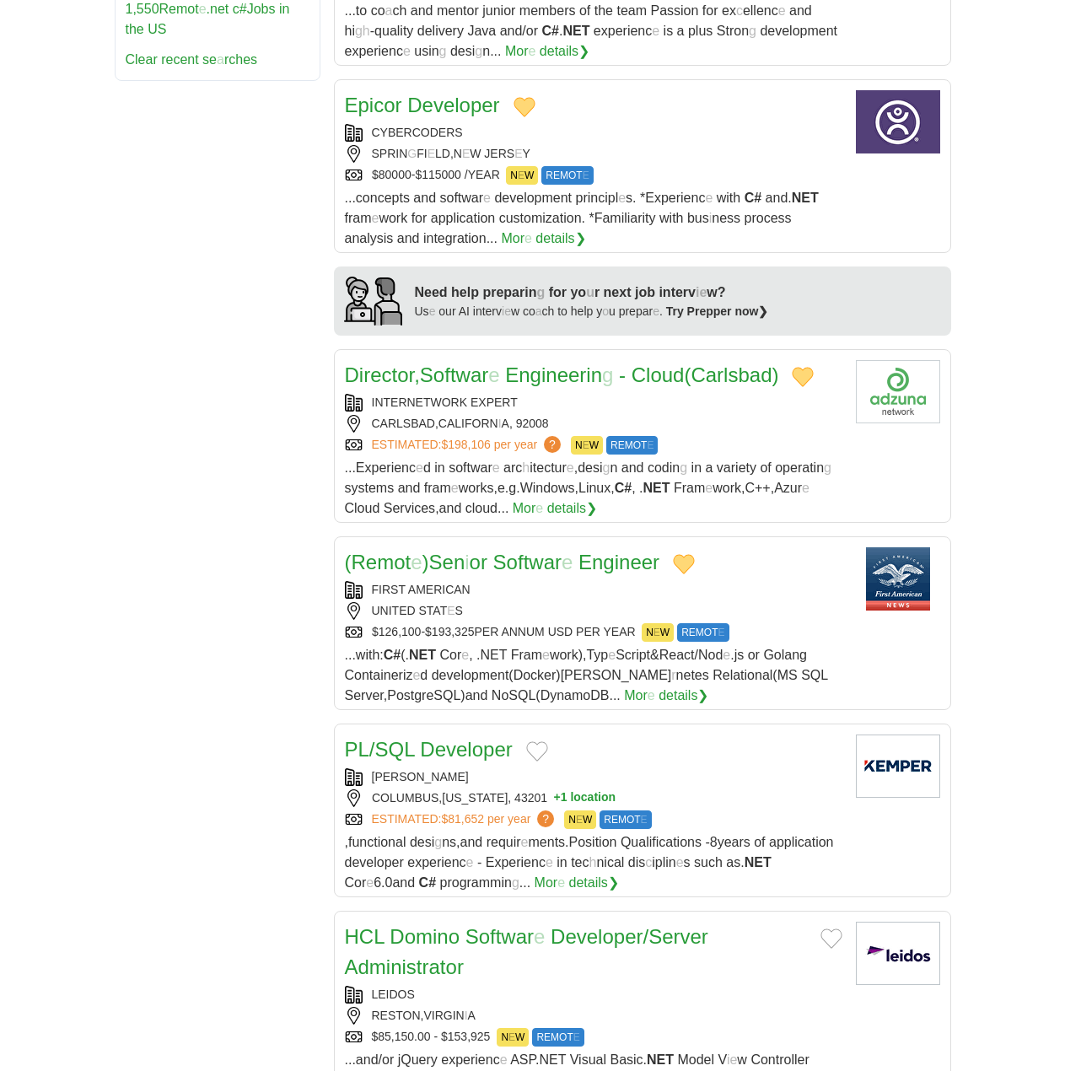
click at [536, 741] on button "Add to favorite jobs" at bounding box center [537, 751] width 22 height 20
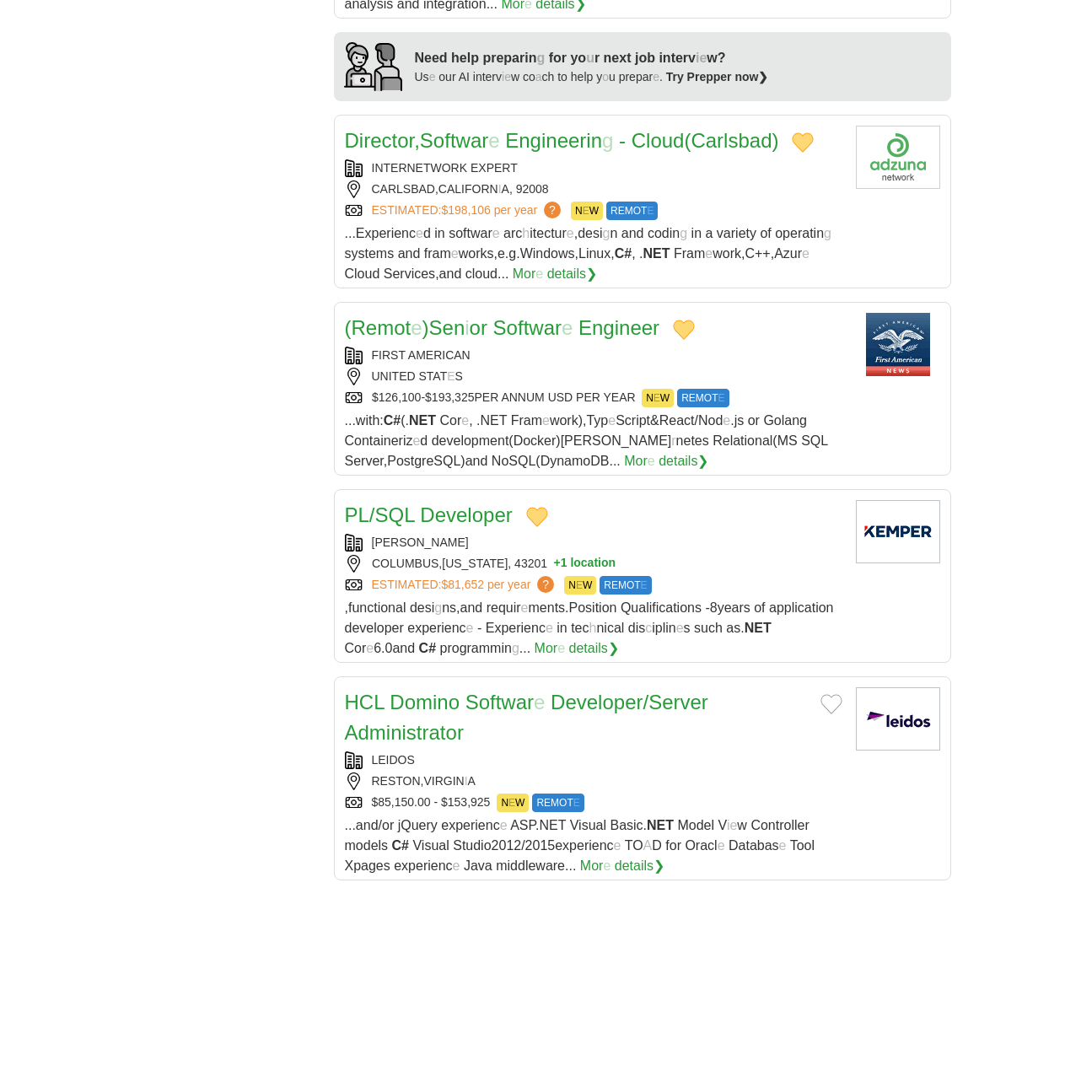
scroll to position [1602, 0]
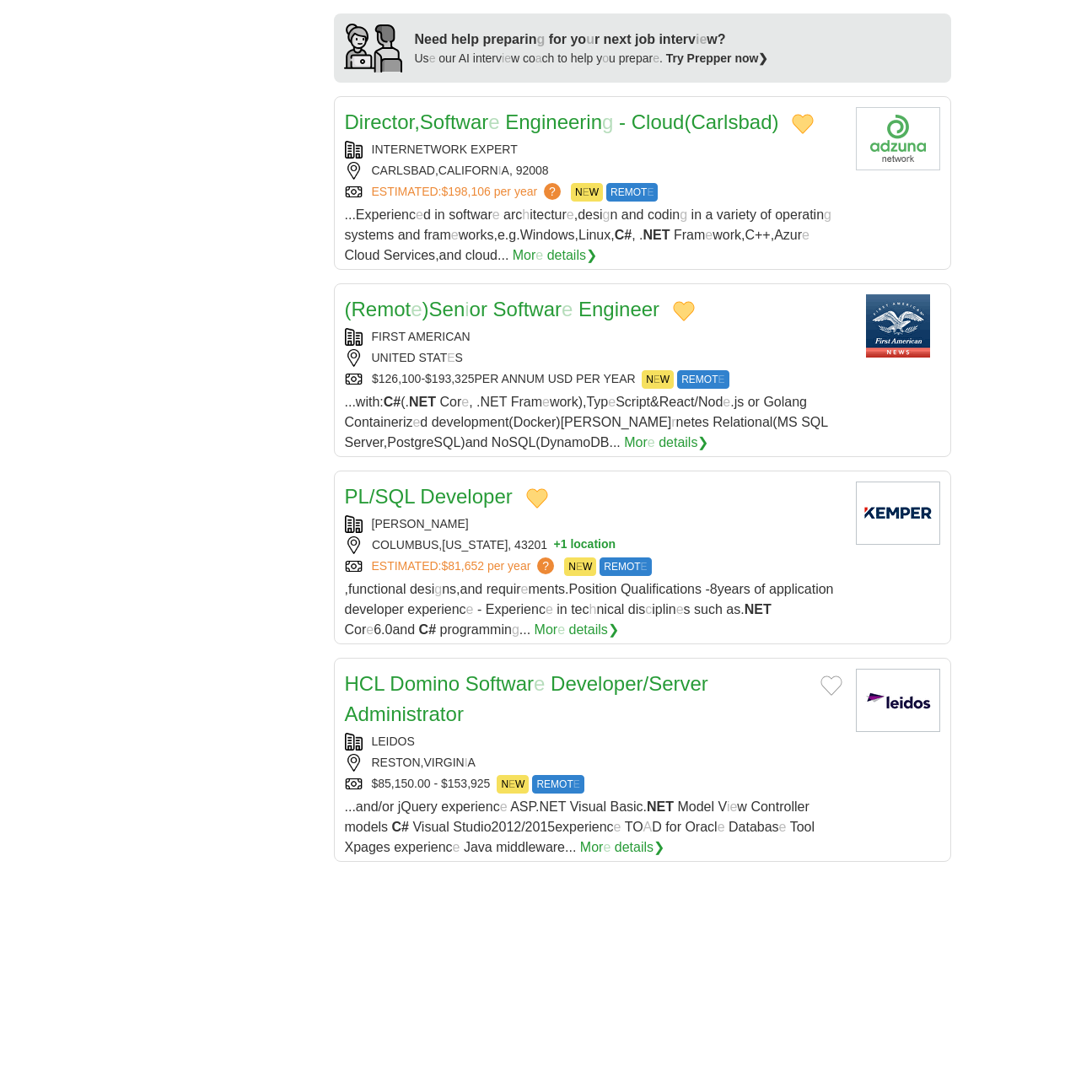
click at [433, 485] on readpronunciation-word "Developer" at bounding box center [466, 496] width 92 height 23
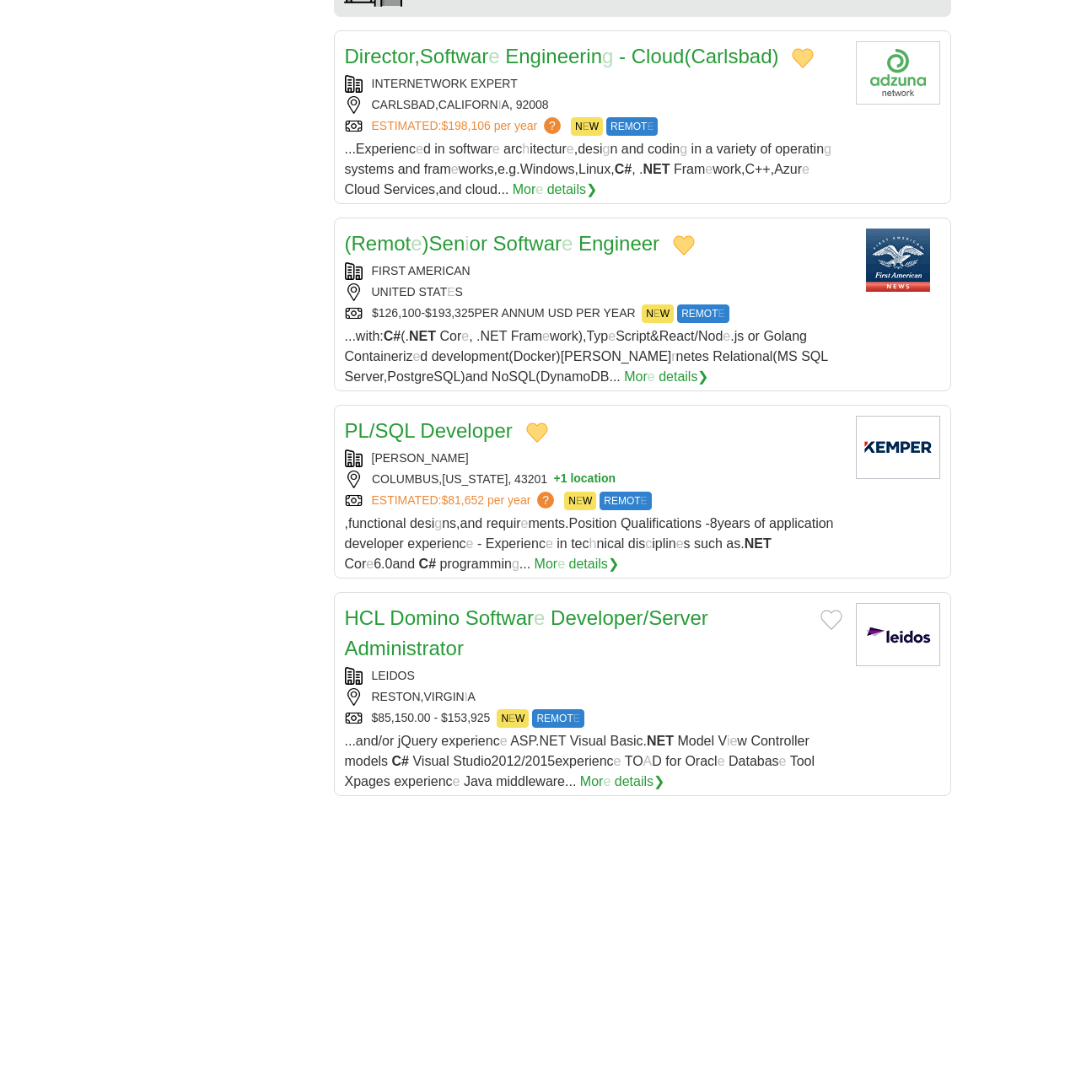
scroll to position [1771, 0]
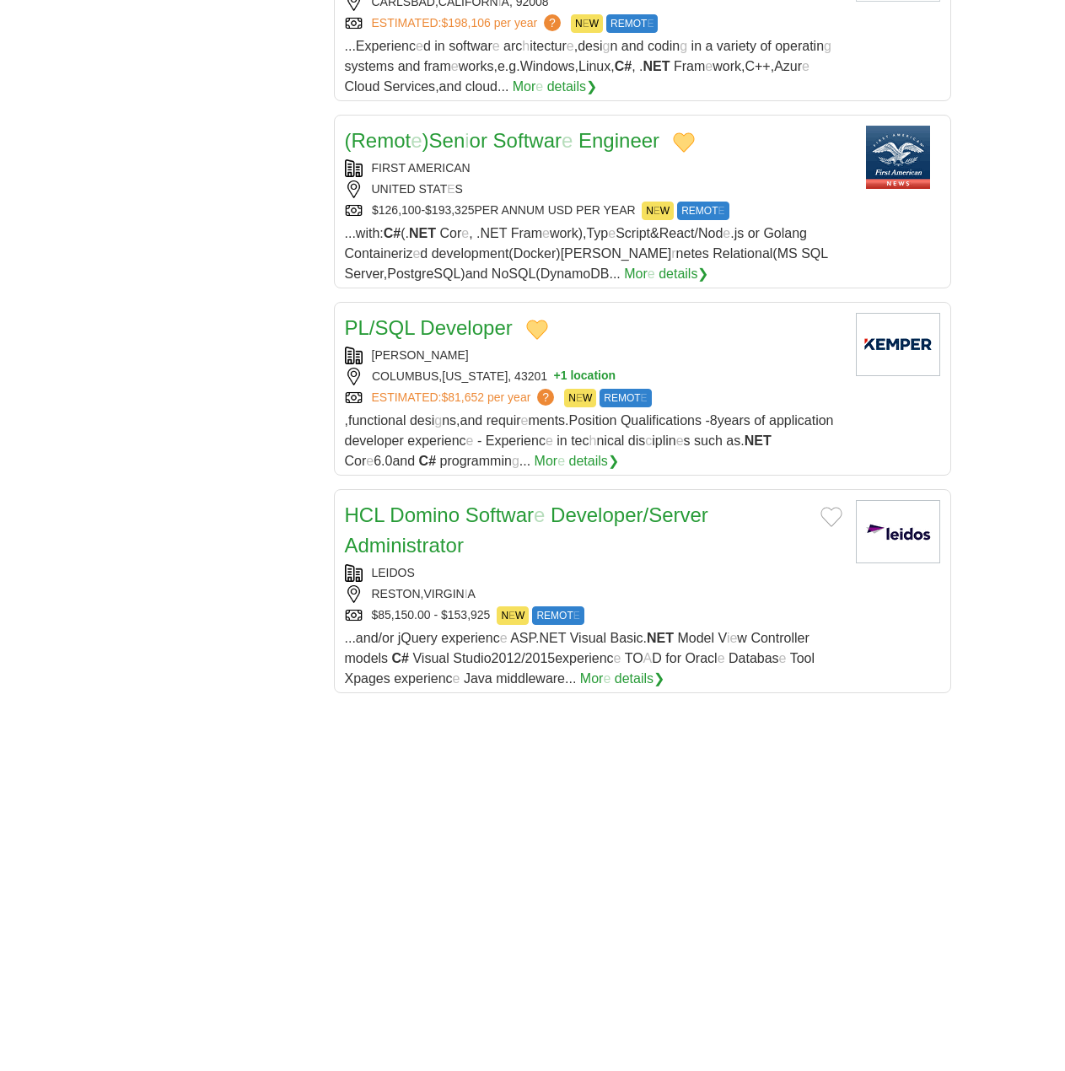
click at [826, 507] on button "Add to favorite jobs" at bounding box center [832, 517] width 22 height 20
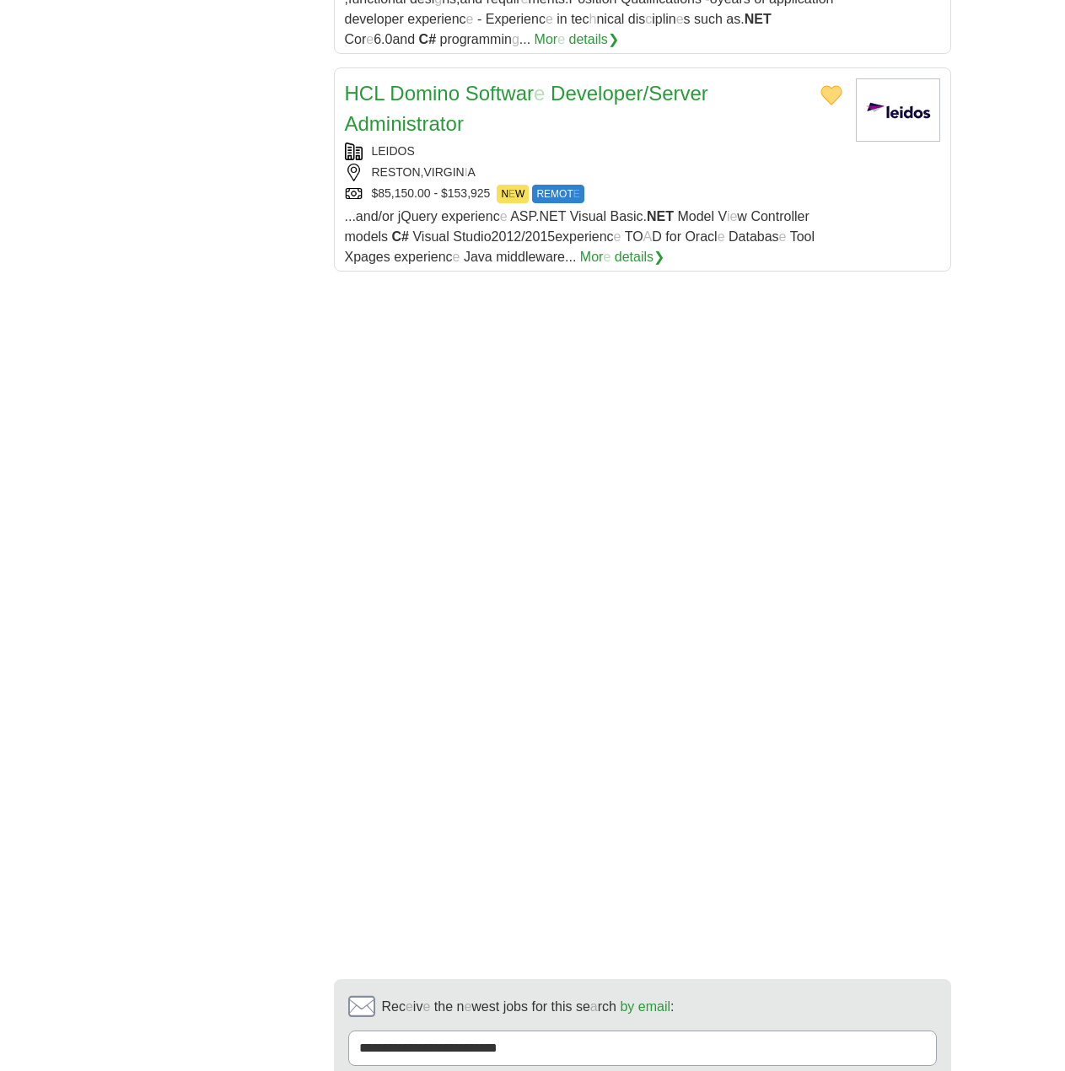
scroll to position [2614, 0]
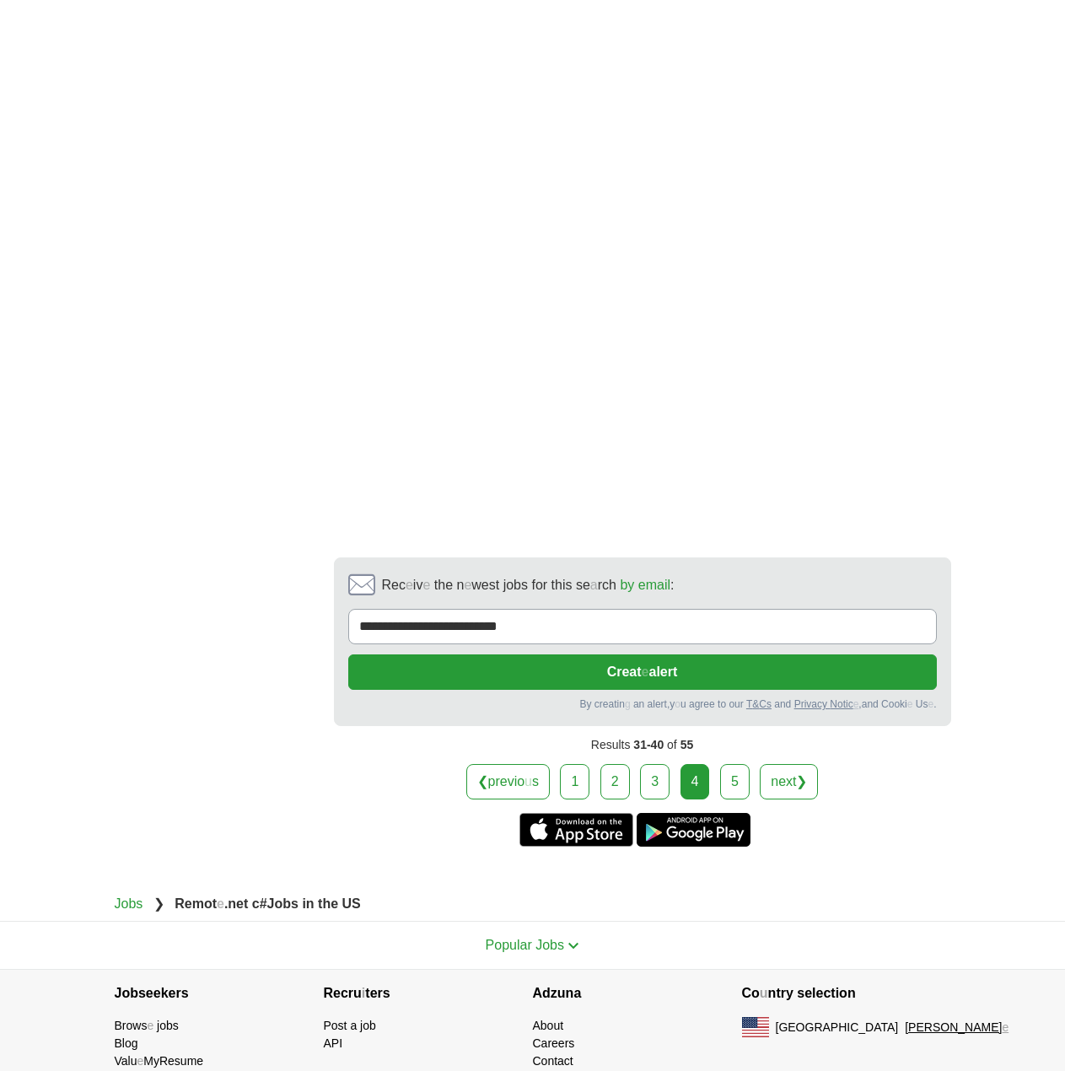
click at [735, 764] on link "5" at bounding box center [735, 781] width 30 height 35
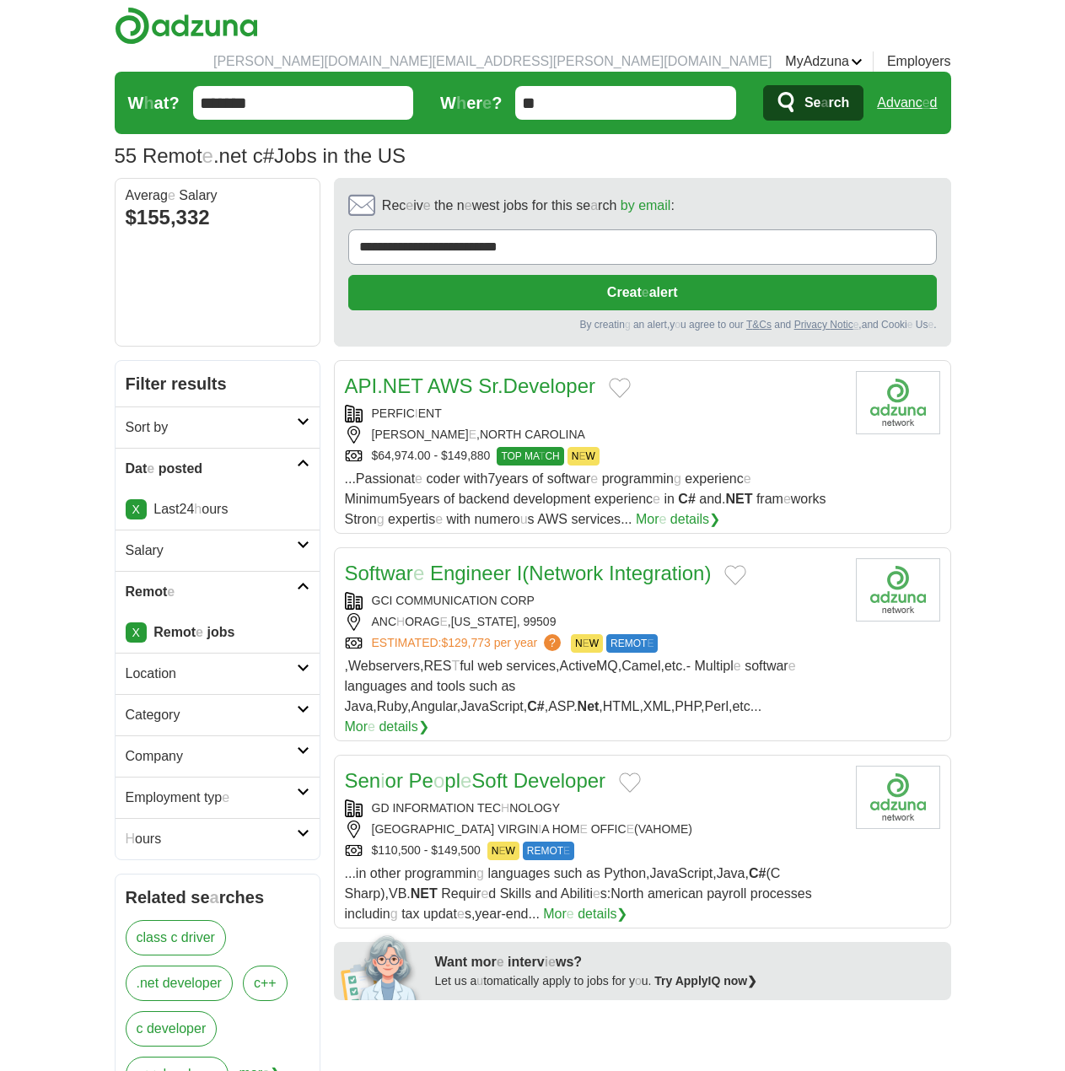
click at [628, 378] on button "Add to favorite jobs" at bounding box center [620, 388] width 22 height 20
click at [524, 374] on readpronunciation-word "Developer" at bounding box center [549, 385] width 92 height 23
click at [740, 565] on button "Add to favorite jobs" at bounding box center [735, 575] width 22 height 20
click at [621, 562] on readpronunciation-word "Integration" at bounding box center [656, 573] width 95 height 23
click at [628, 772] on button "Add to favorite jobs" at bounding box center [630, 782] width 22 height 20
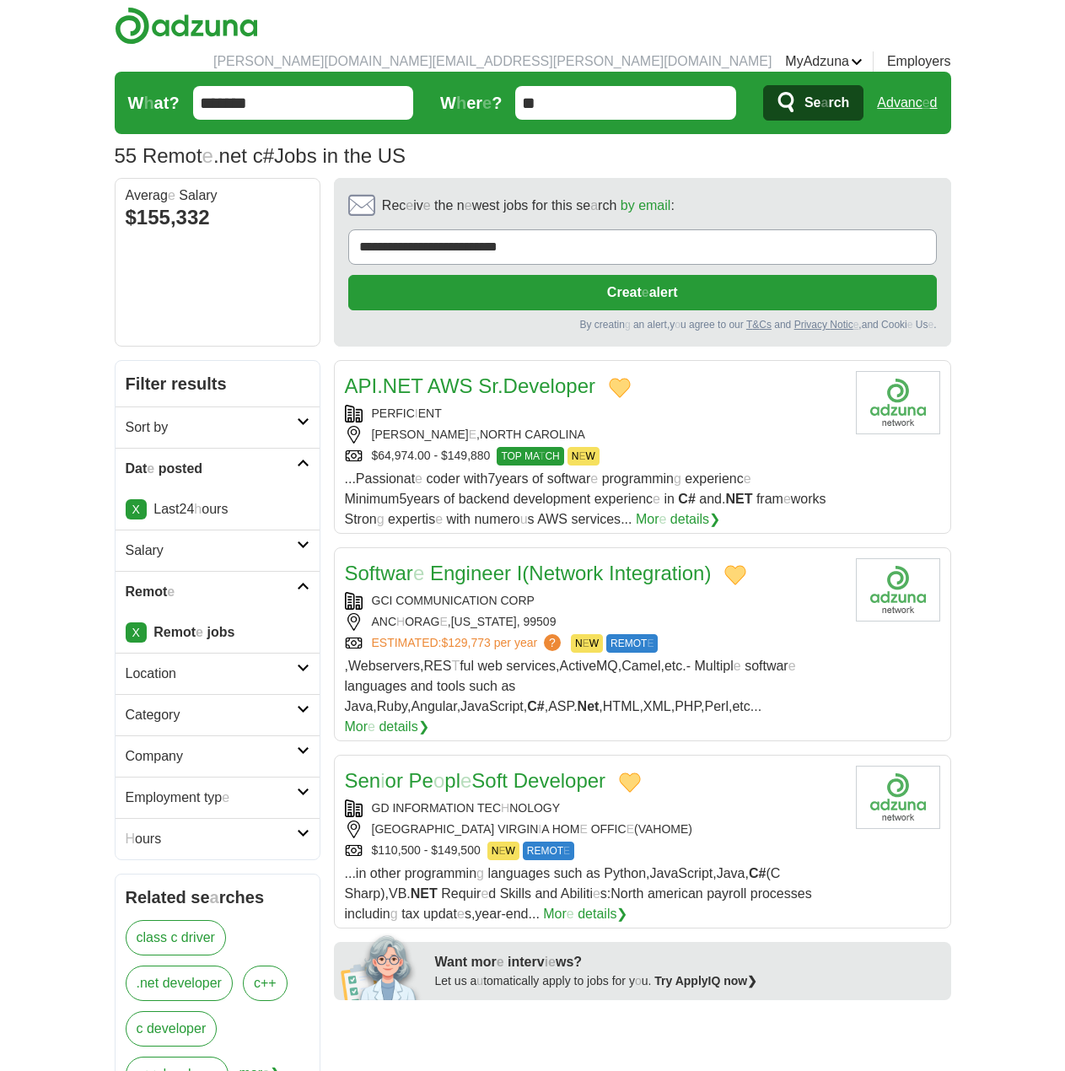
click at [505, 769] on readpronunciation-word "Soft" at bounding box center [489, 780] width 36 height 23
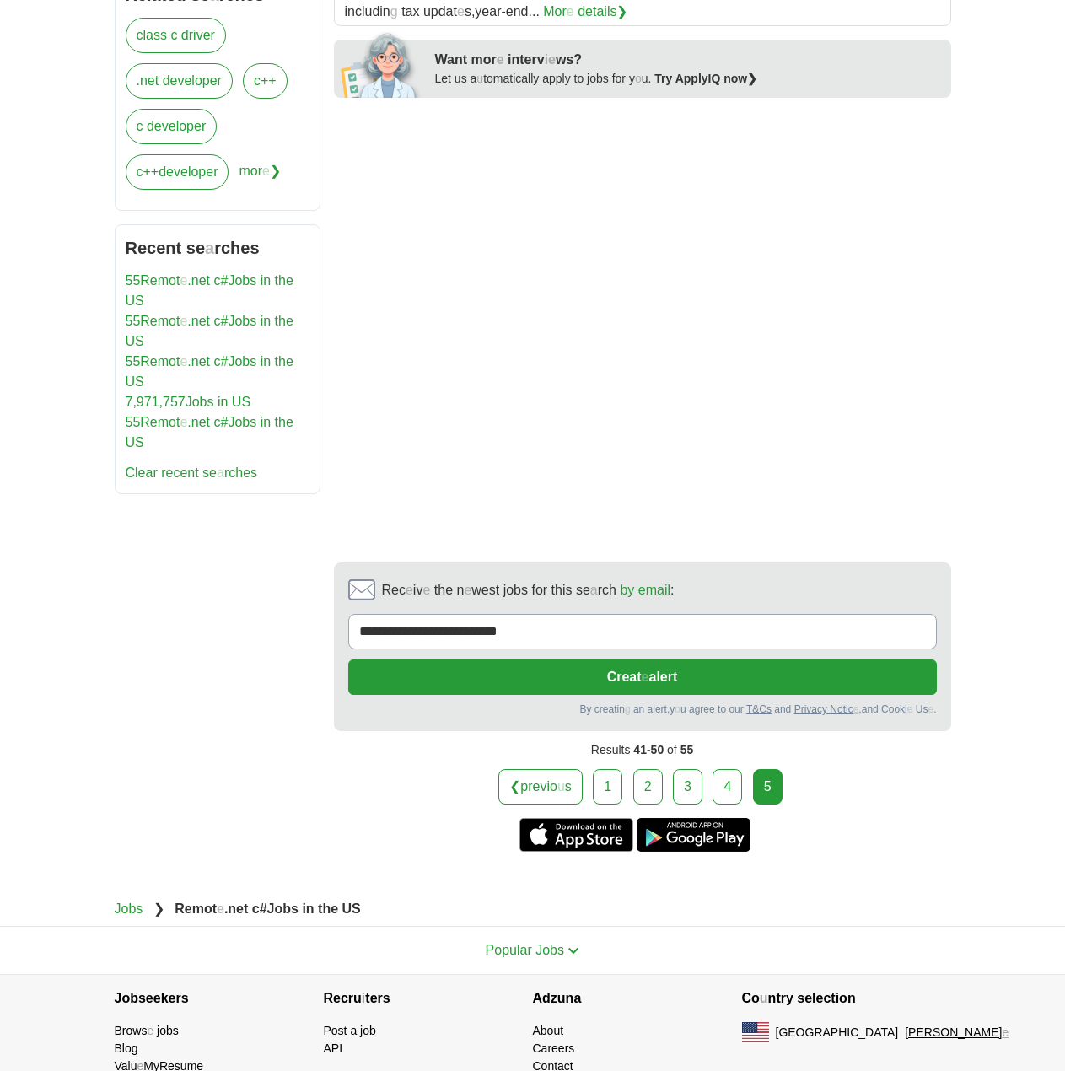
scroll to position [928, 0]
